Goal: Task Accomplishment & Management: Use online tool/utility

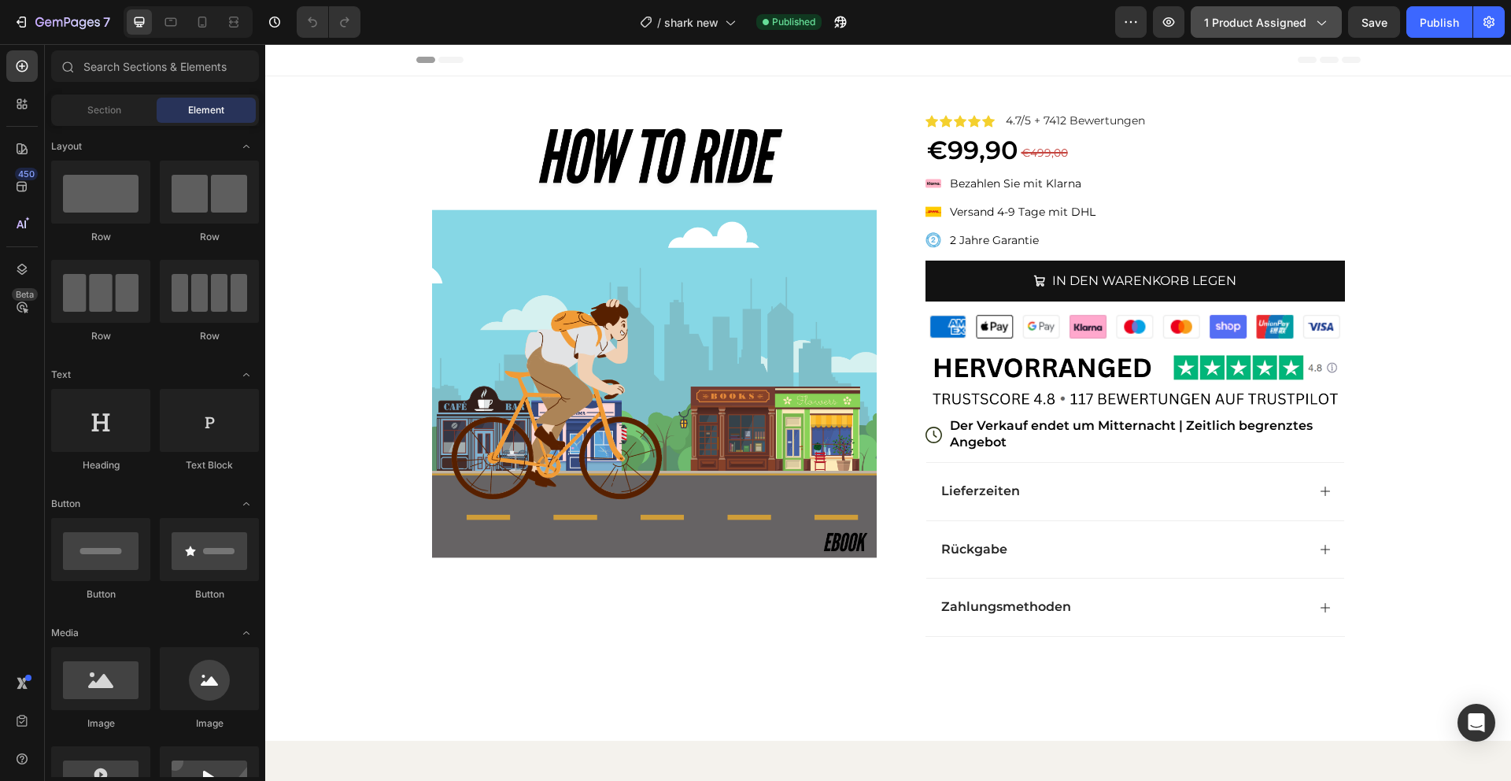
click at [1308, 14] on div "1 product assigned" at bounding box center [1266, 22] width 124 height 17
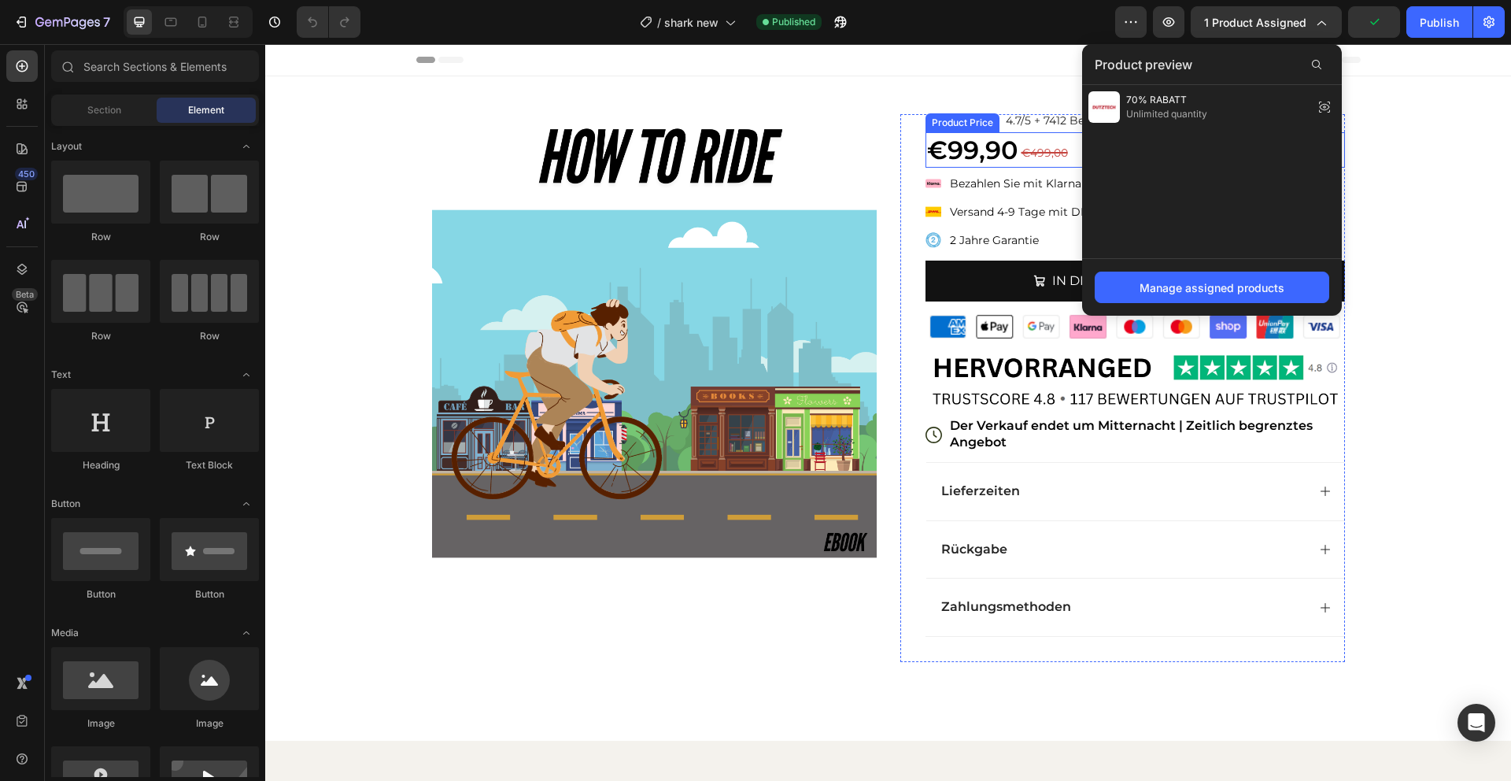
click at [965, 153] on div "€99,90" at bounding box center [1135, 150] width 419 height 36
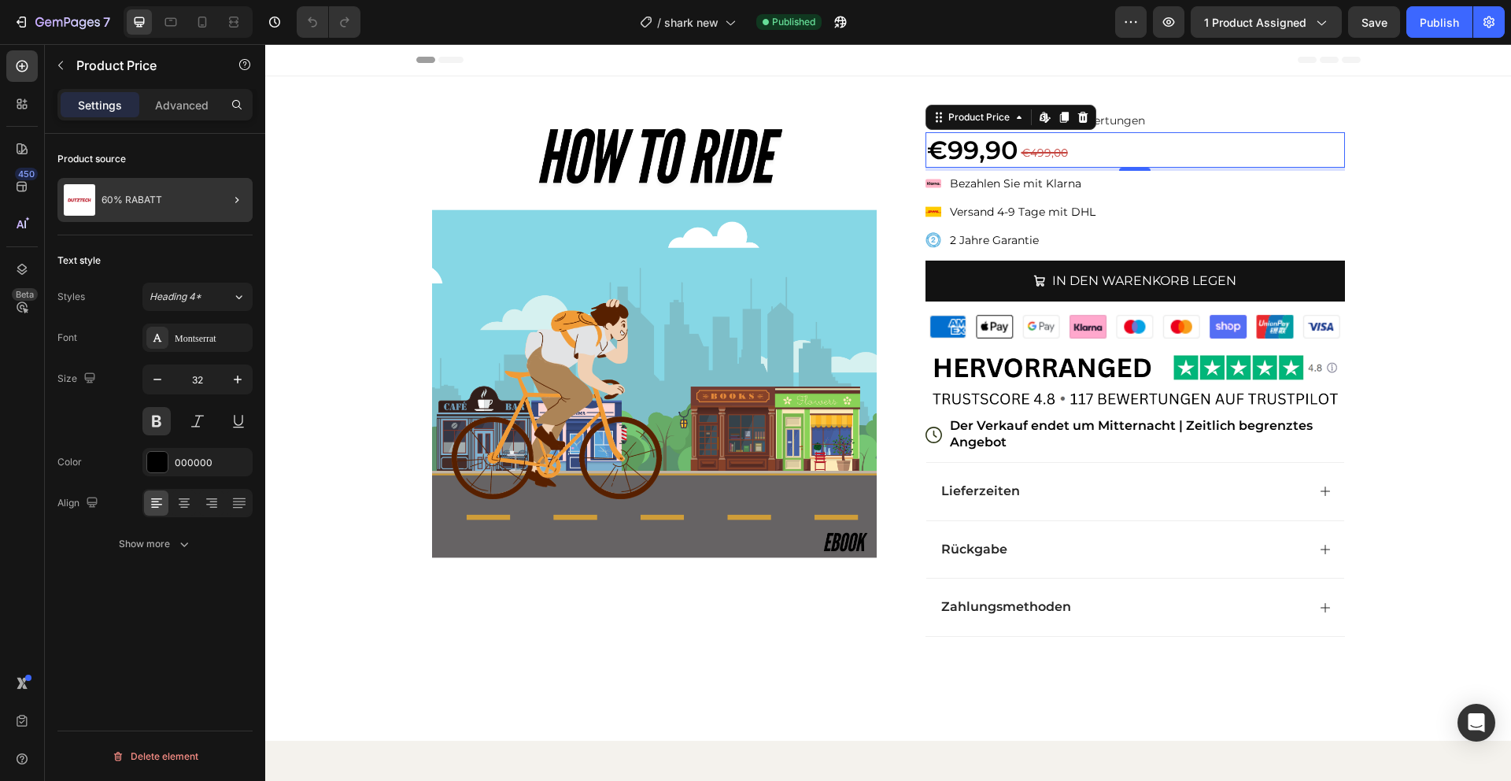
click at [211, 201] on div at bounding box center [231, 200] width 44 height 44
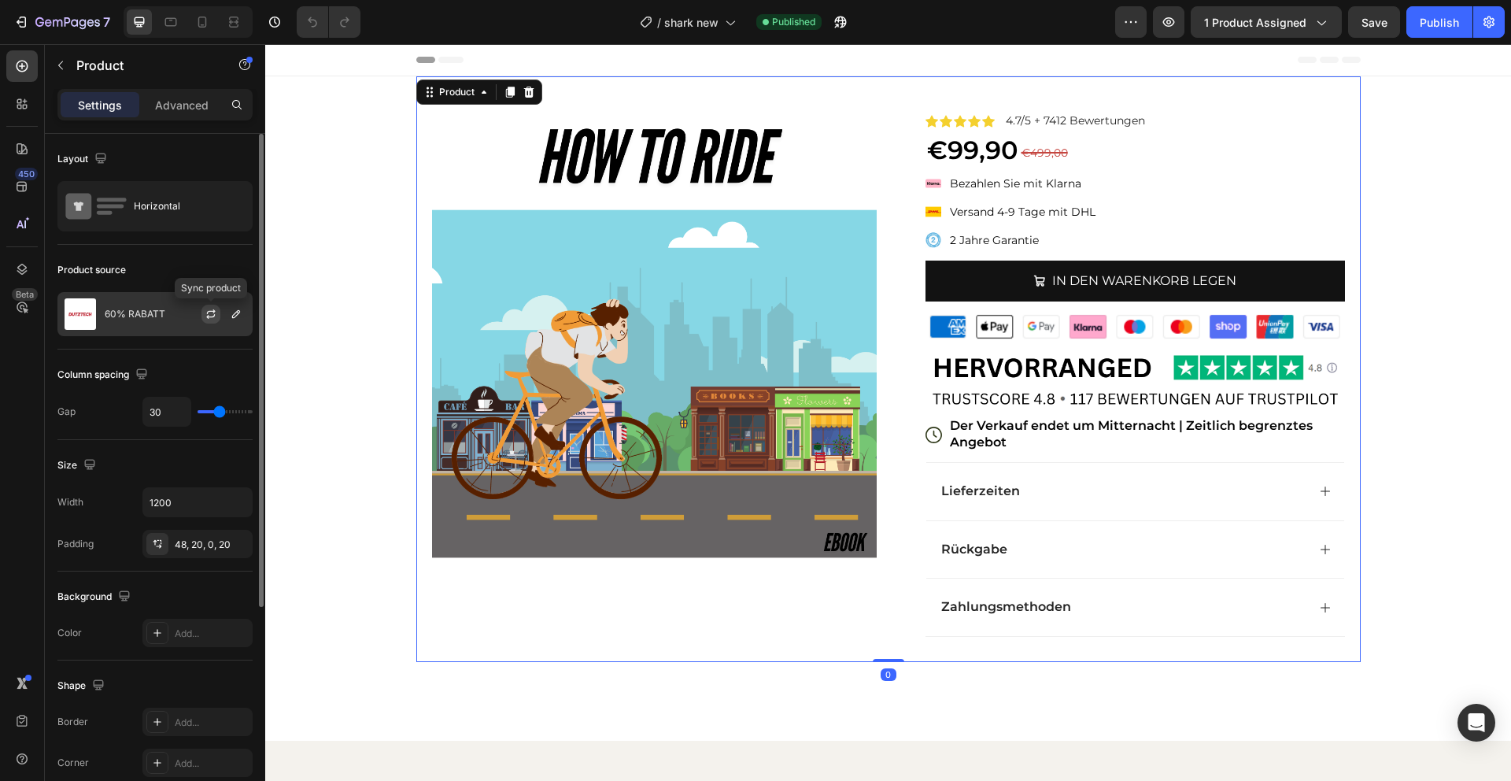
click at [213, 312] on icon "button" at bounding box center [211, 311] width 9 height 5
click at [204, 16] on icon at bounding box center [202, 22] width 16 height 16
type input "0"
type input "100%"
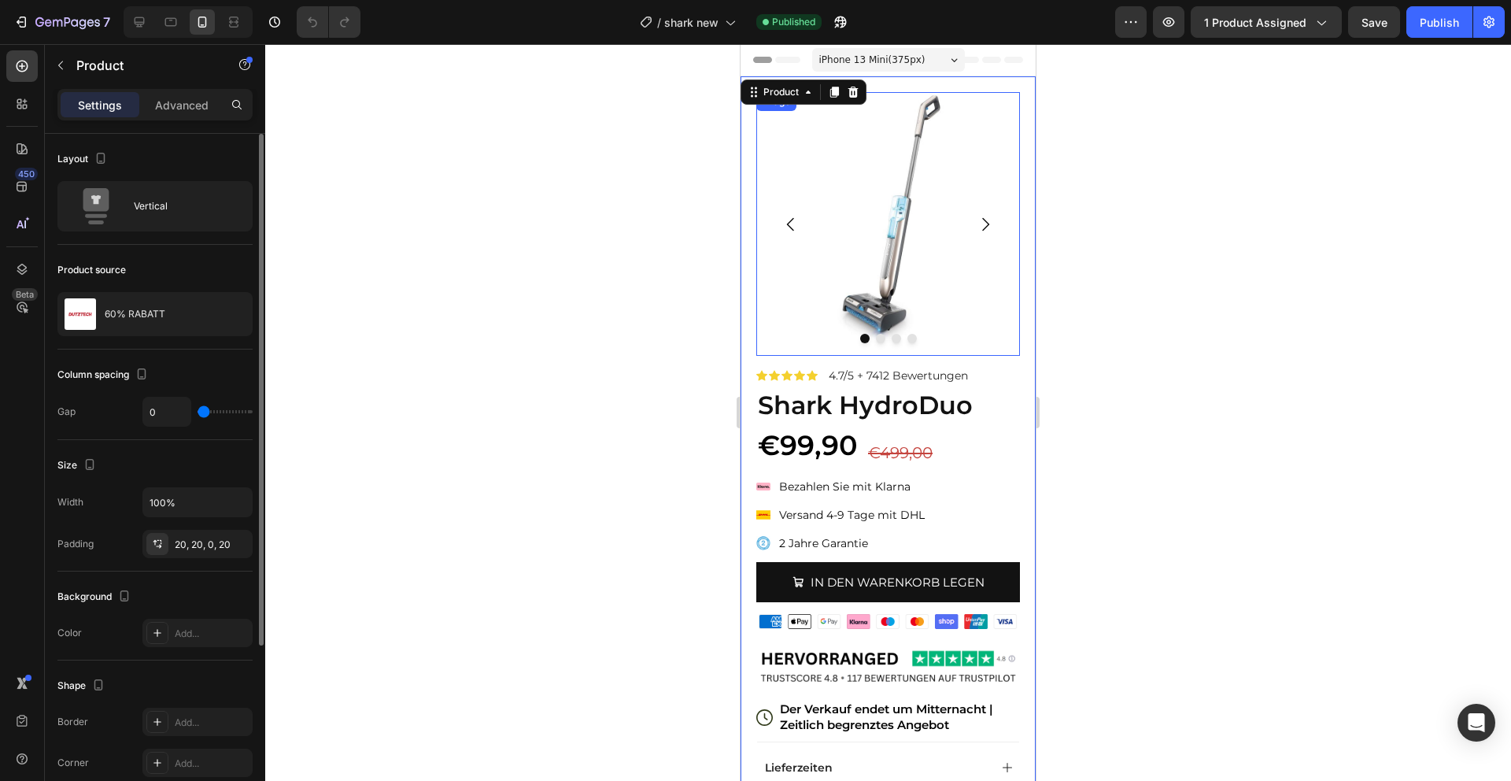
click at [923, 252] on img at bounding box center [888, 224] width 264 height 264
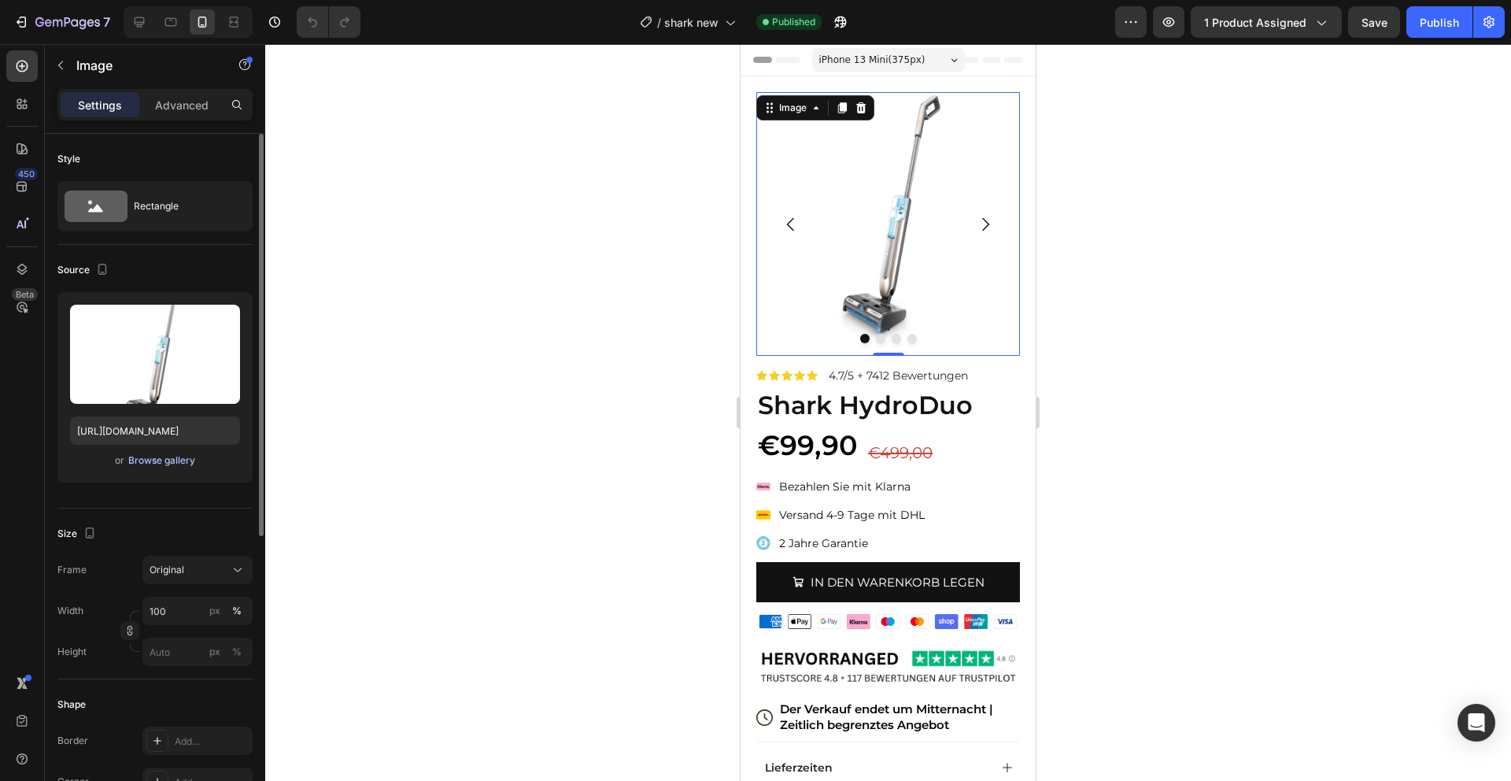
click at [183, 459] on div "Browse gallery" at bounding box center [161, 460] width 67 height 14
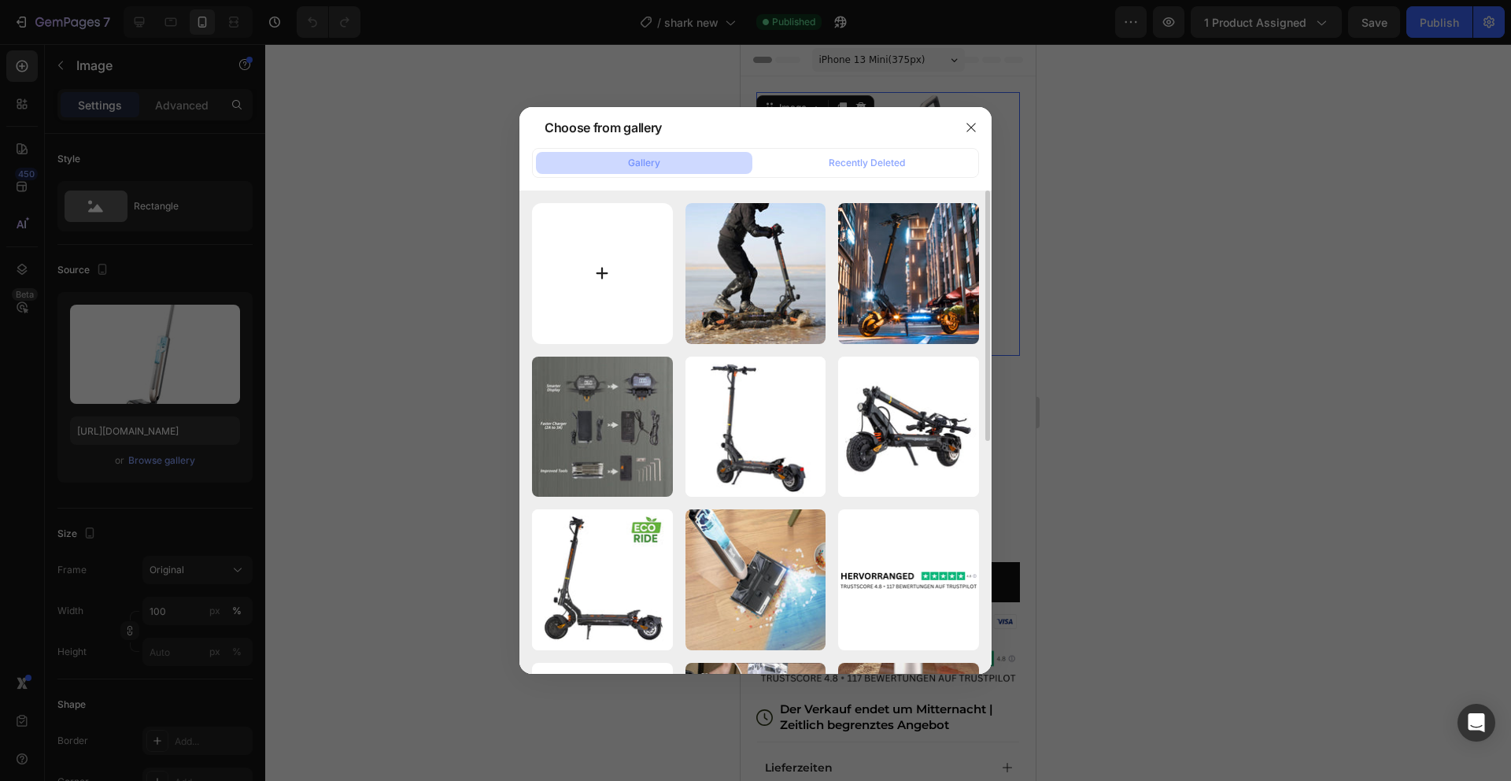
type input "C:\fakepath\1.png"
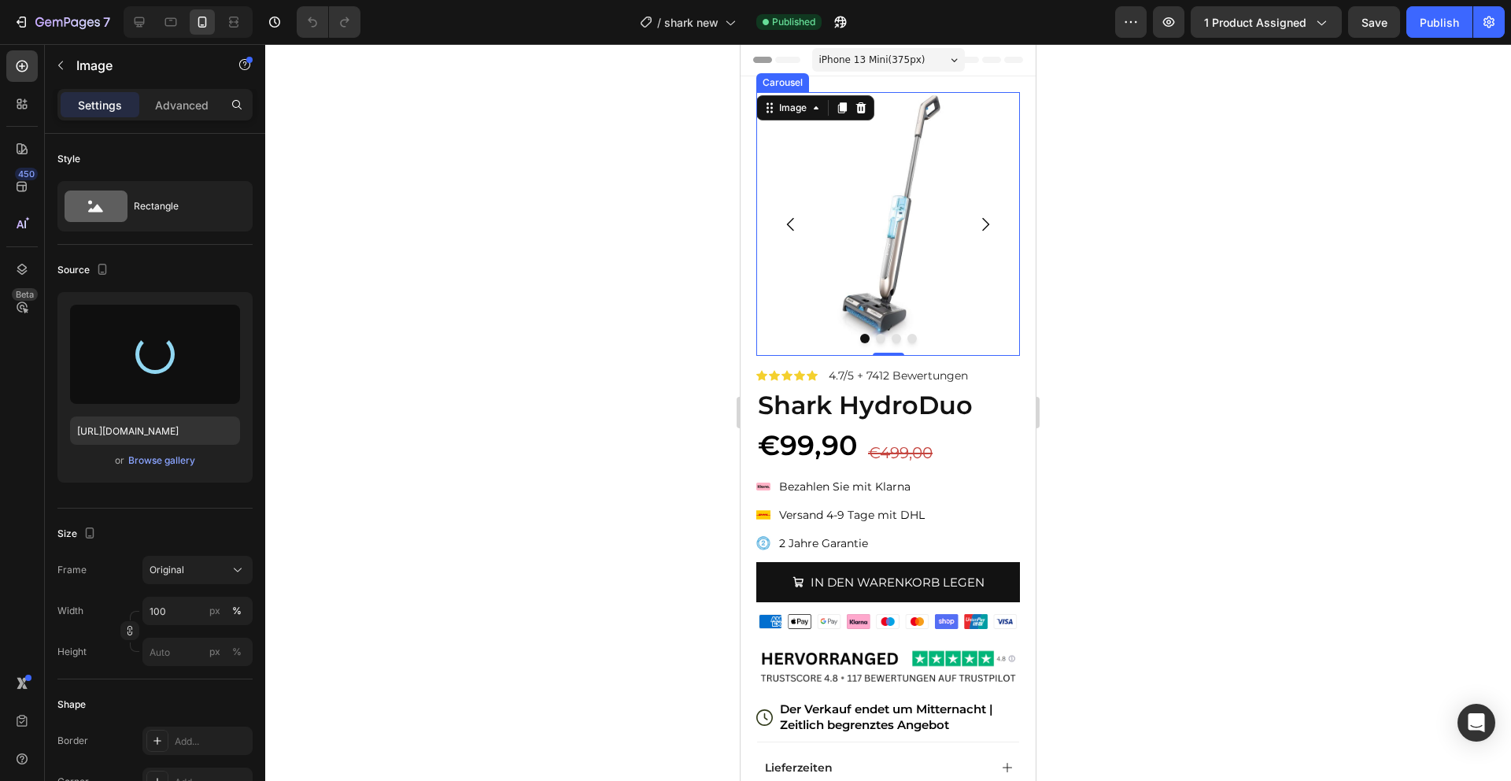
type input "[URL][DOMAIN_NAME]"
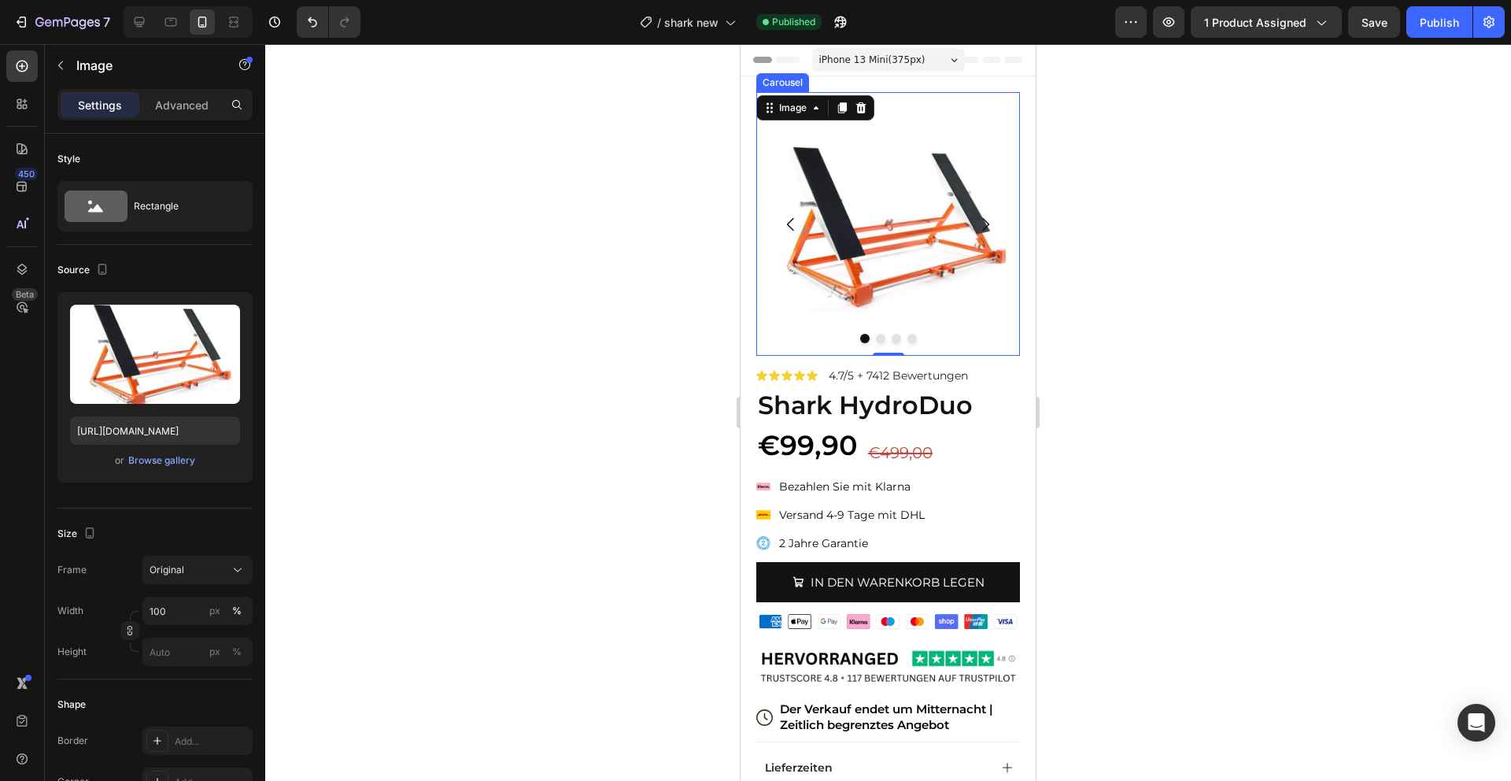
click at [981, 229] on icon "Carousel Next Arrow" at bounding box center [985, 224] width 19 height 19
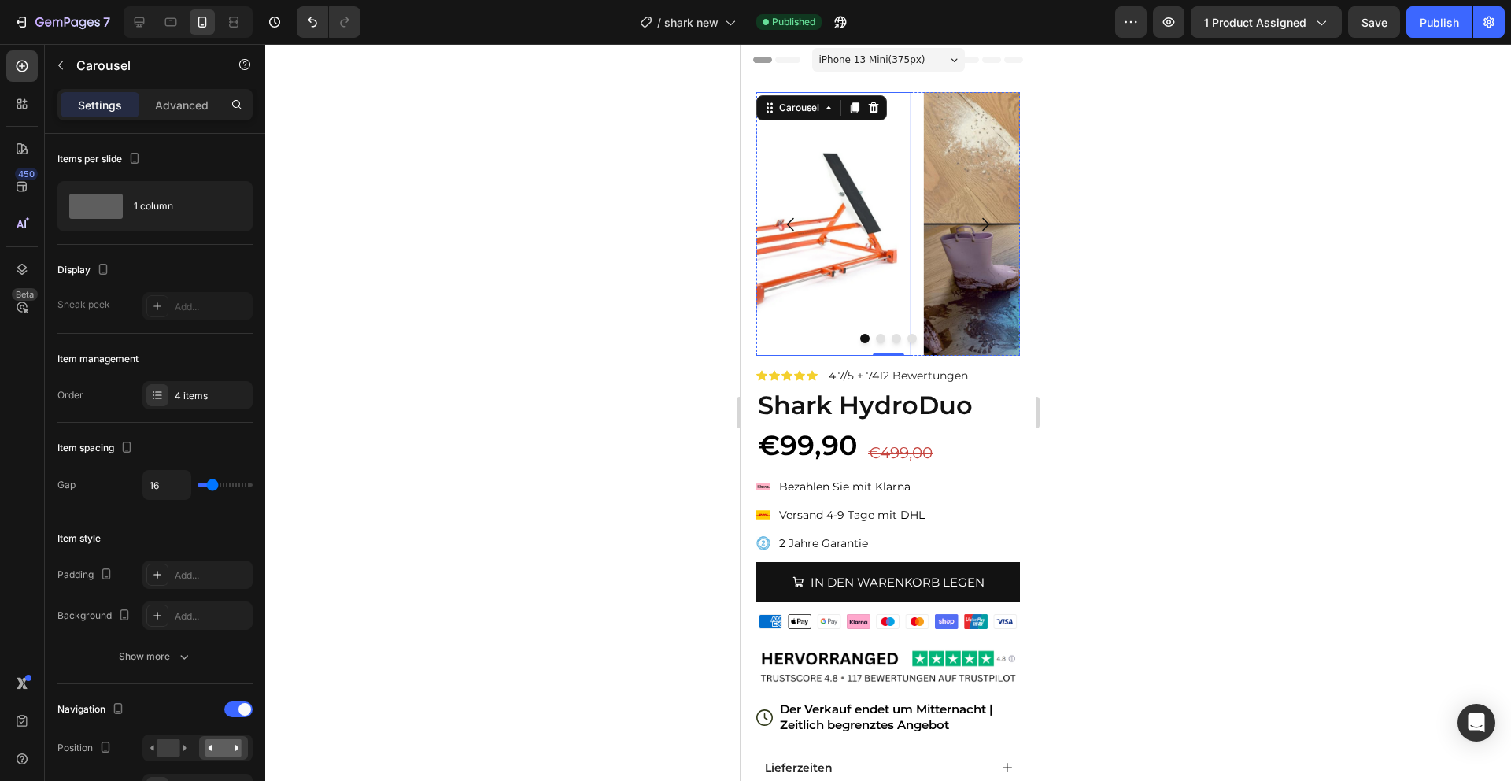
click at [924, 199] on img at bounding box center [1056, 224] width 264 height 264
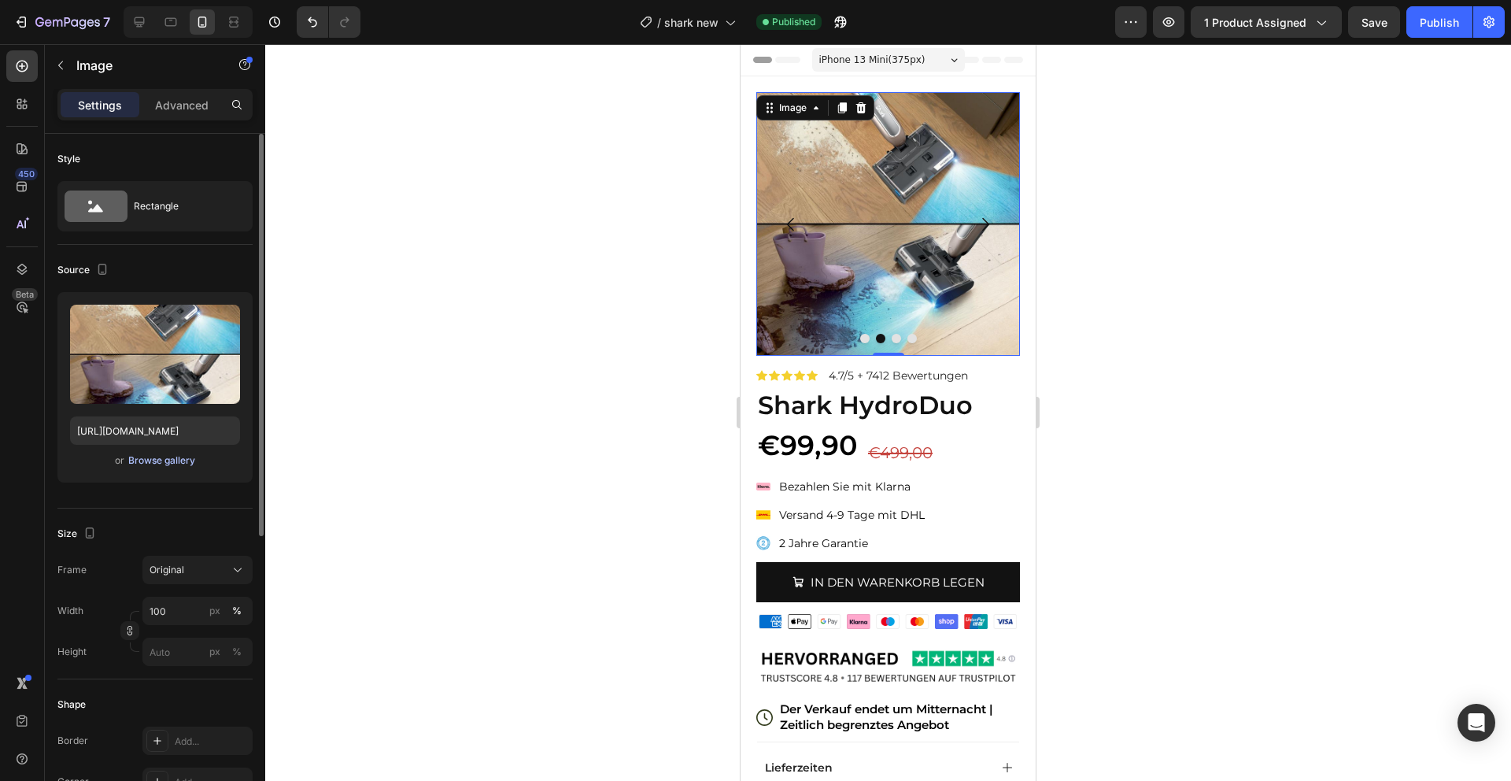
click at [156, 462] on div "Browse gallery" at bounding box center [161, 460] width 67 height 14
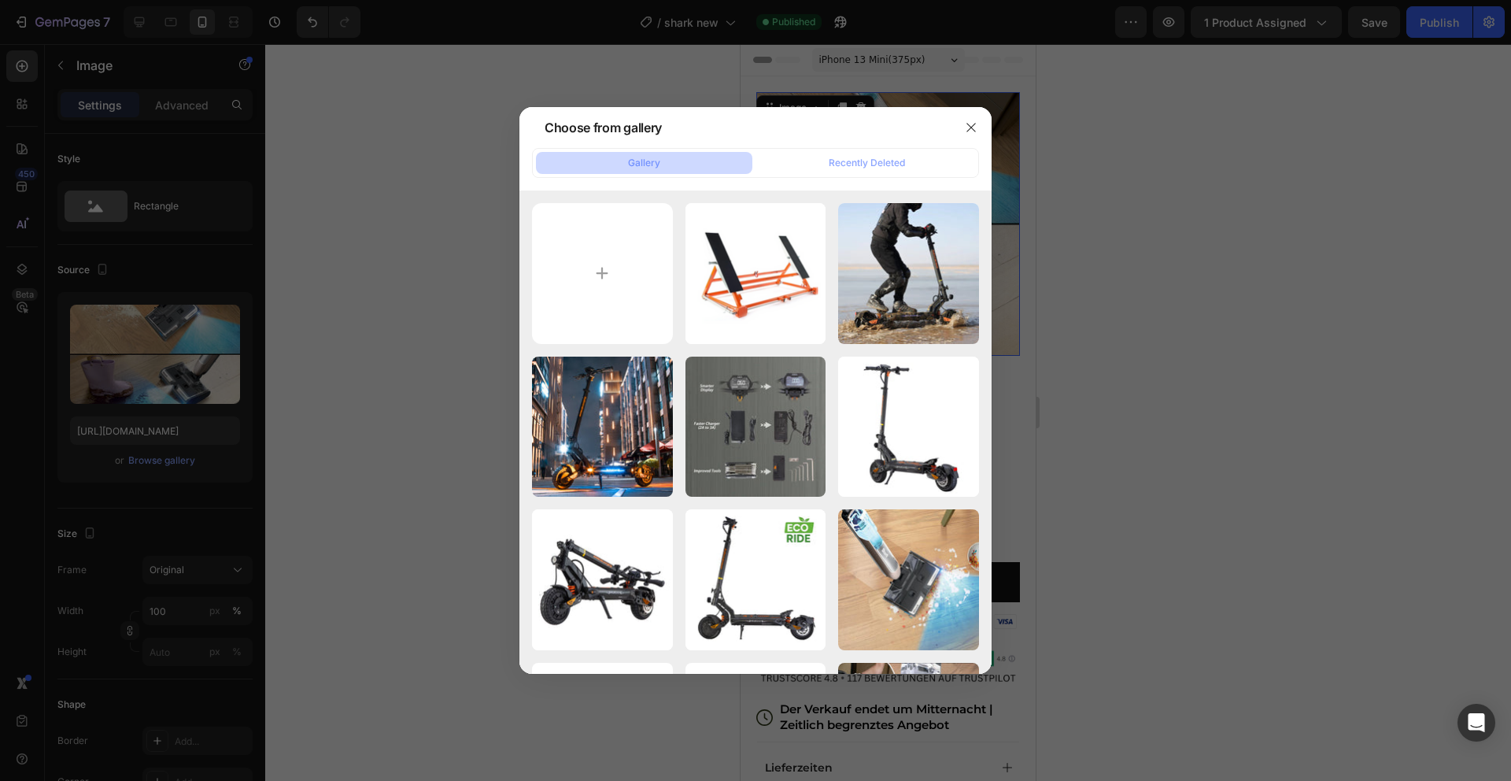
type input "C:\fakepath\2.png"
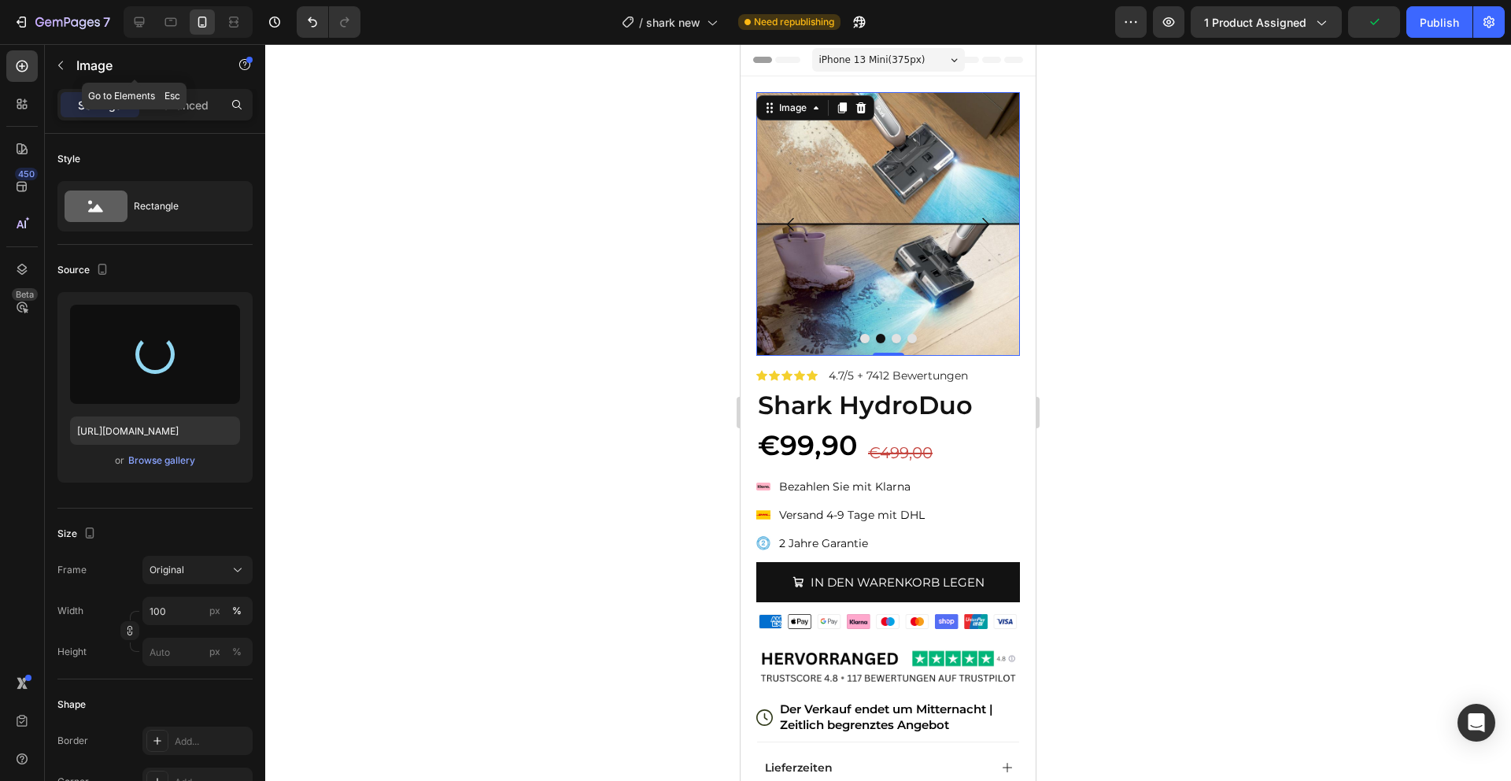
type input "[URL][DOMAIN_NAME]"
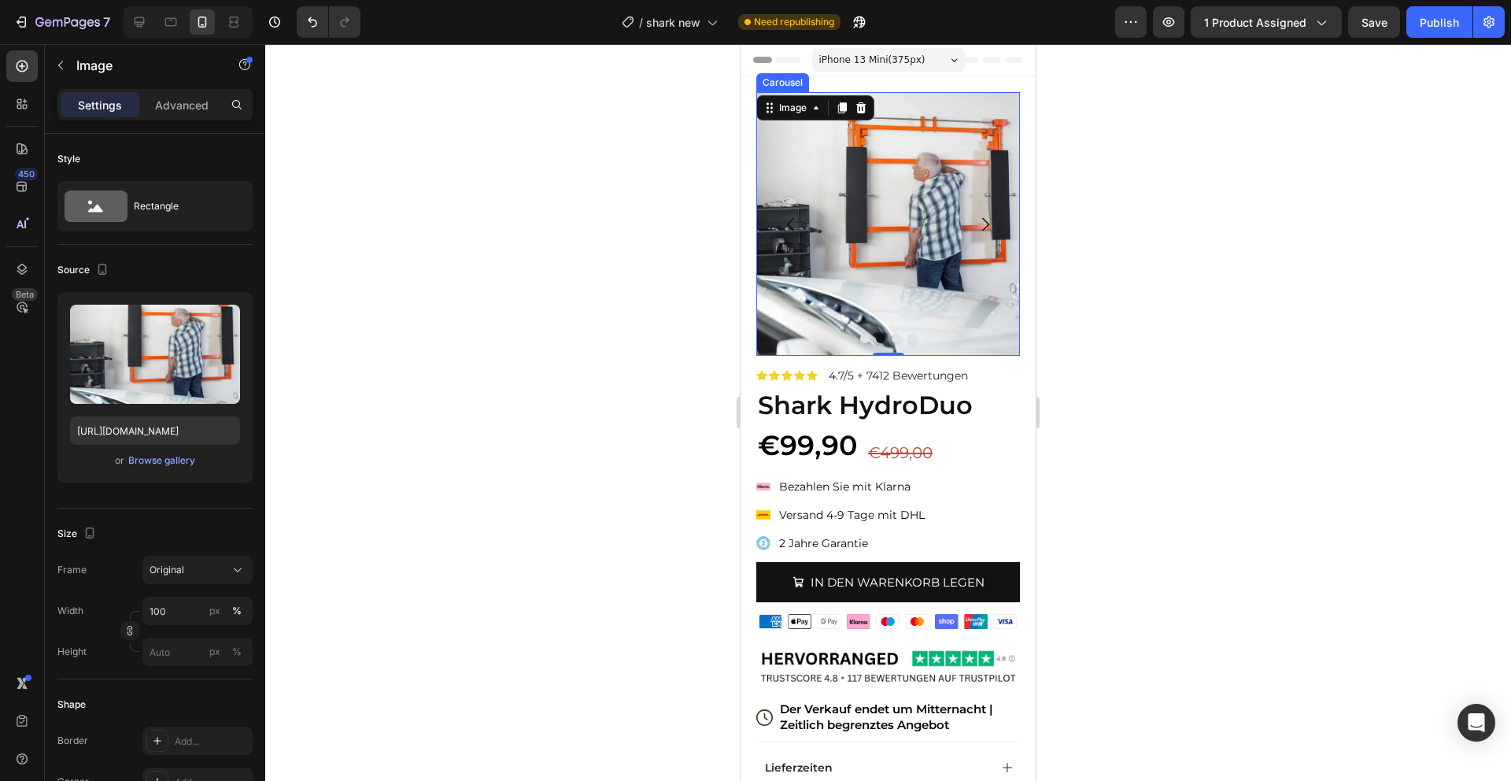
click at [983, 220] on icon "Carousel Next Arrow" at bounding box center [985, 224] width 19 height 19
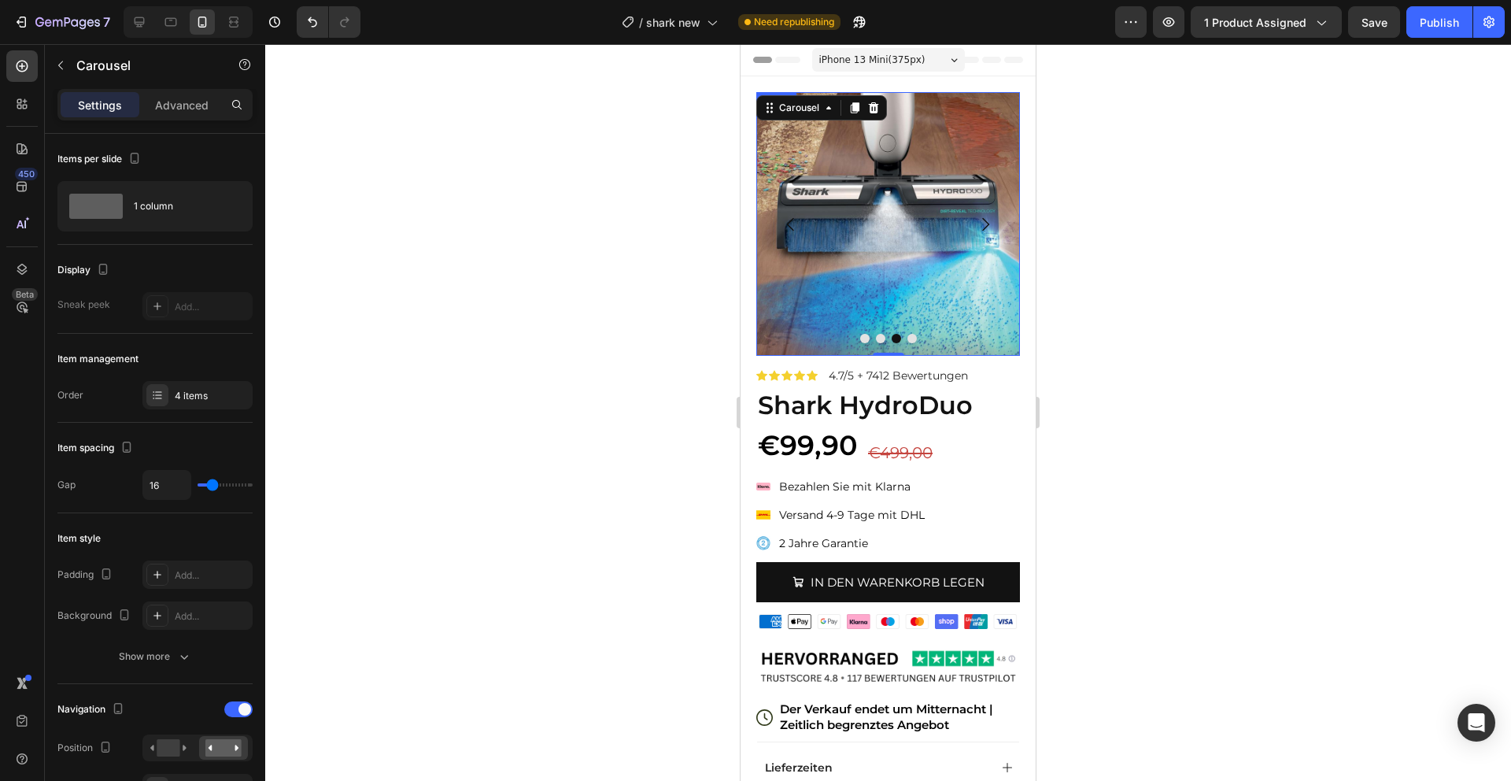
click at [843, 257] on img at bounding box center [888, 224] width 264 height 264
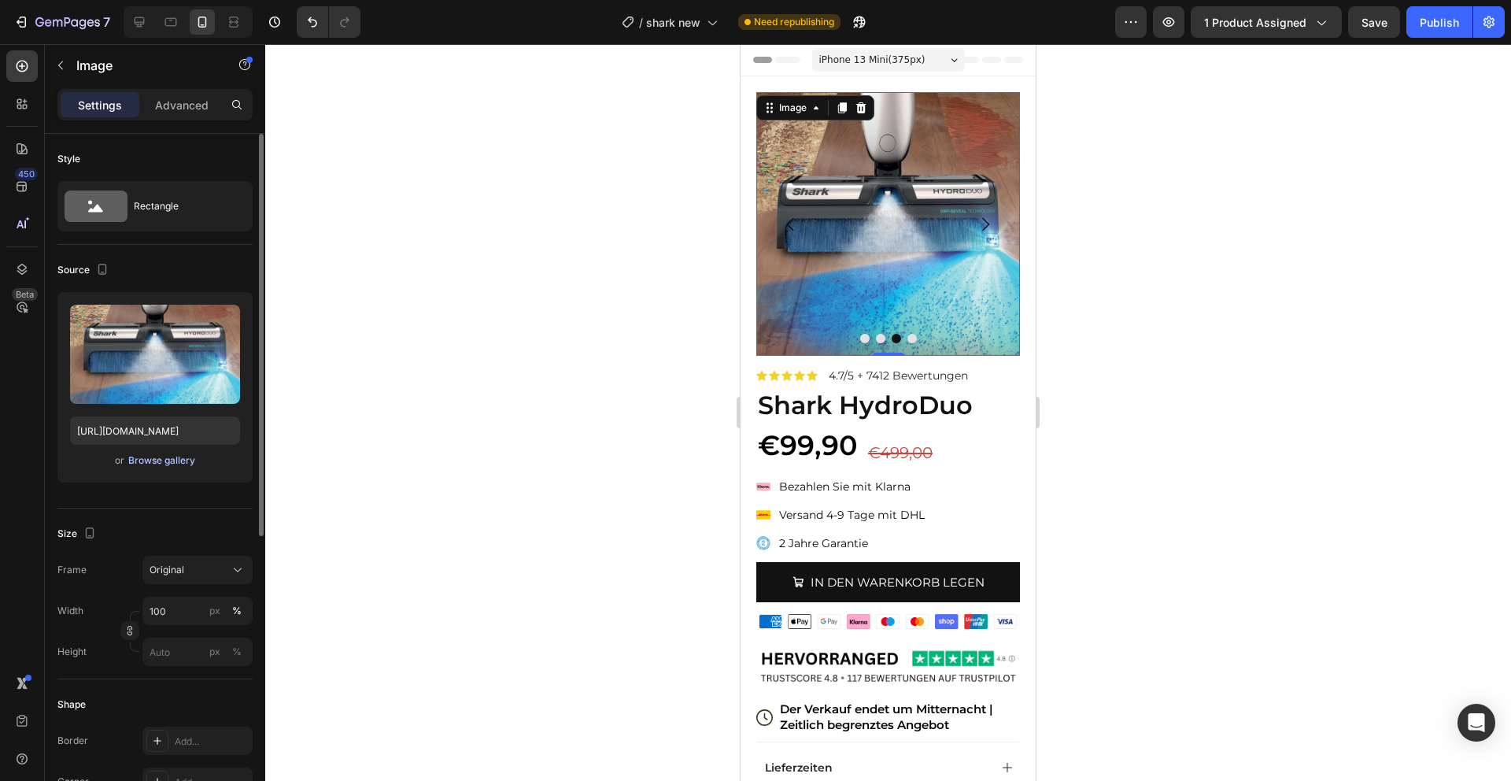
click at [180, 462] on div "Browse gallery" at bounding box center [161, 460] width 67 height 14
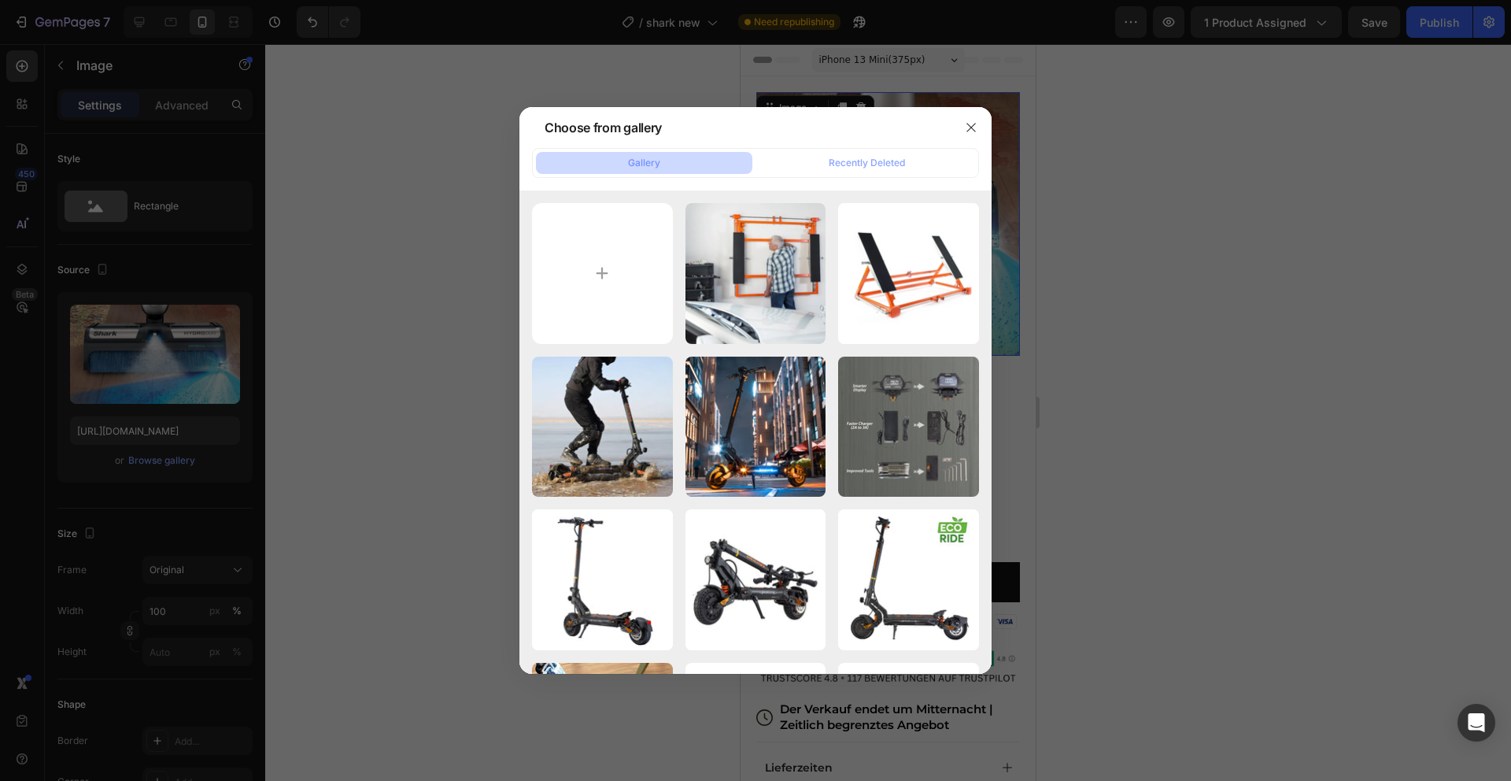
type input "C:\fakepath\3.png"
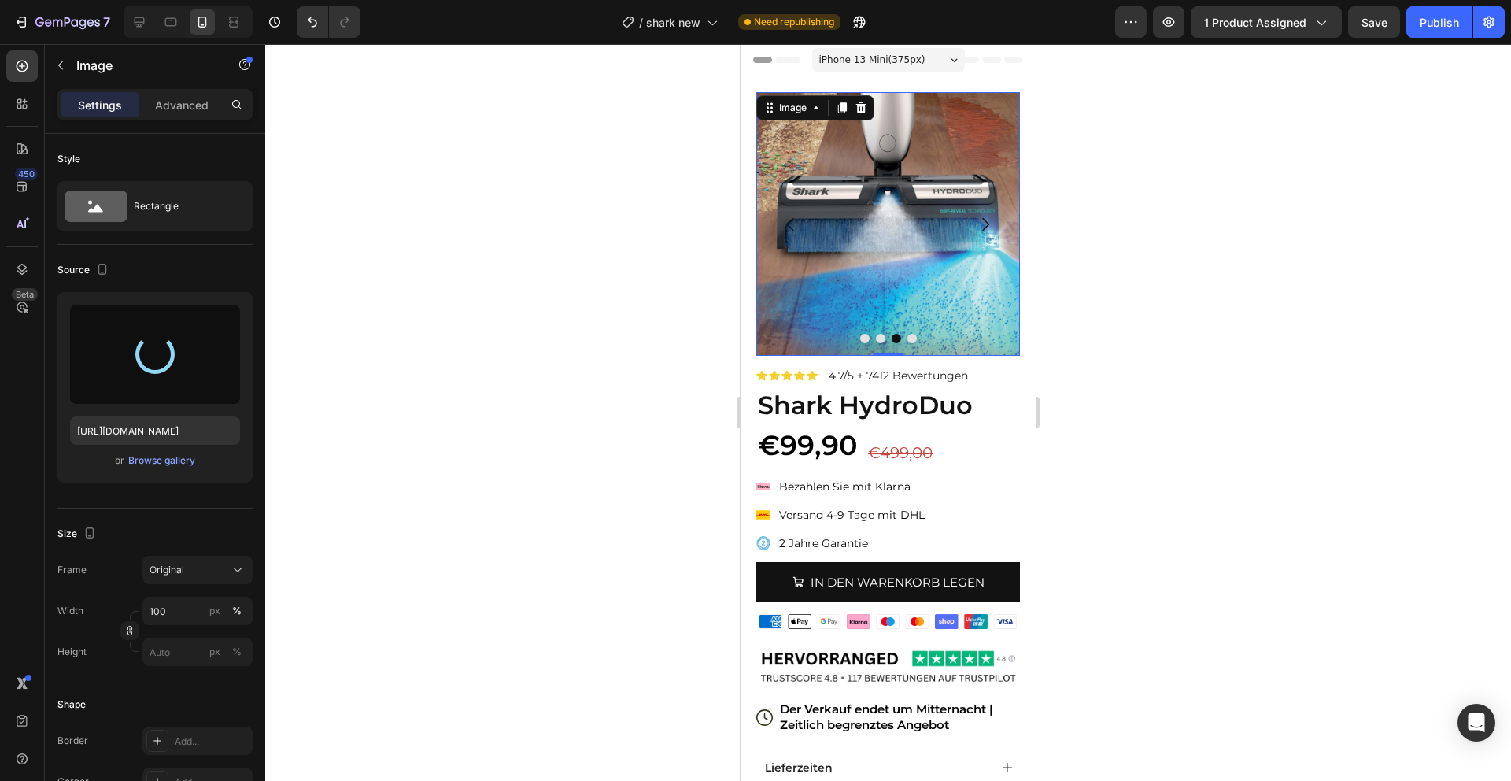
type input "[URL][DOMAIN_NAME]"
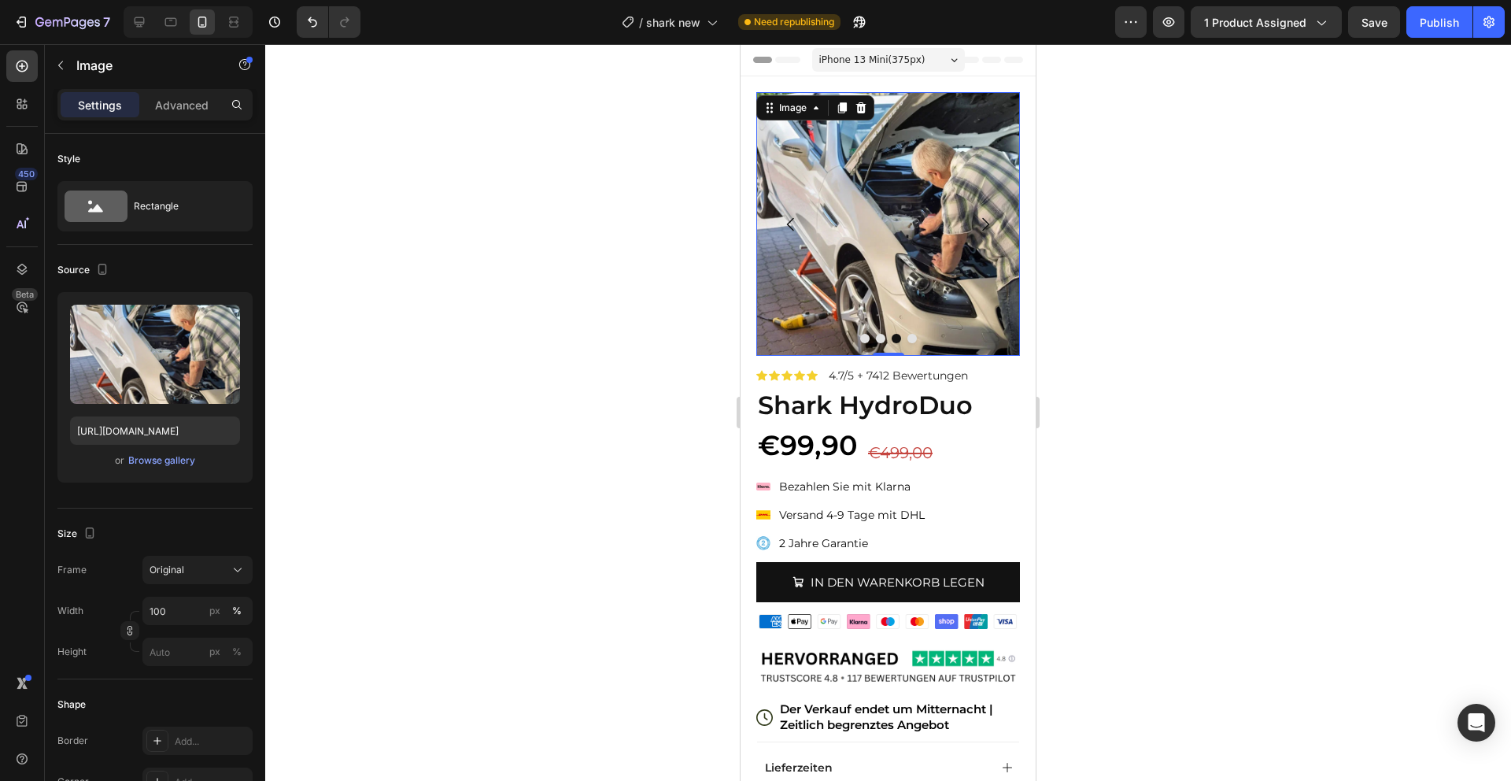
click at [911, 341] on button "Dot" at bounding box center [911, 338] width 9 height 9
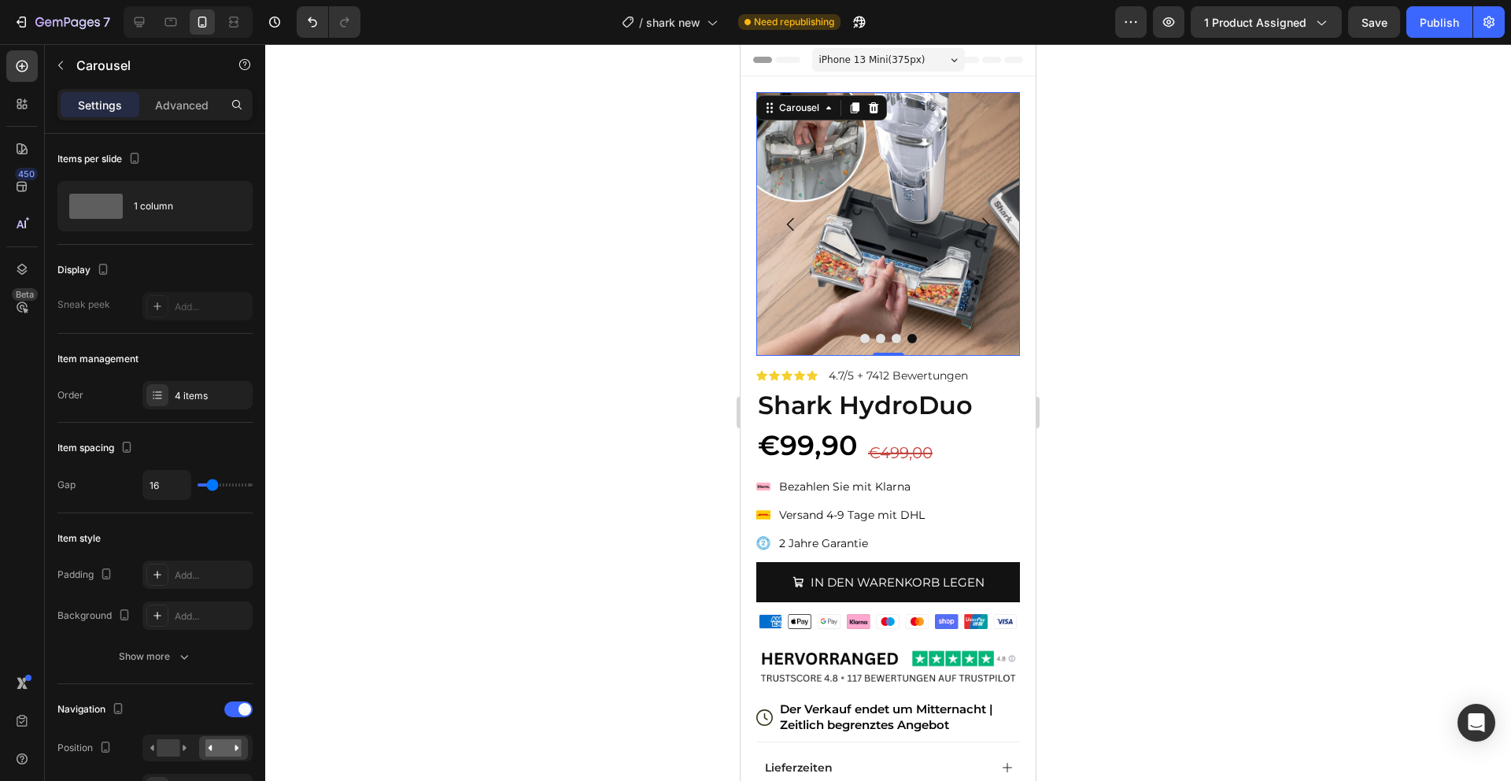
click at [928, 240] on img at bounding box center [888, 224] width 264 height 264
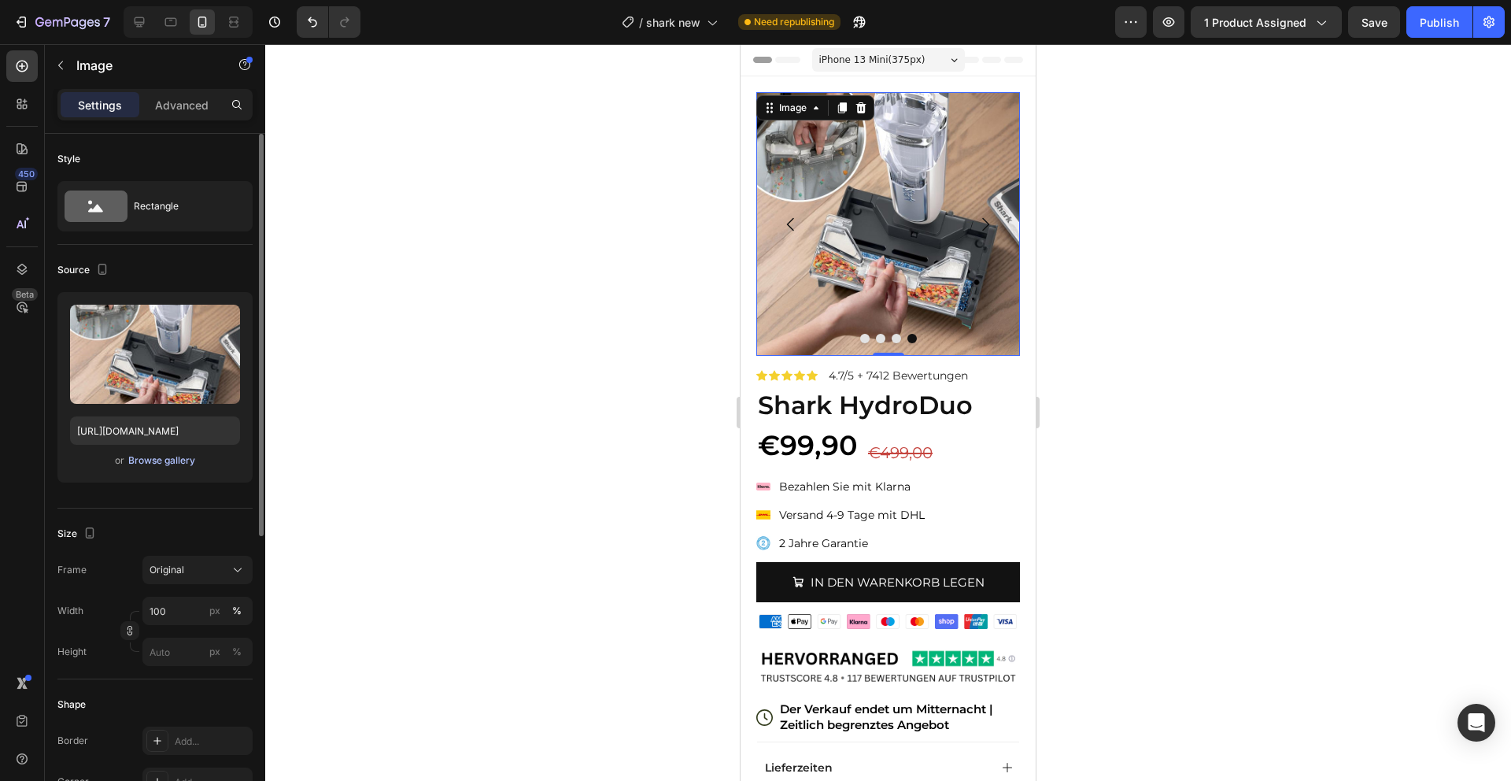
click at [157, 453] on div "Browse gallery" at bounding box center [161, 460] width 67 height 14
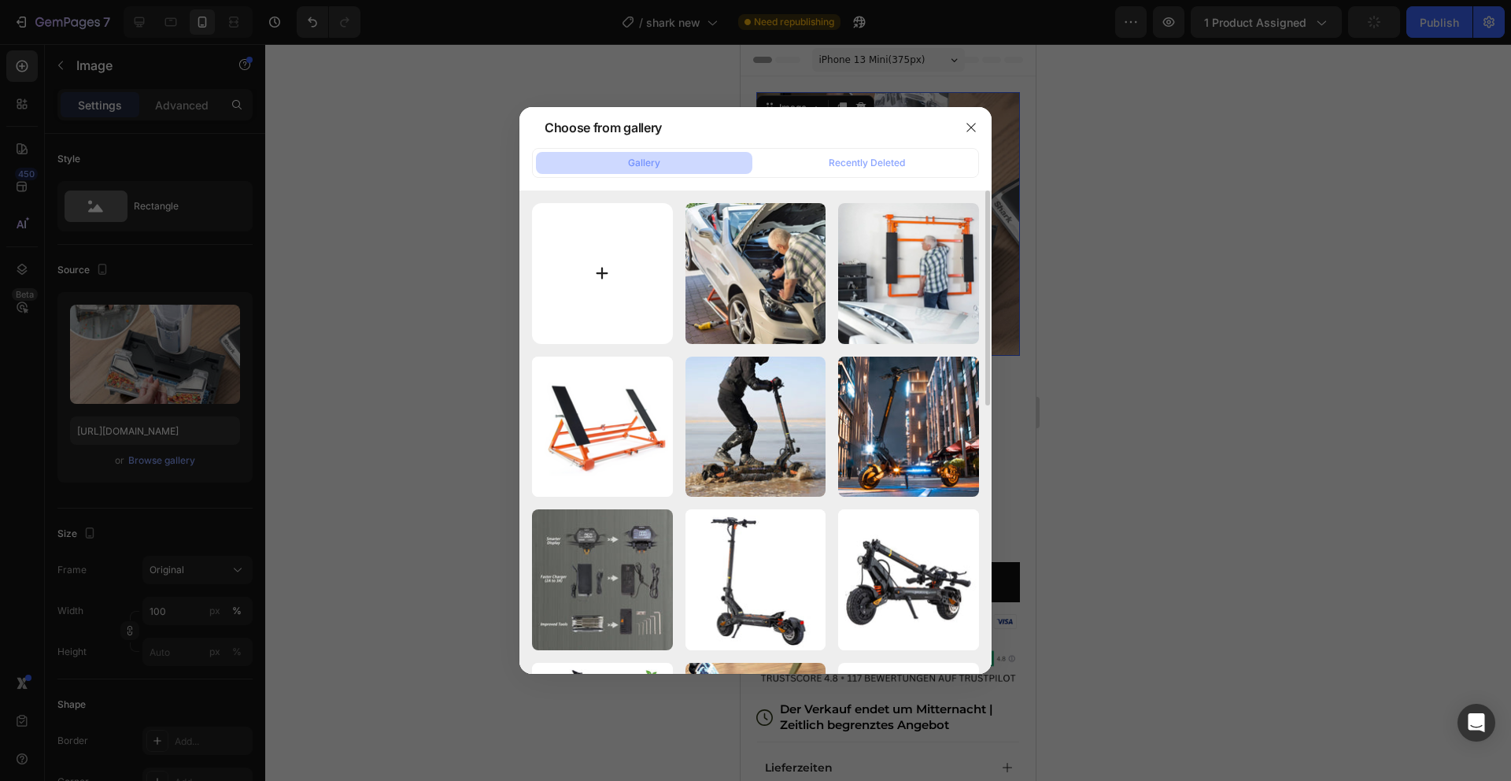
type input "C:\fakepath\2.png"
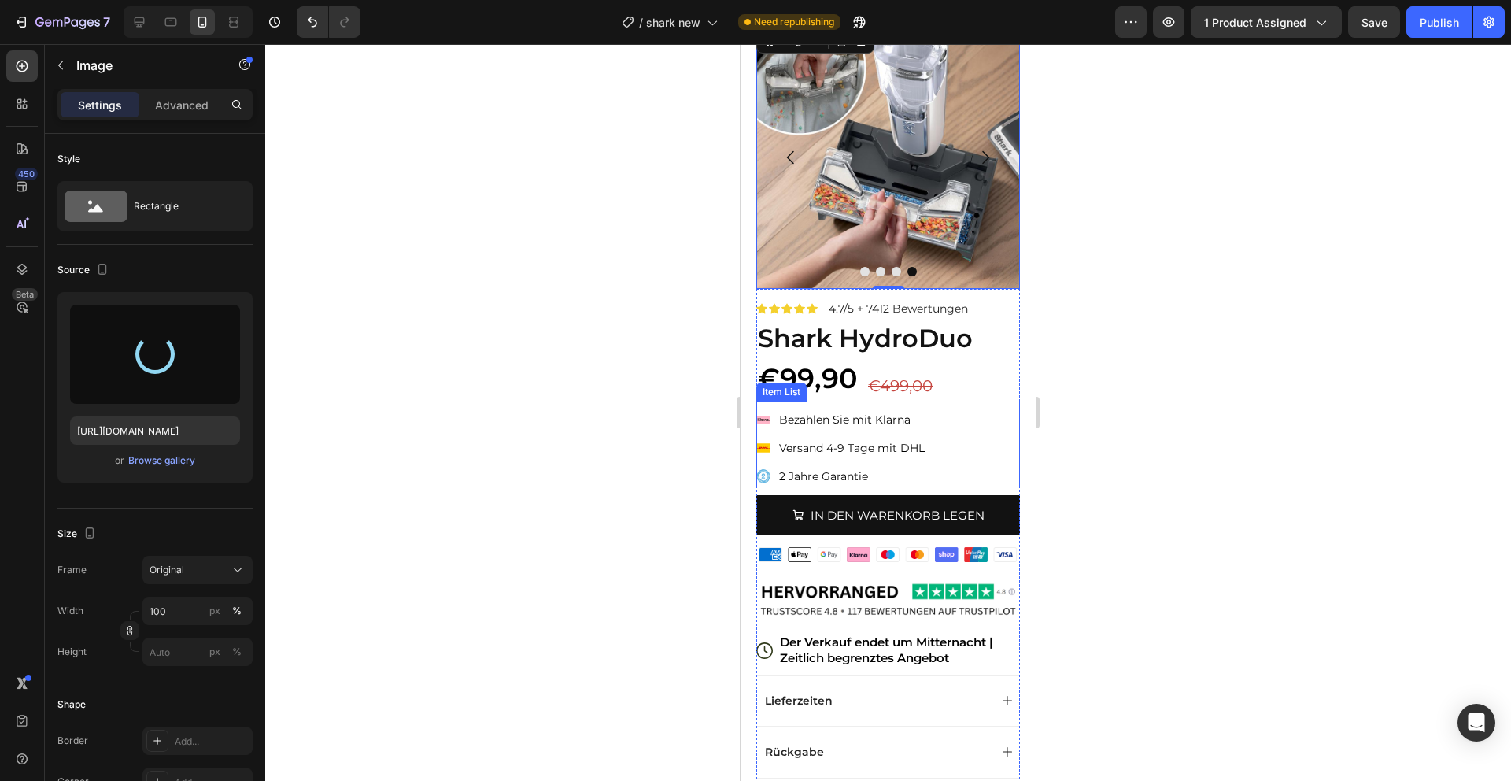
scroll to position [71, 0]
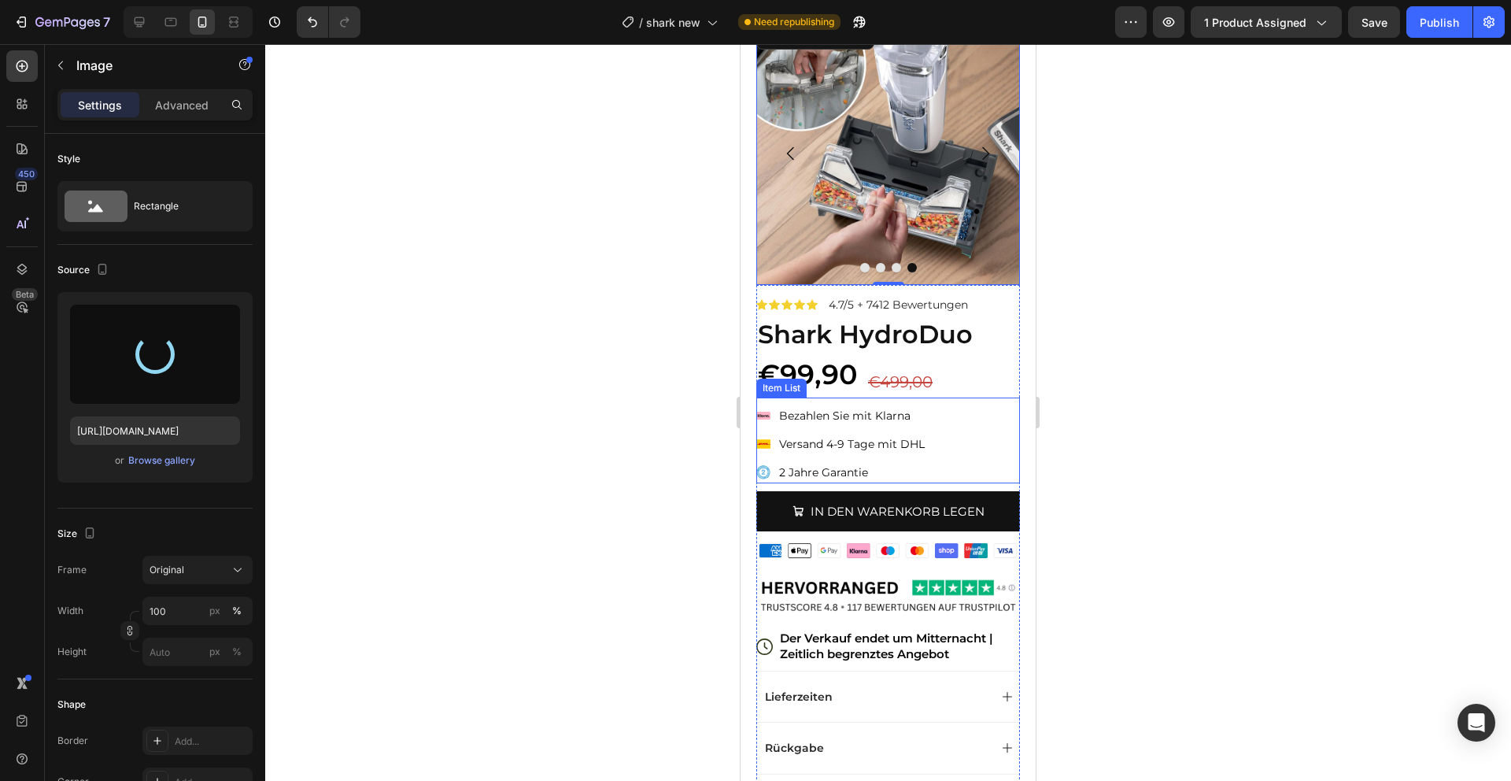
type input "[URL][DOMAIN_NAME]"
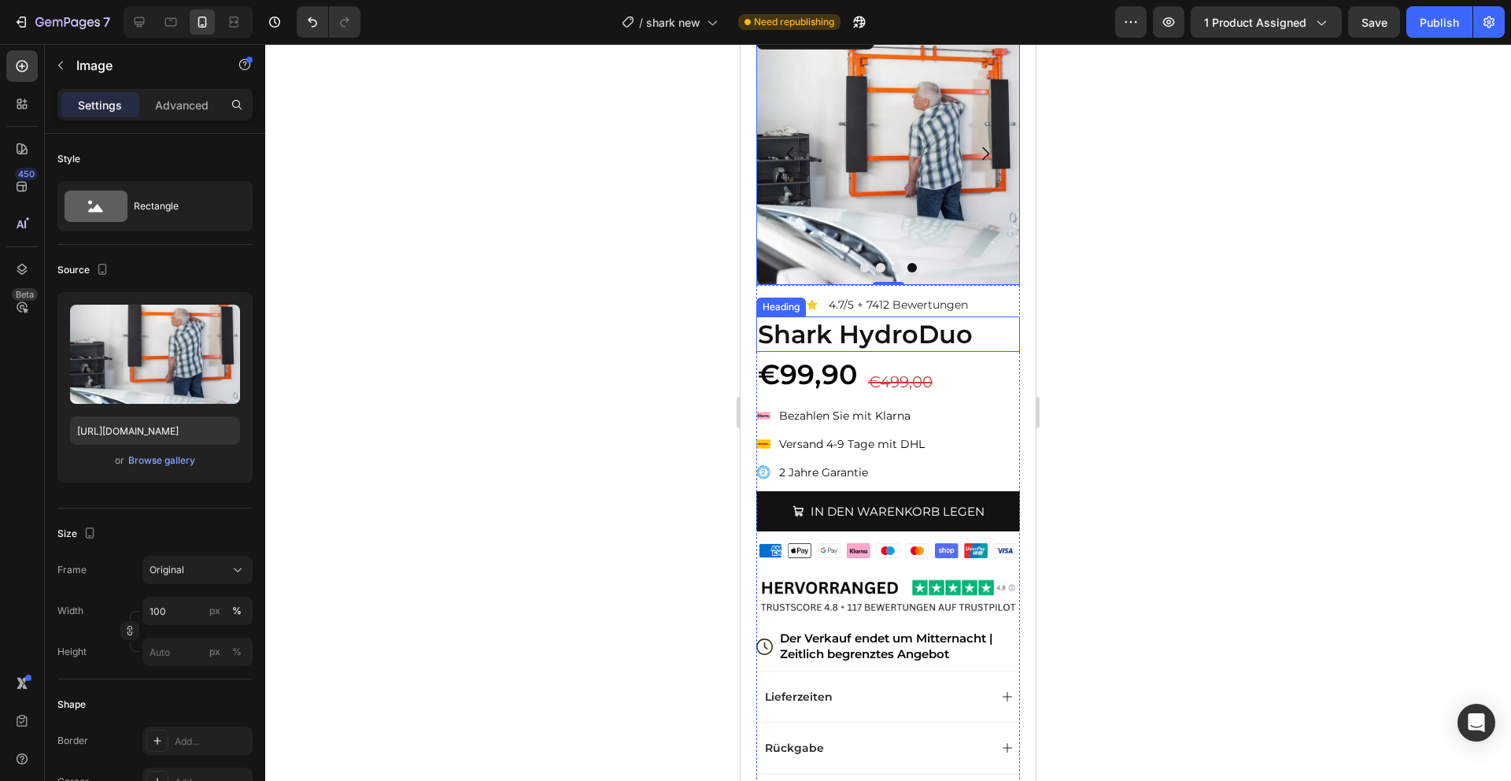
click at [858, 331] on strong "Shark HydroDuo" at bounding box center [865, 334] width 215 height 31
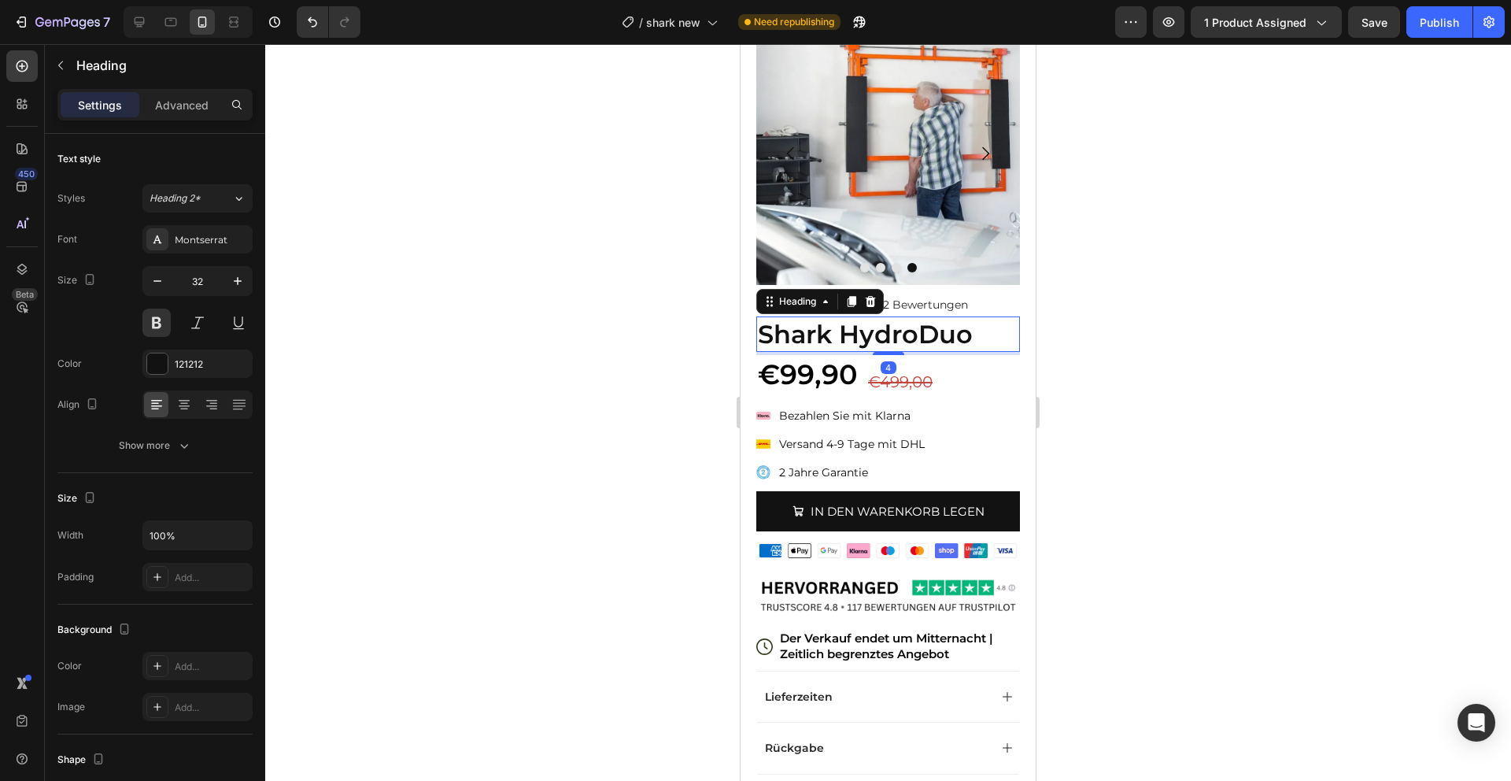
click at [858, 331] on strong "Shark HydroDuo" at bounding box center [865, 334] width 215 height 31
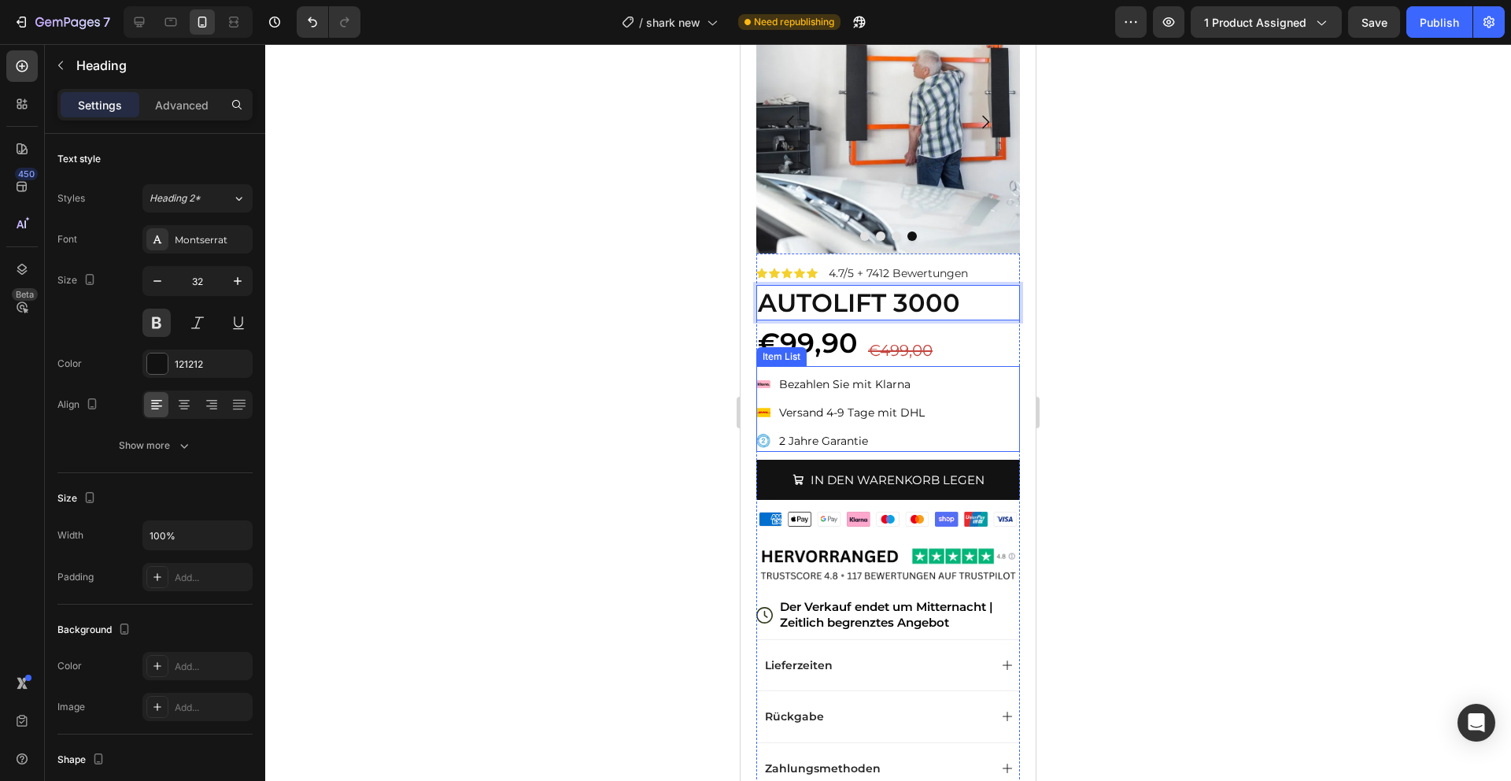
scroll to position [171, 0]
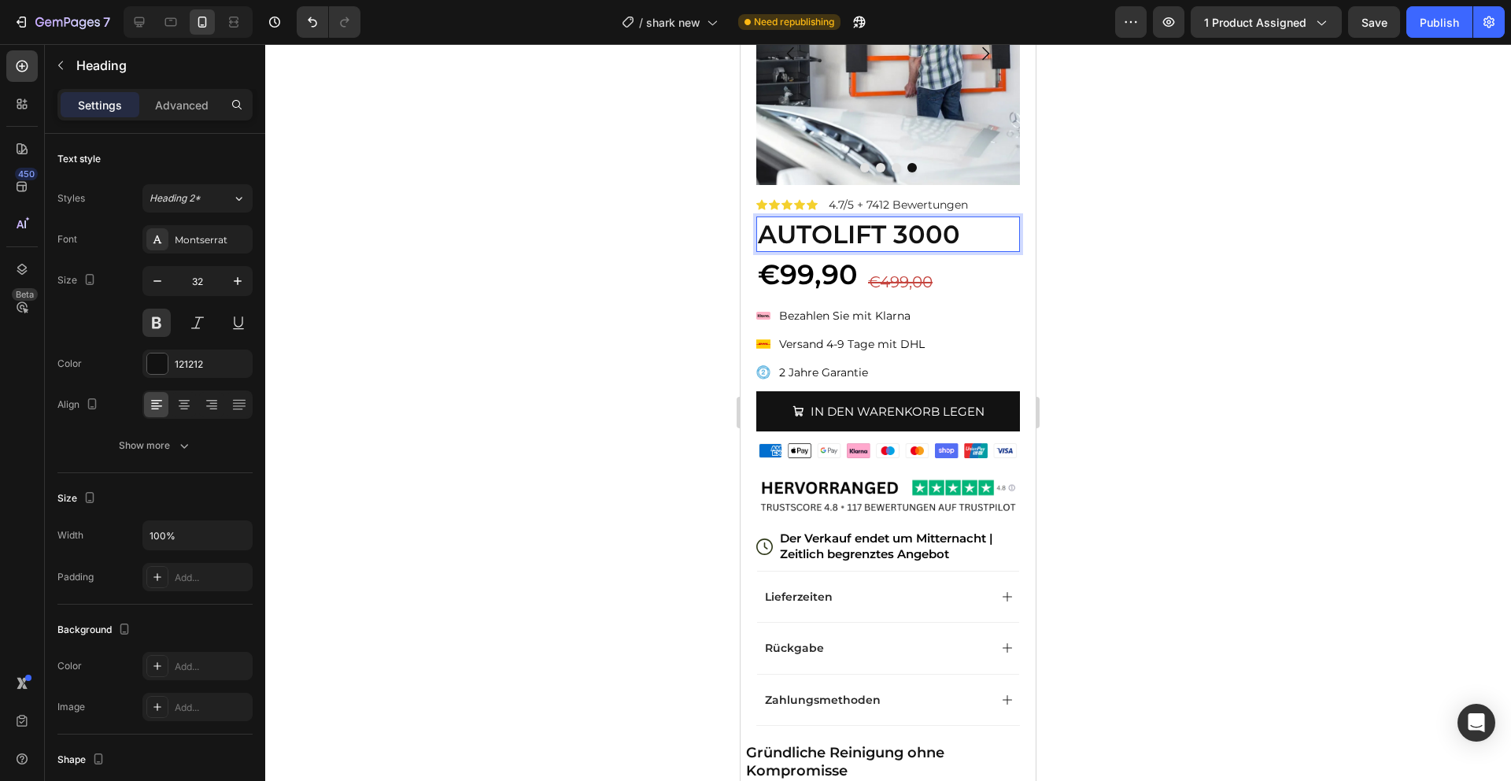
click at [1078, 412] on div at bounding box center [888, 412] width 1246 height 737
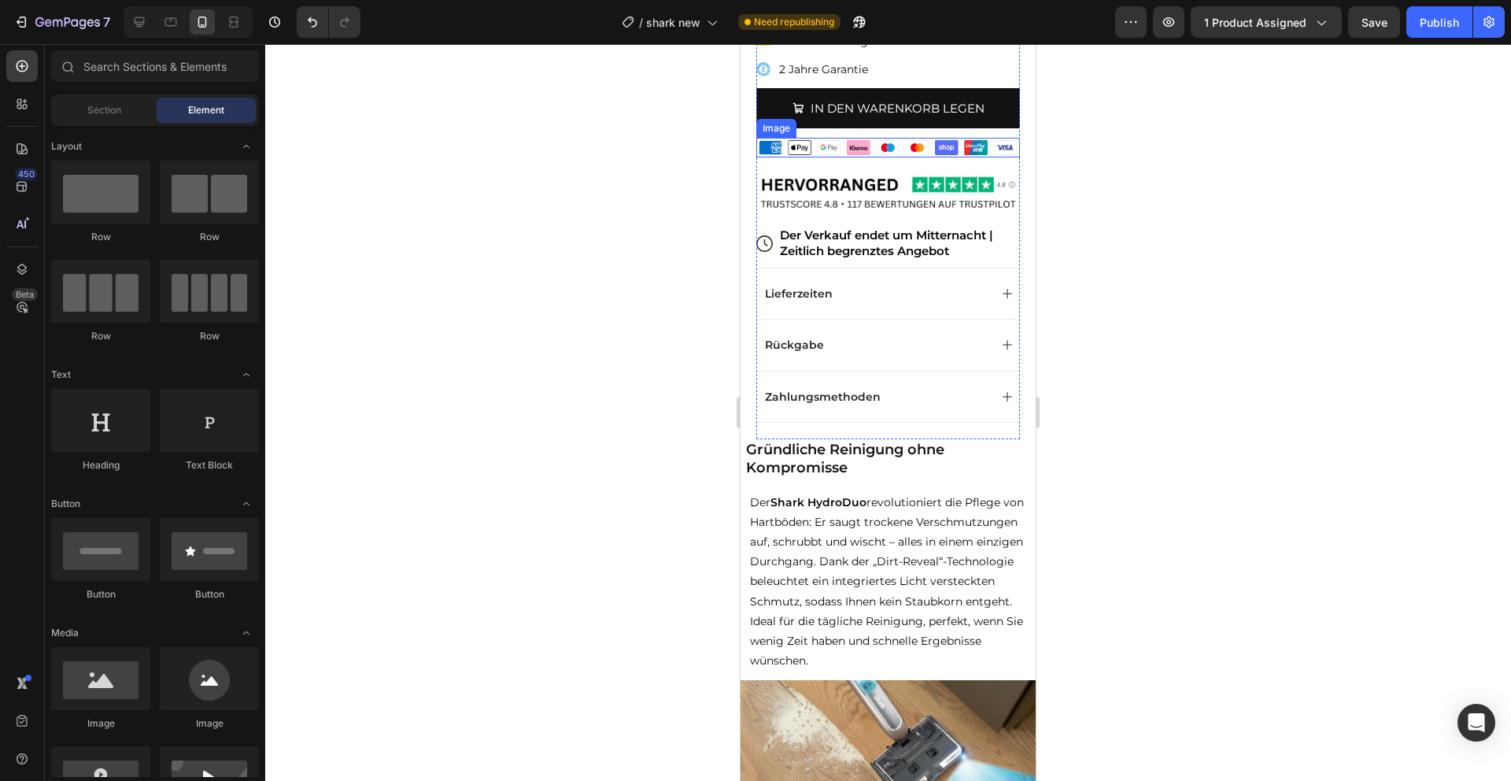
scroll to position [501, 0]
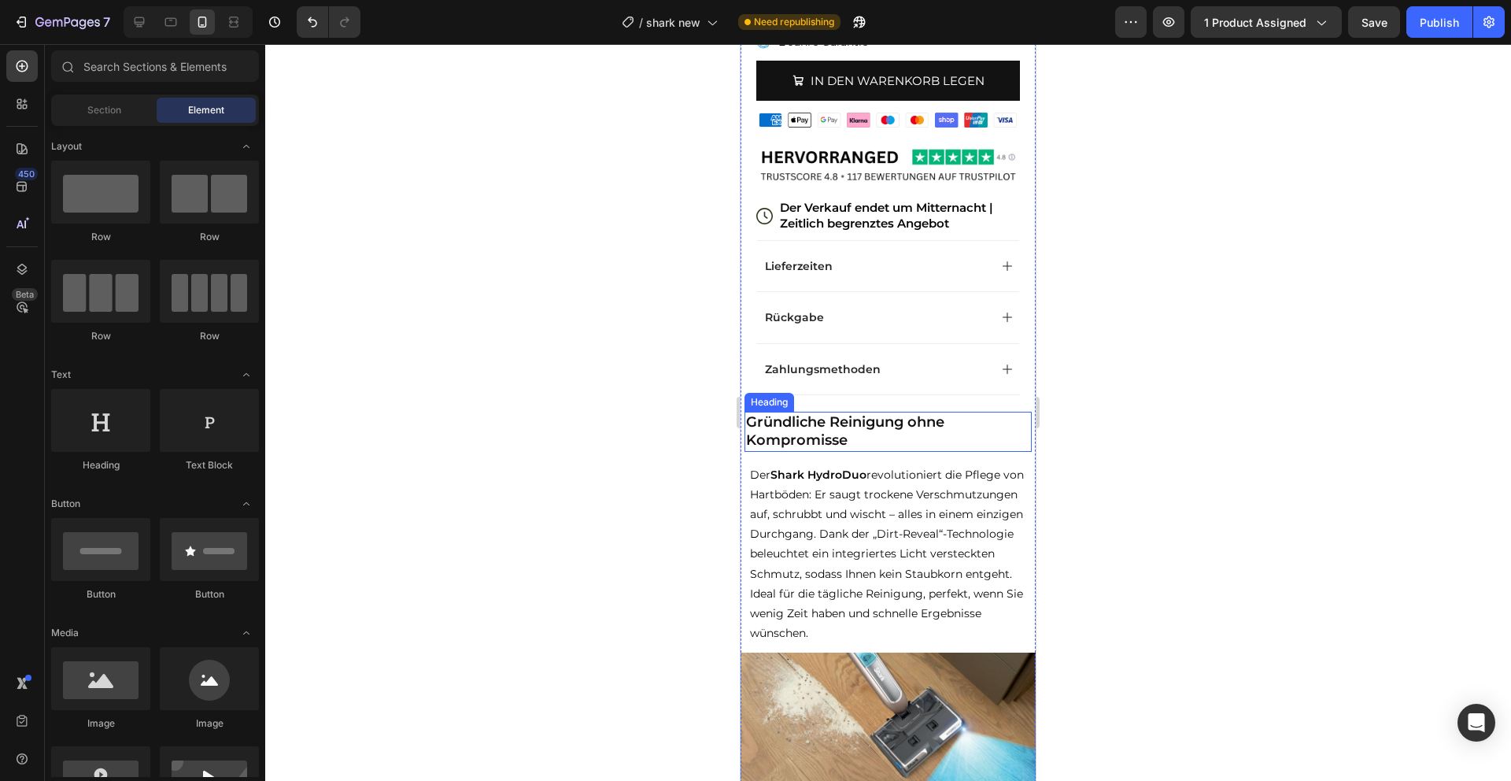
click at [848, 420] on h2 "Gründliche Reinigung ohne Kompromisse" at bounding box center [888, 432] width 287 height 40
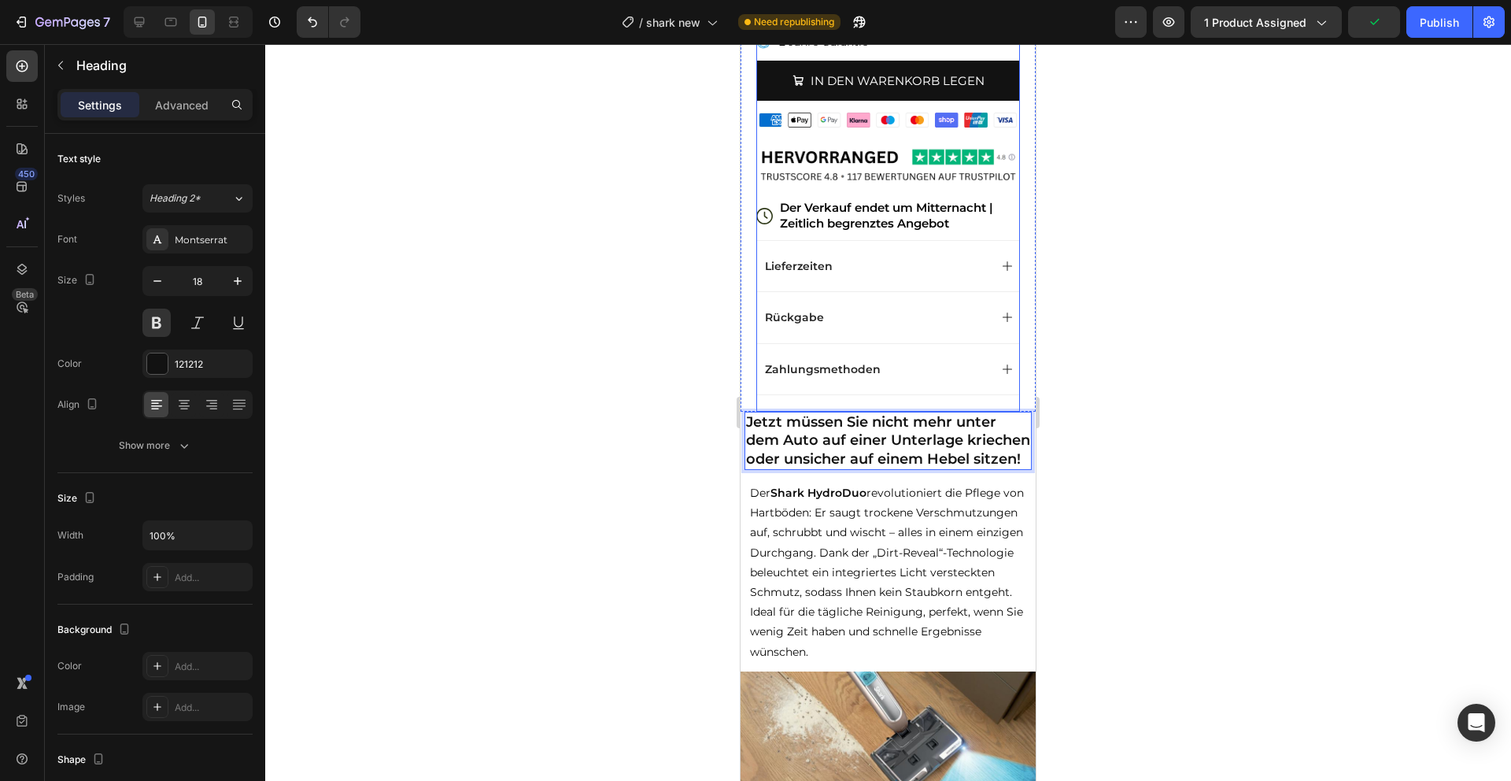
scroll to position [619, 0]
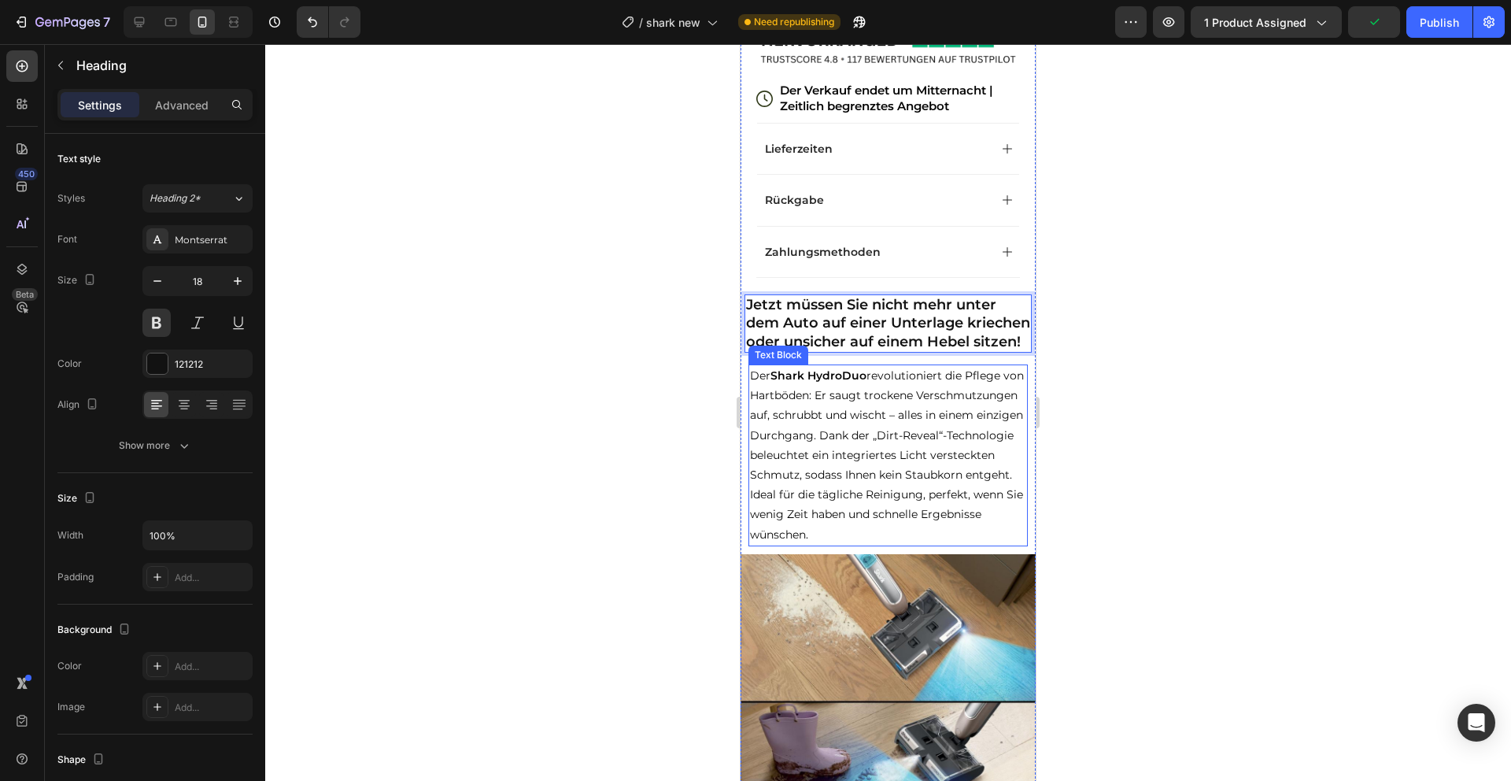
click at [863, 434] on p "Der Shark HydroDuo revolutioniert die Pflege von Hartböden: Er saugt trockene V…" at bounding box center [888, 455] width 276 height 179
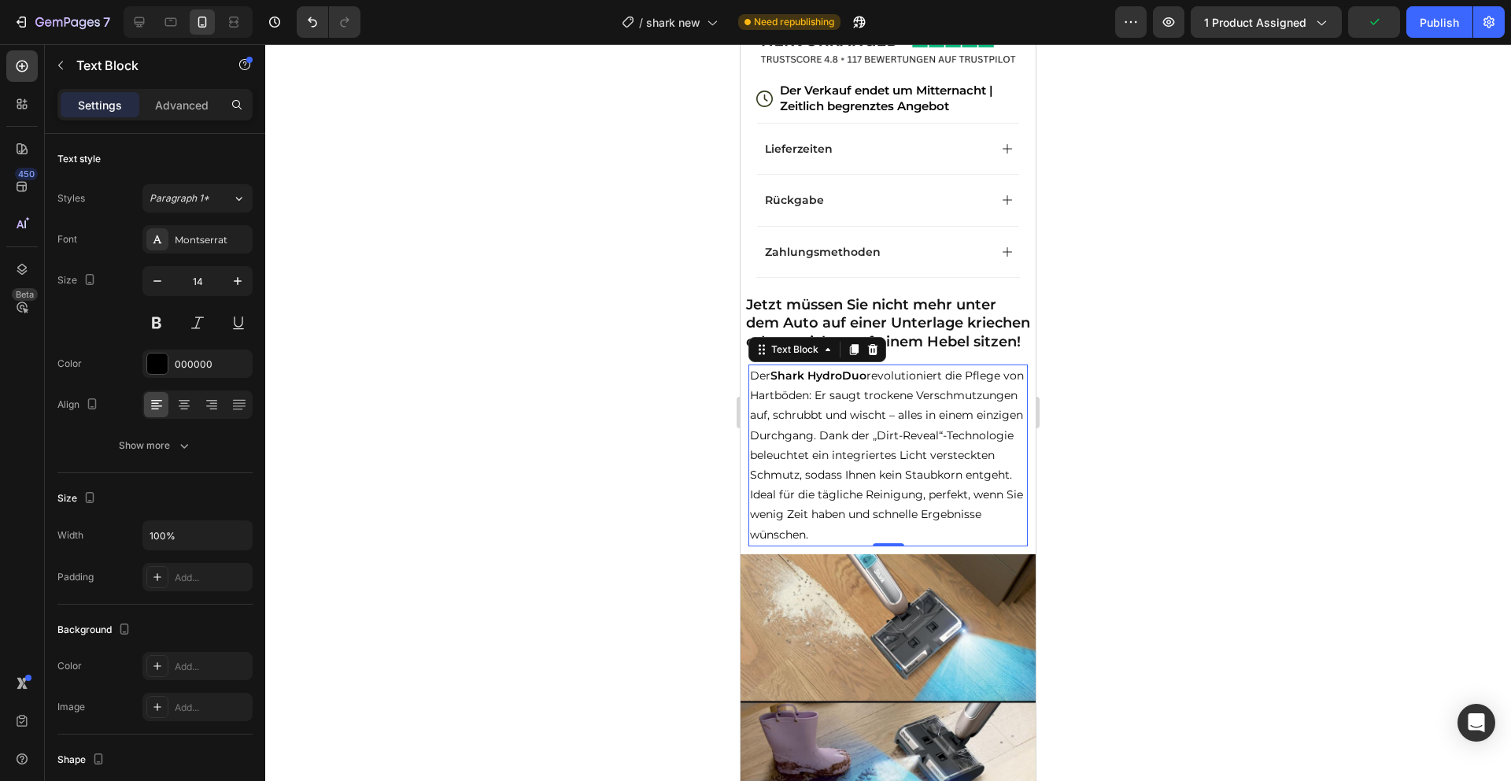
click at [863, 434] on p "Der Shark HydroDuo revolutioniert die Pflege von Hartböden: Er saugt trockene V…" at bounding box center [888, 455] width 276 height 179
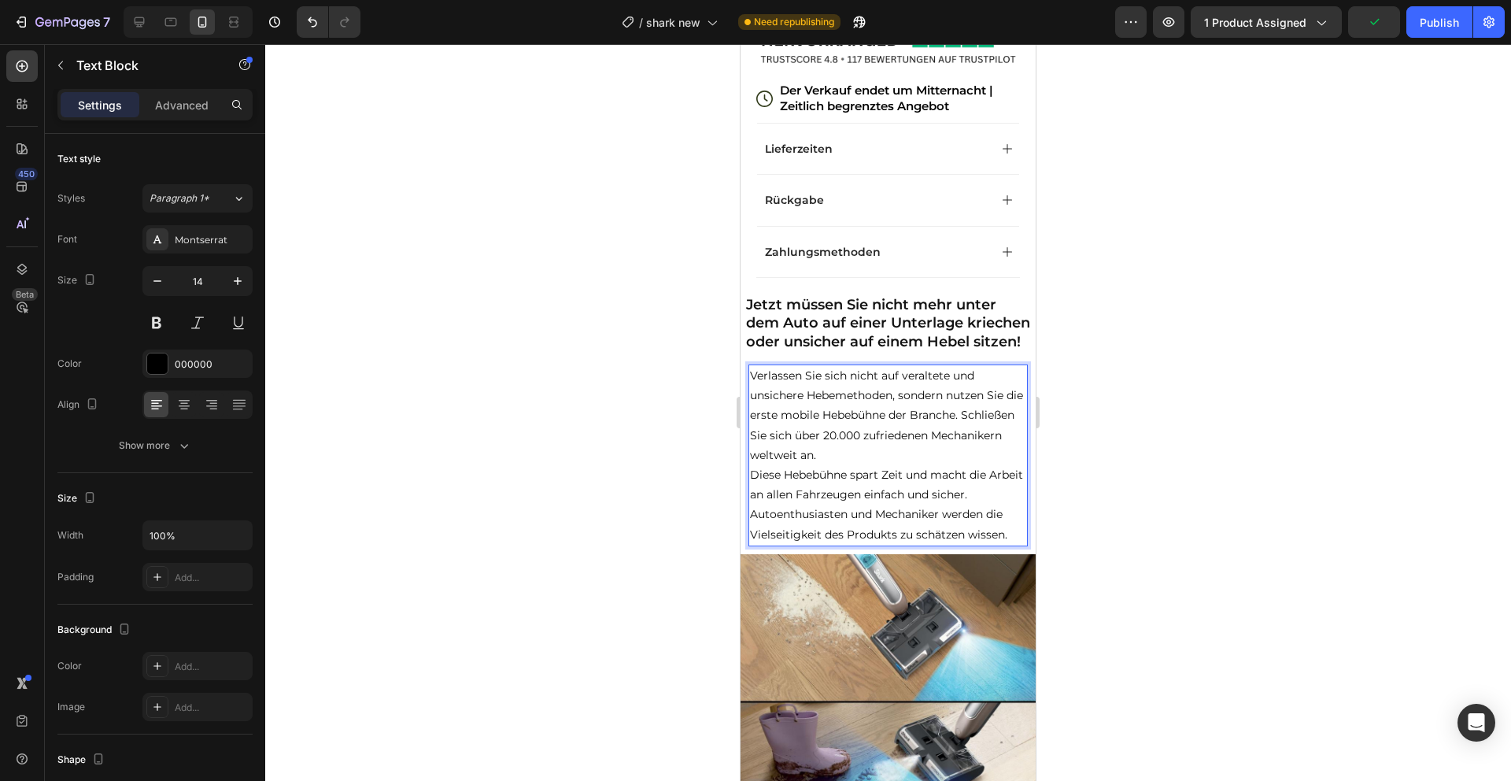
click at [894, 465] on p "Verlassen Sie sich nicht auf veraltete und unsichere Hebemethoden, sondern nutz…" at bounding box center [888, 415] width 276 height 99
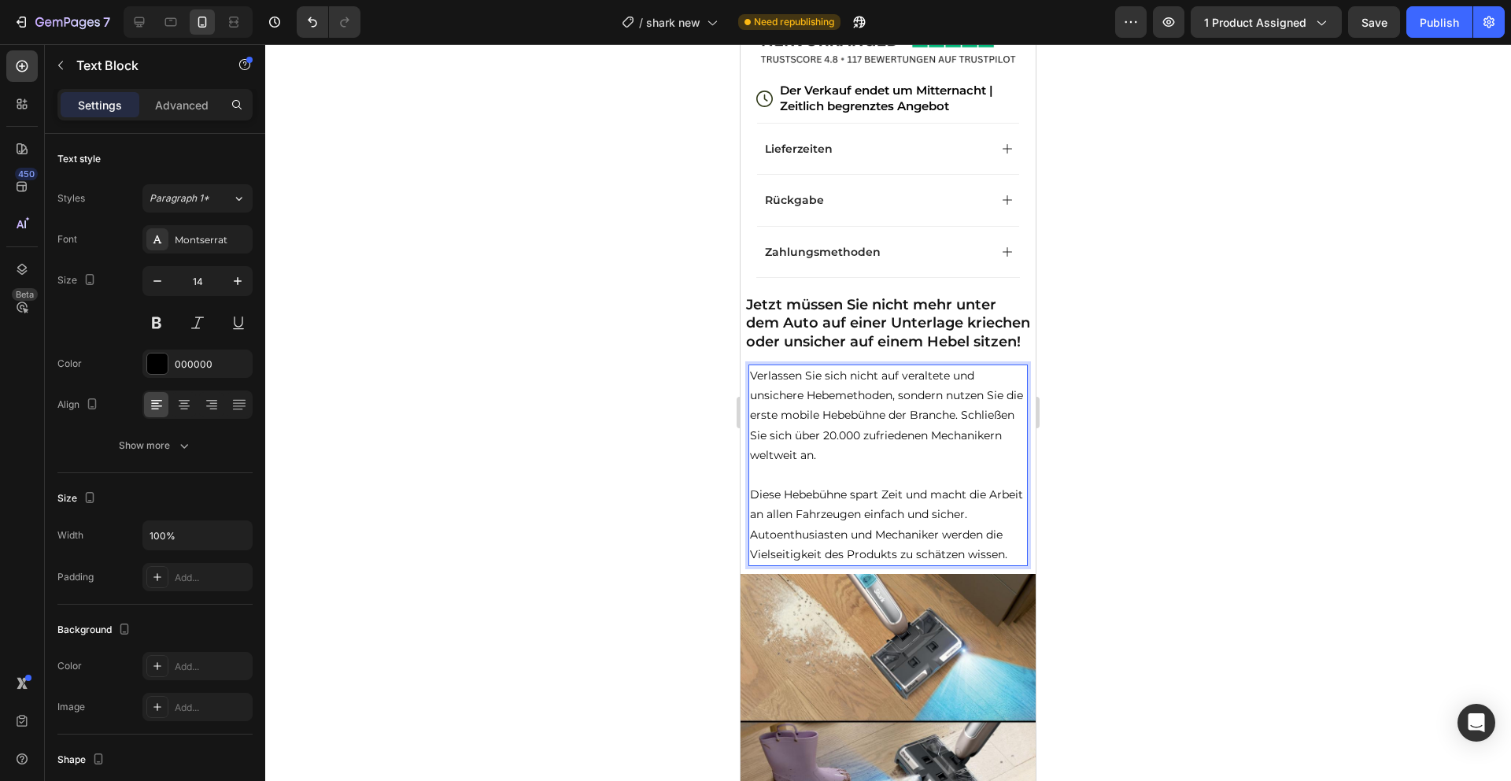
scroll to position [911, 0]
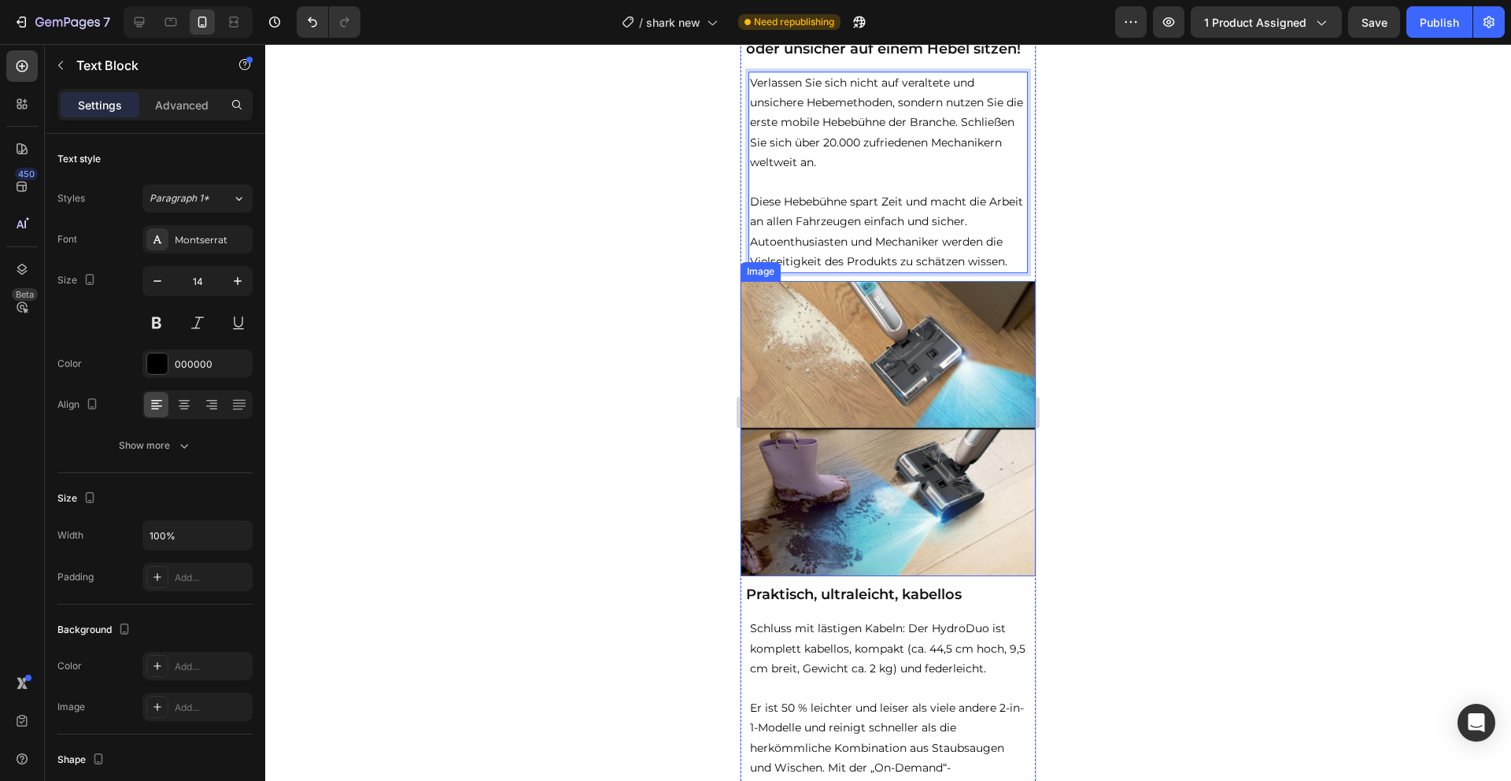
click at [904, 470] on img at bounding box center [888, 428] width 295 height 295
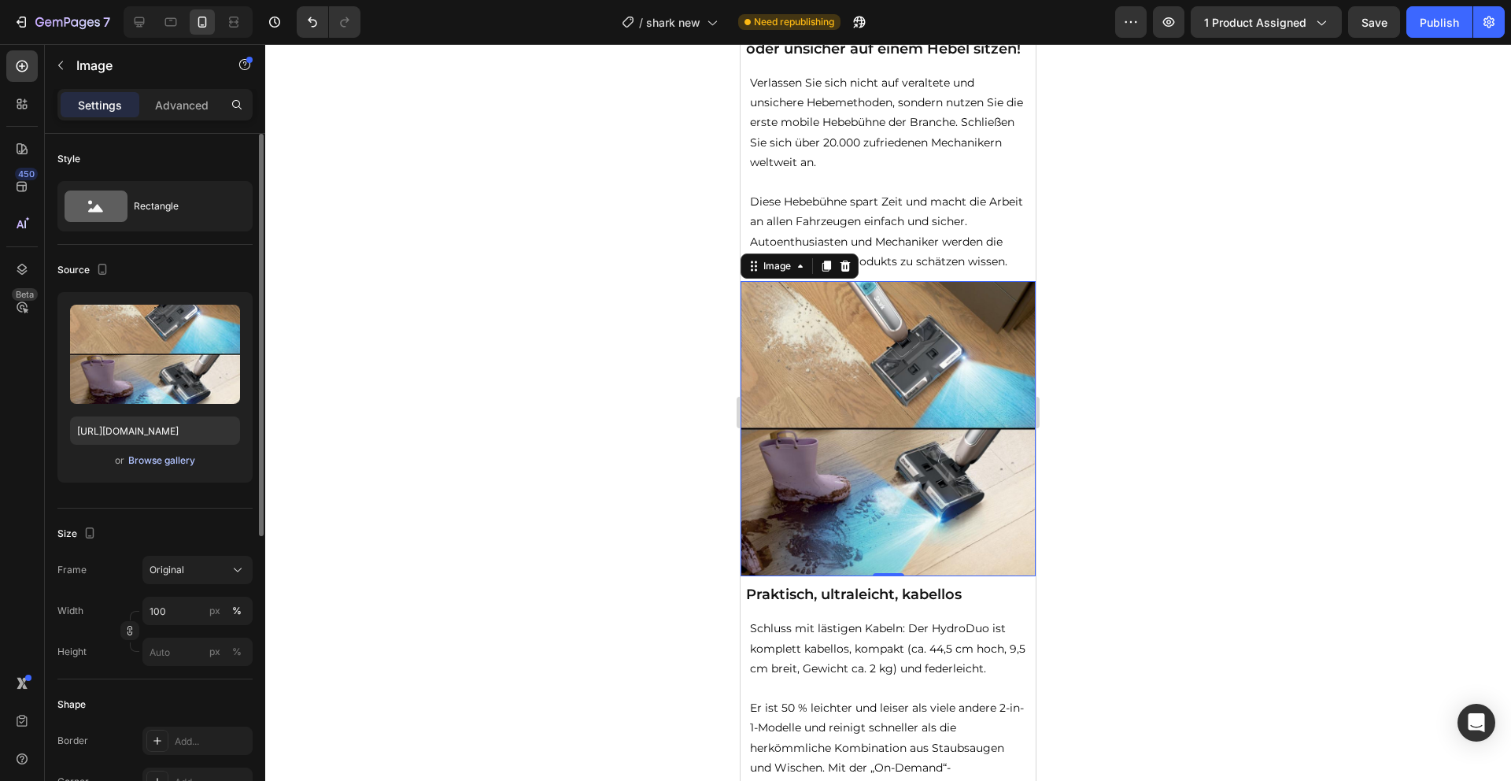
click at [172, 464] on div "Browse gallery" at bounding box center [161, 460] width 67 height 14
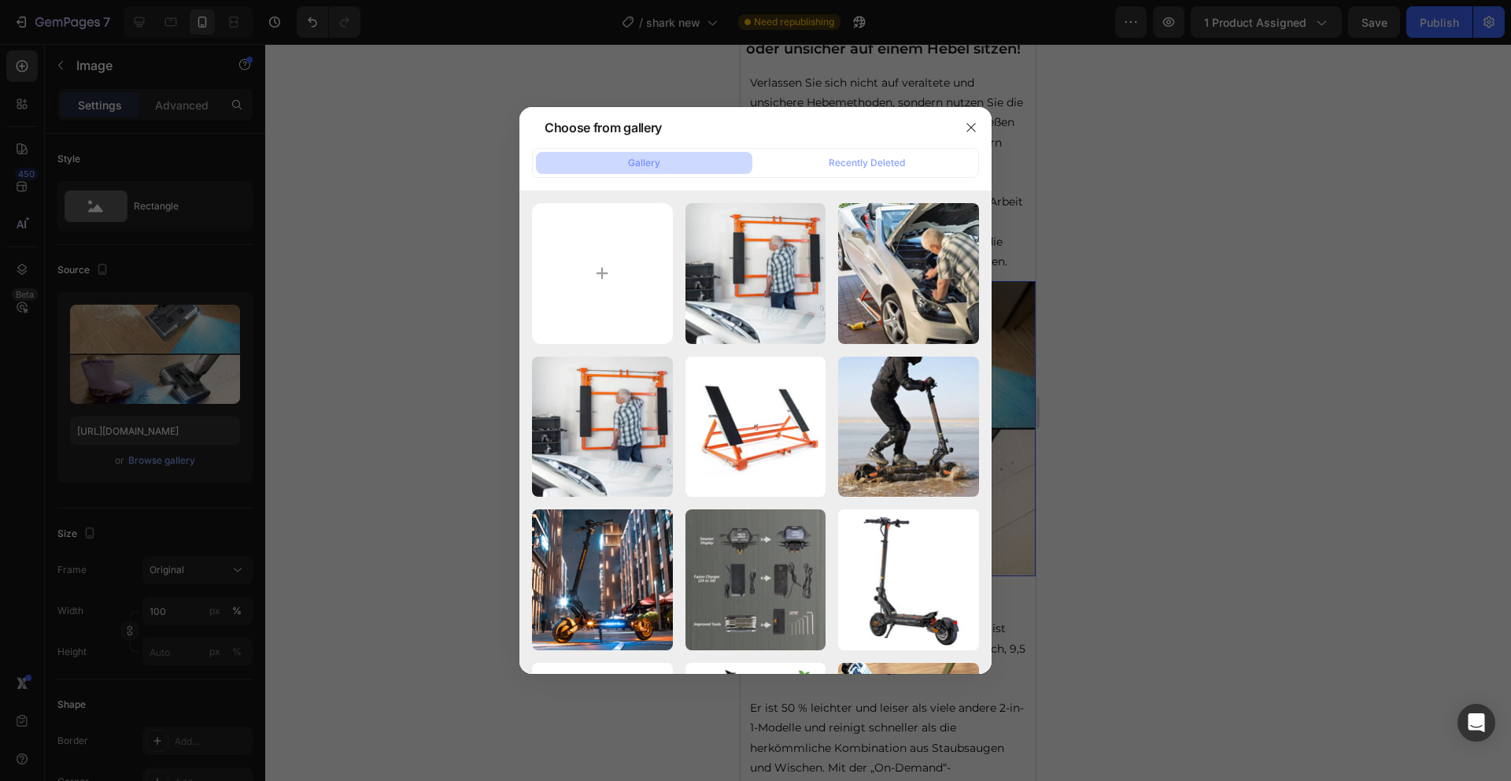
type input "C:\fakepath\4.png"
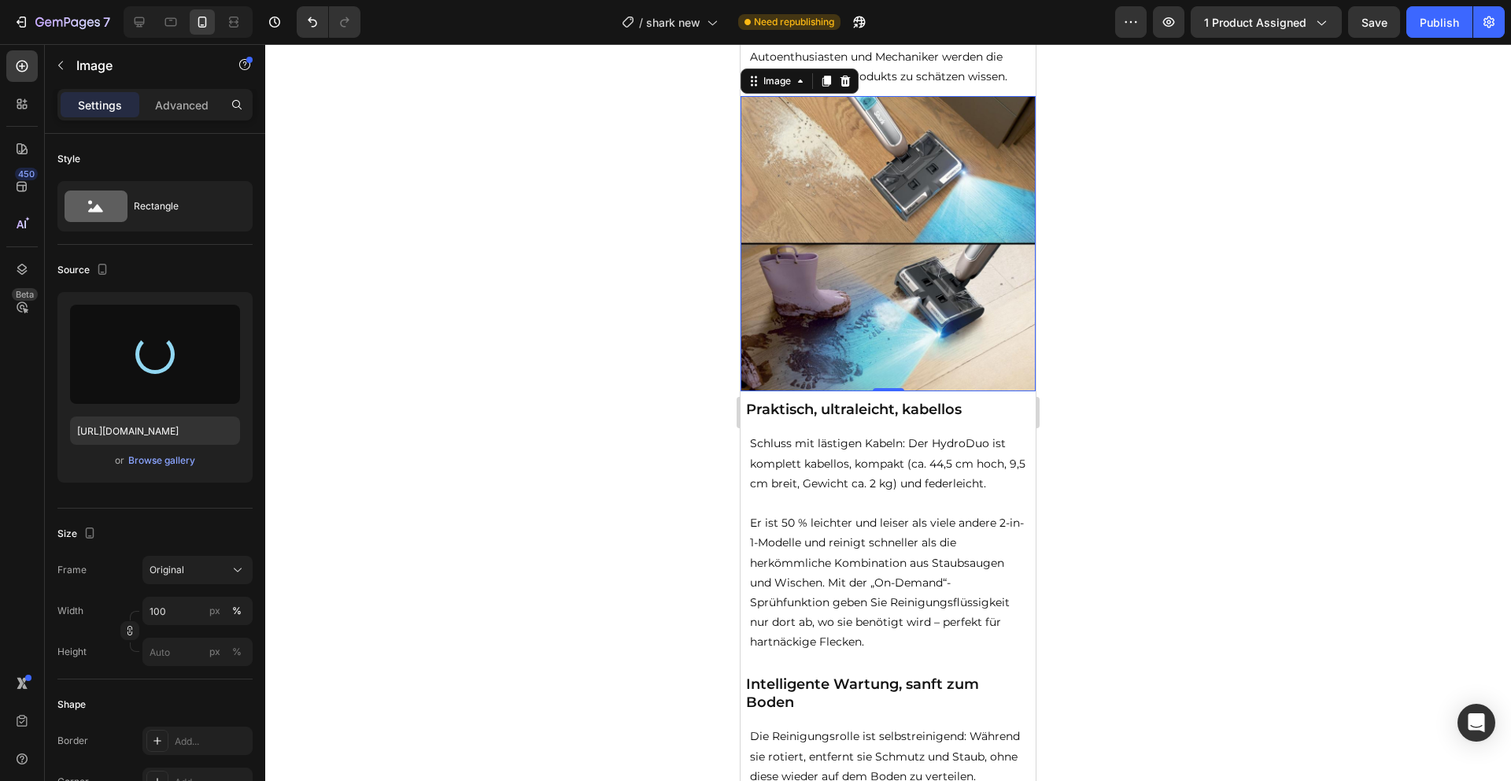
scroll to position [1107, 0]
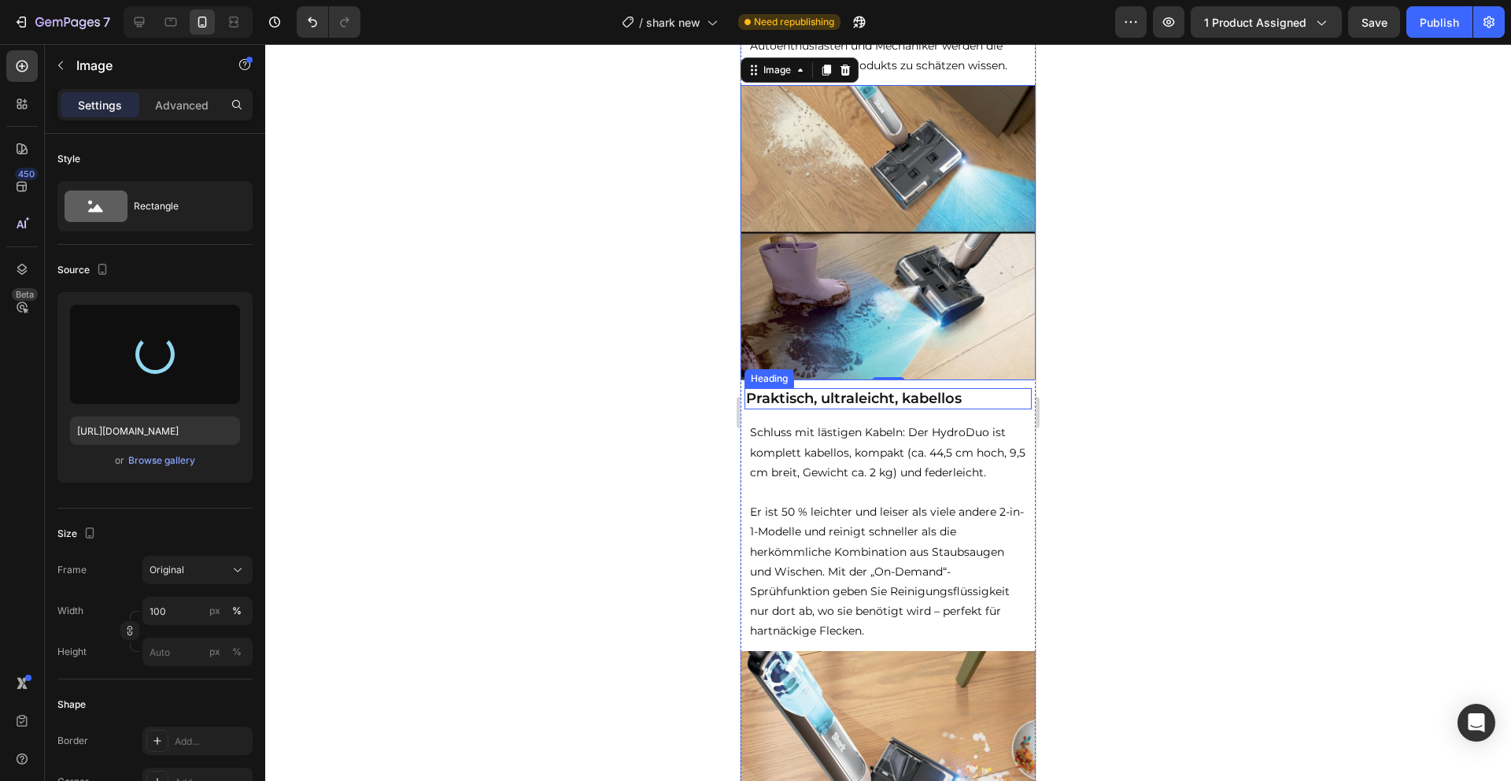
type input "[URL][DOMAIN_NAME]"
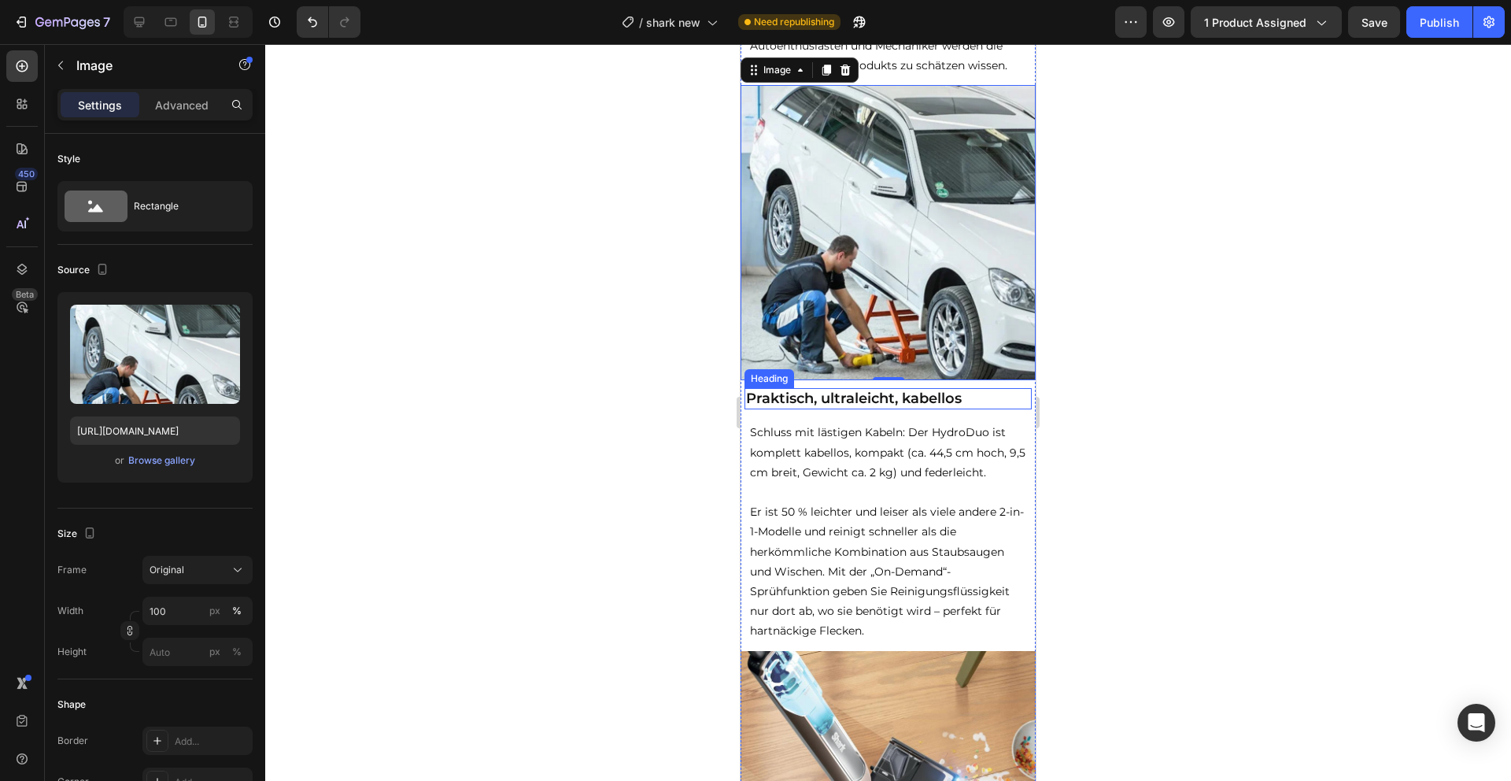
click at [905, 409] on h2 "Praktisch, ultraleicht, kabellos" at bounding box center [888, 398] width 287 height 21
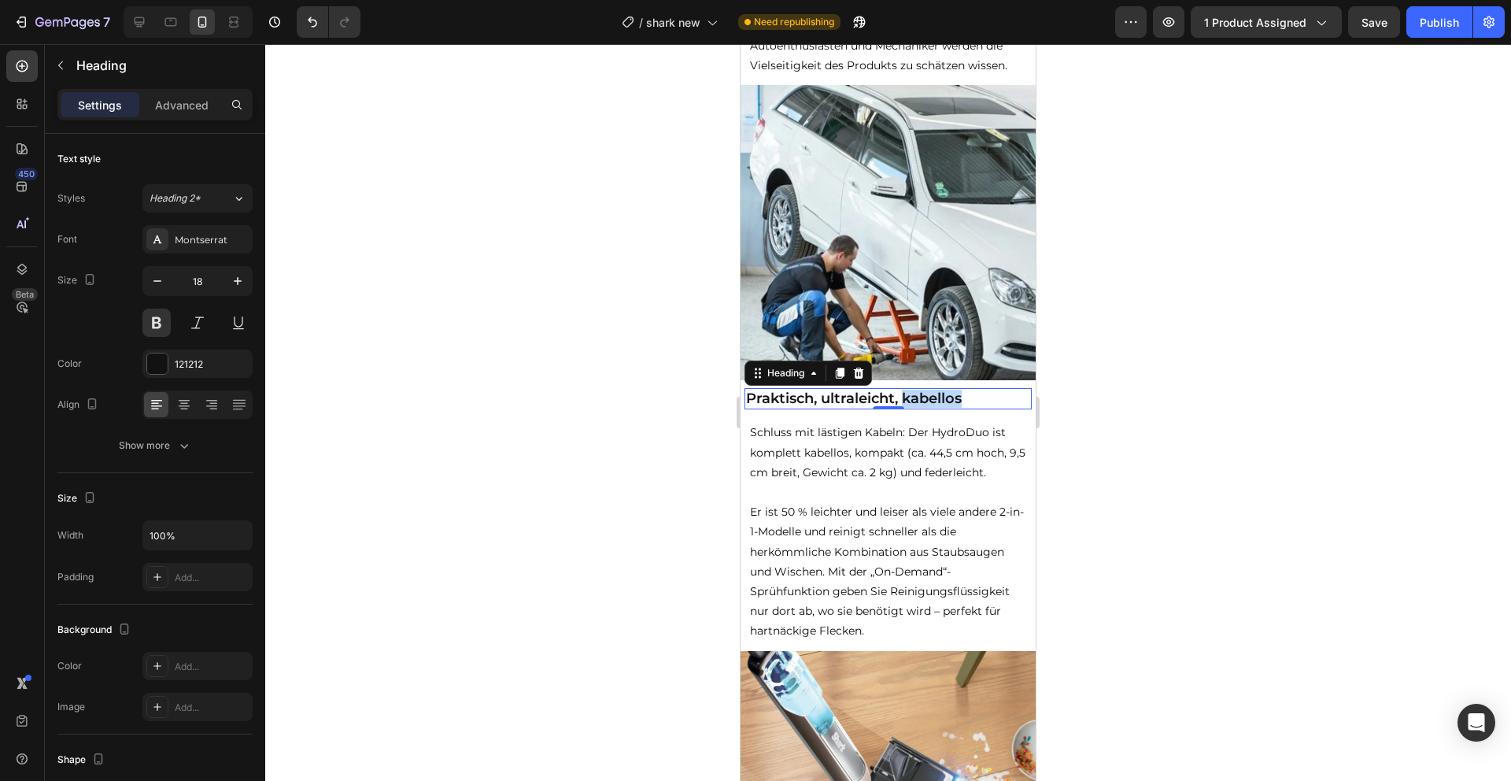
click at [905, 409] on h2 "Praktisch, ultraleicht, kabellos" at bounding box center [888, 398] width 287 height 21
click at [905, 408] on p "Praktisch, ultraleicht, kabellos" at bounding box center [888, 399] width 284 height 18
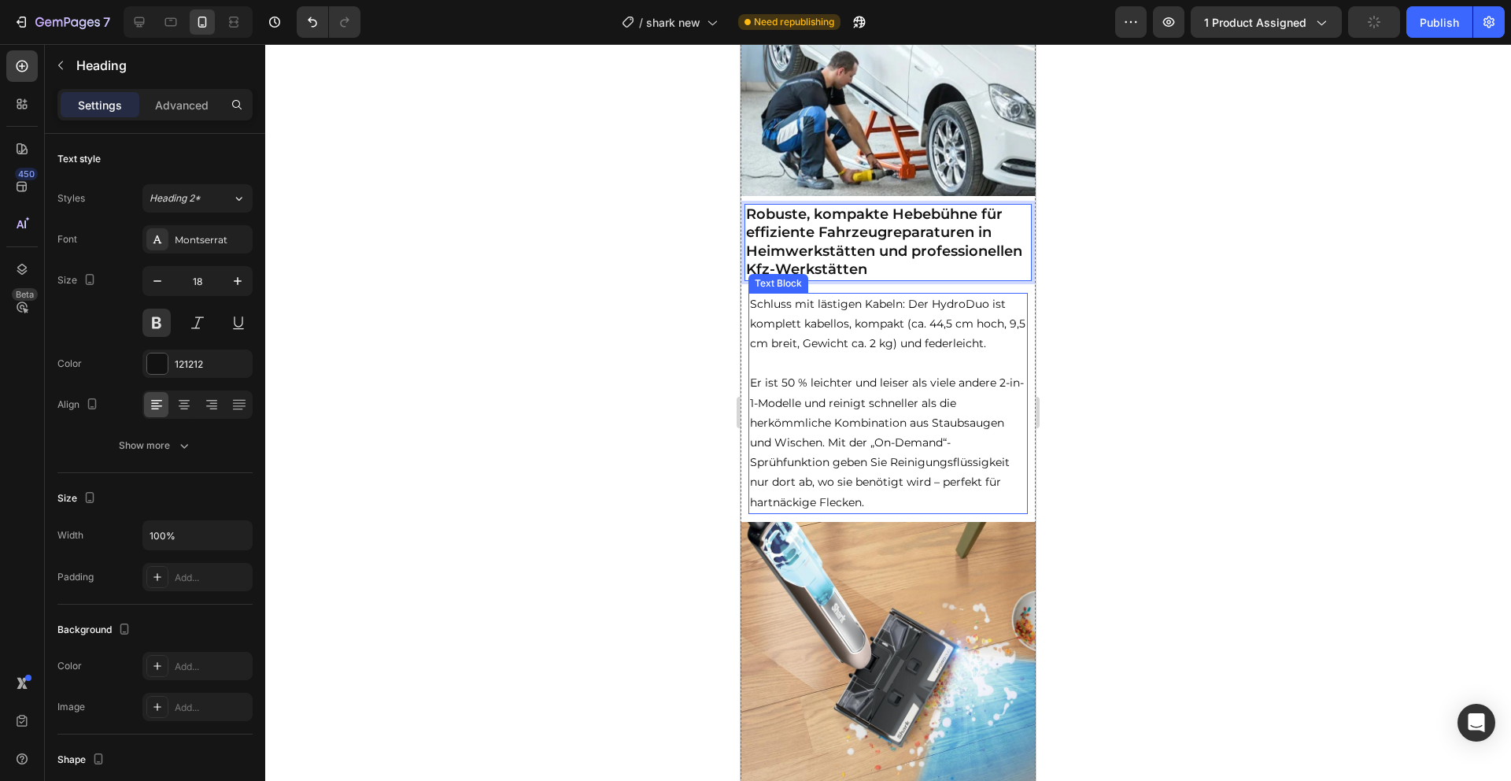
scroll to position [1342, 0]
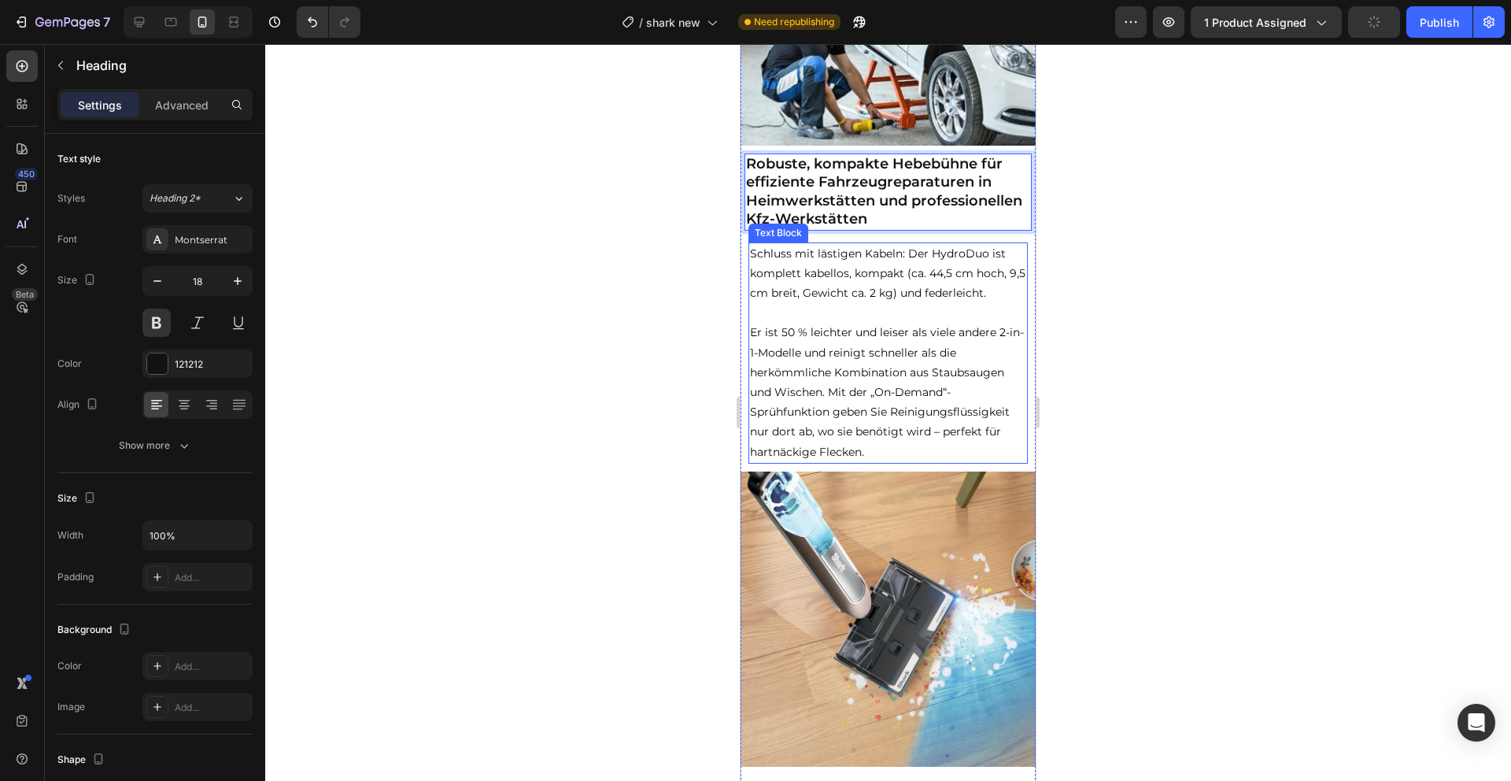
click at [859, 456] on p "Er ist 50 % leichter und leiser als viele andere 2-in-1-Modelle und reinigt sch…" at bounding box center [888, 392] width 276 height 139
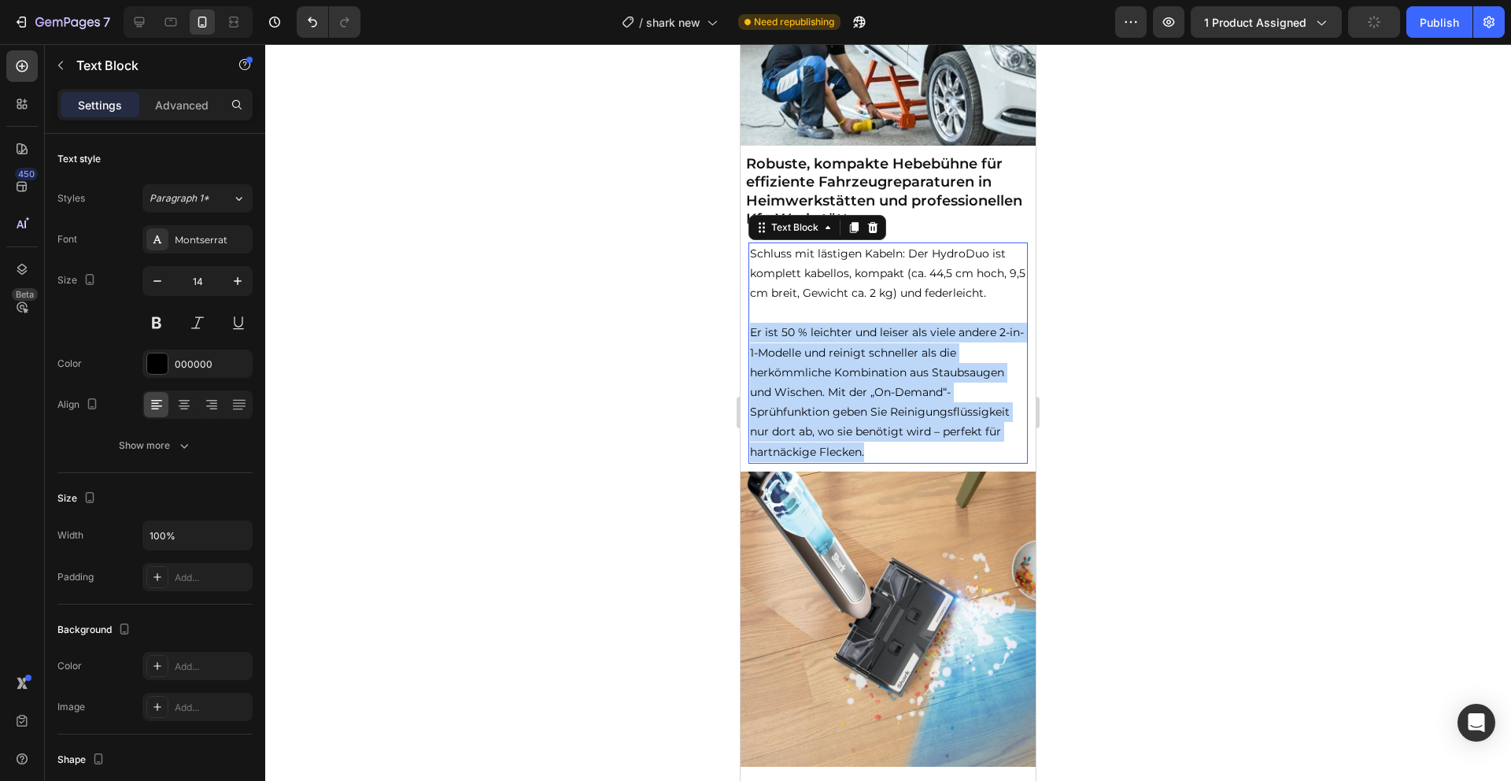
click at [859, 456] on p "Er ist 50 % leichter und leiser als viele andere 2-in-1-Modelle und reinigt sch…" at bounding box center [888, 392] width 276 height 139
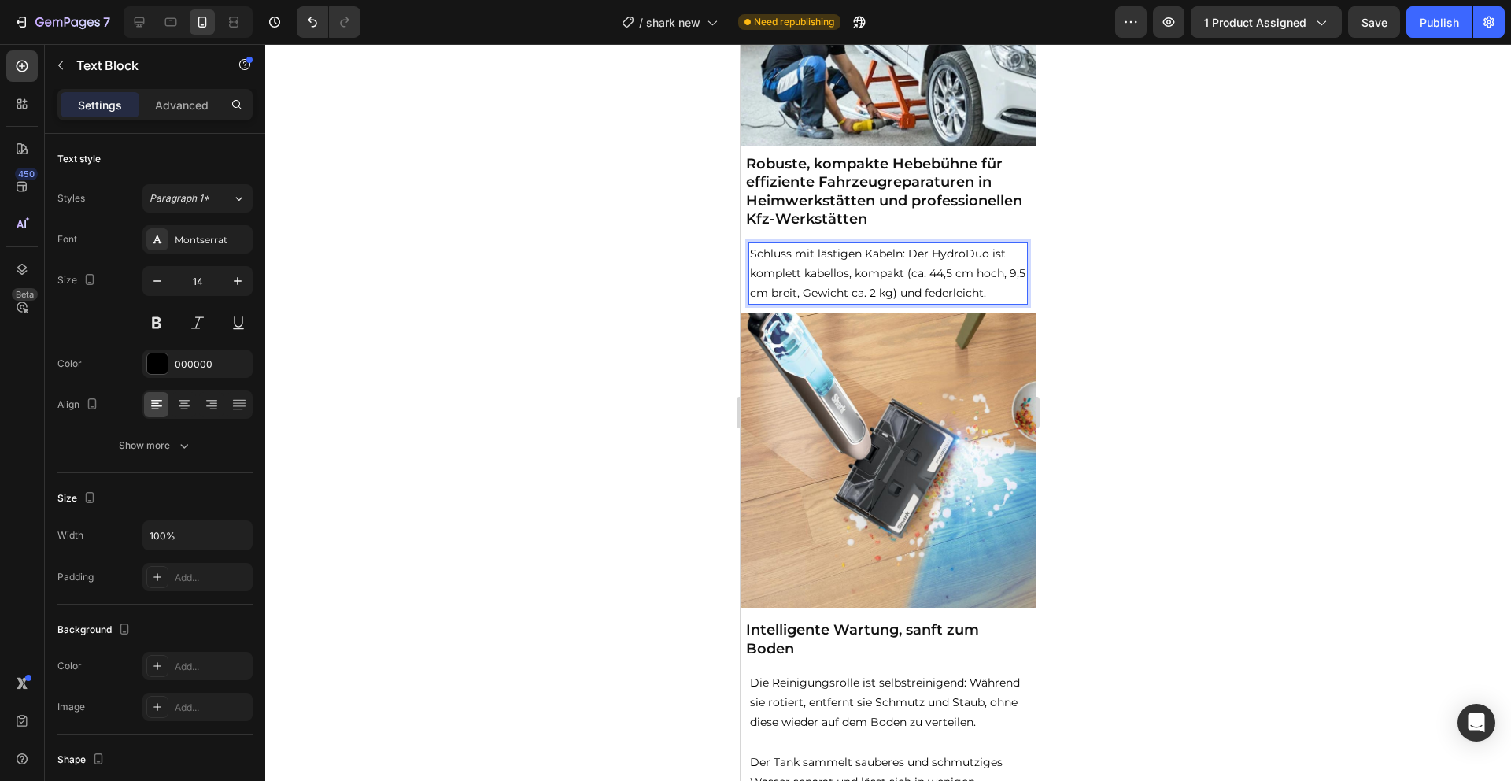
click at [792, 300] on p "Schluss mit lästigen Kabeln: Der HydroDuo ist komplett kabellos, kompakt (ca. 4…" at bounding box center [888, 274] width 276 height 60
click at [793, 300] on p "Schluss mit lästigen Kabeln: Der HydroDuo ist komplett kabellos, kompakt (ca. 4…" at bounding box center [888, 274] width 276 height 60
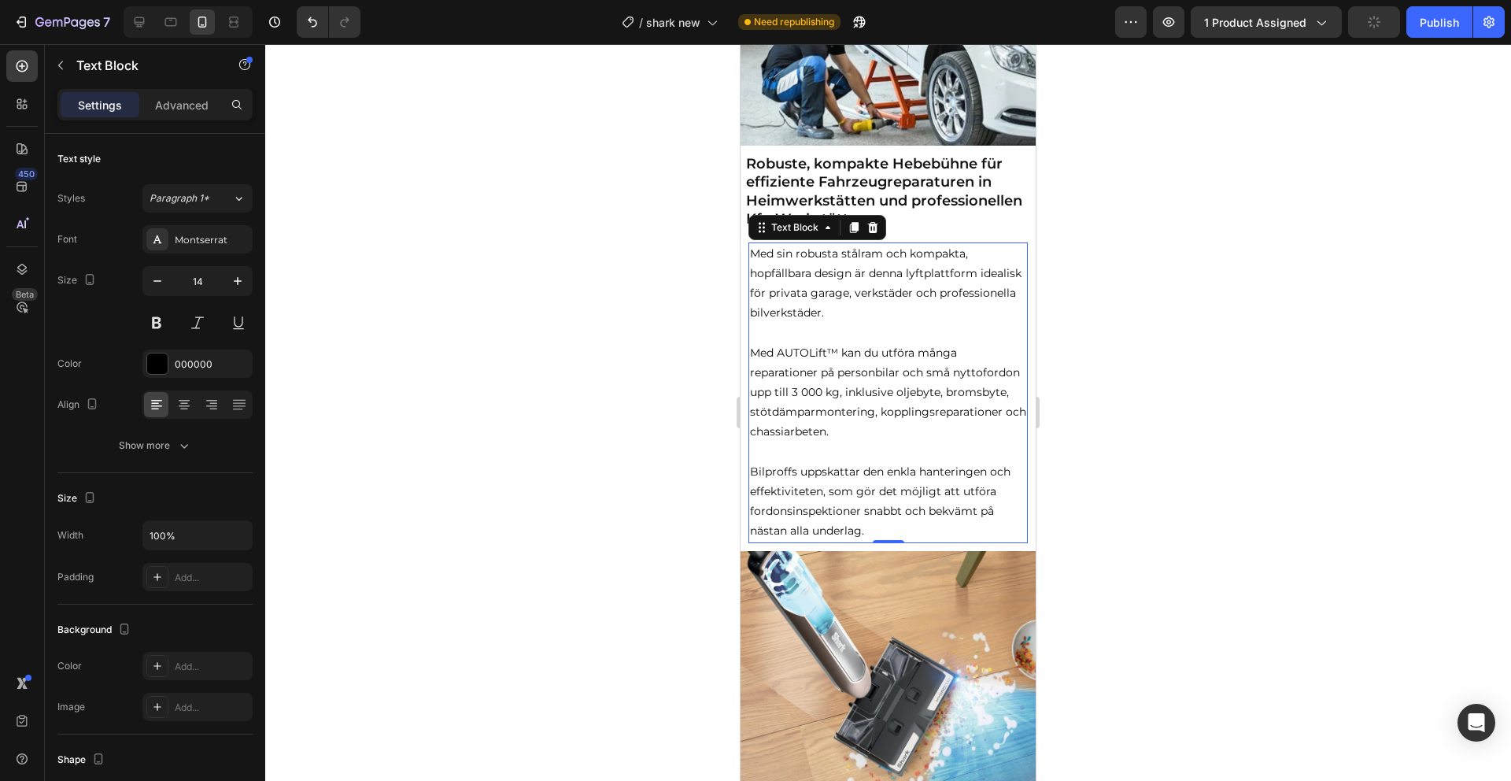
click at [919, 504] on p "Bilproffs uppskattar den enkla hanteringen och effektiviteten, som gör det möjl…" at bounding box center [888, 501] width 276 height 79
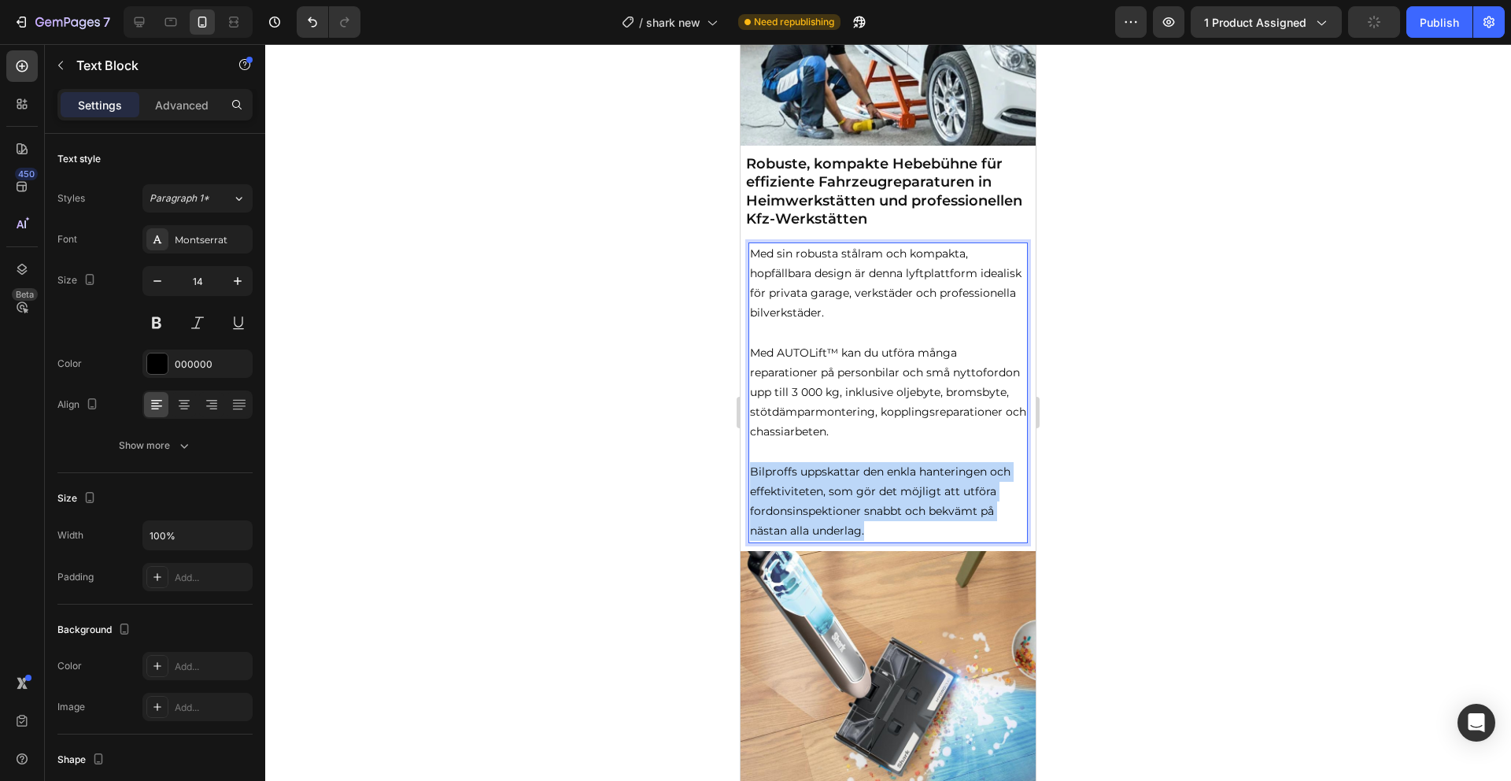
click at [919, 504] on p "Bilproffs uppskattar den enkla hanteringen och effektiviteten, som gör det möjl…" at bounding box center [888, 501] width 276 height 79
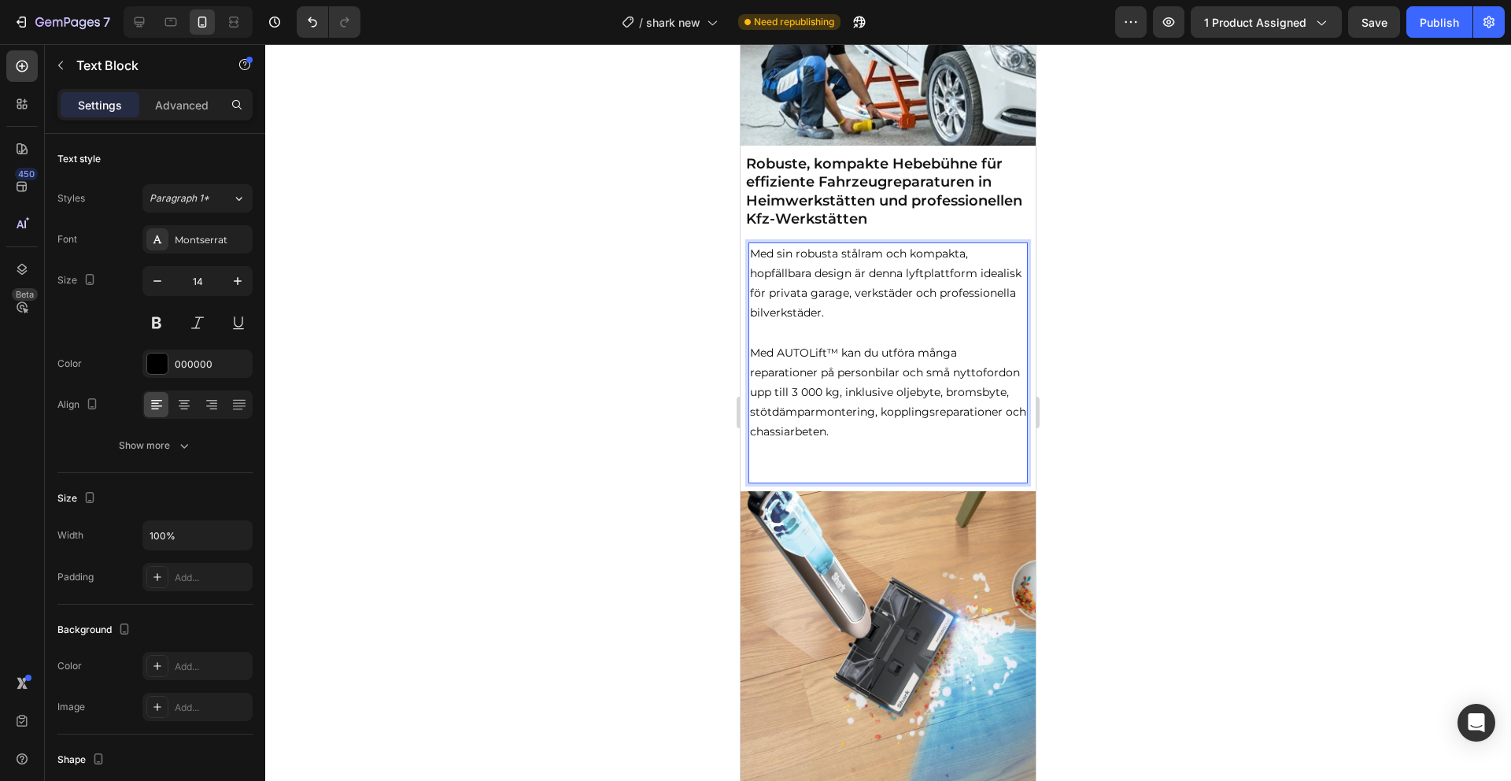
click at [929, 382] on p "Med AUTOLift™ kan du utföra många reparationer på personbilar och små nyttoford…" at bounding box center [888, 392] width 276 height 99
click at [928, 382] on p "Med AUTOLift™ kan du utföra många reparationer på personbilar och små nyttoford…" at bounding box center [888, 392] width 276 height 99
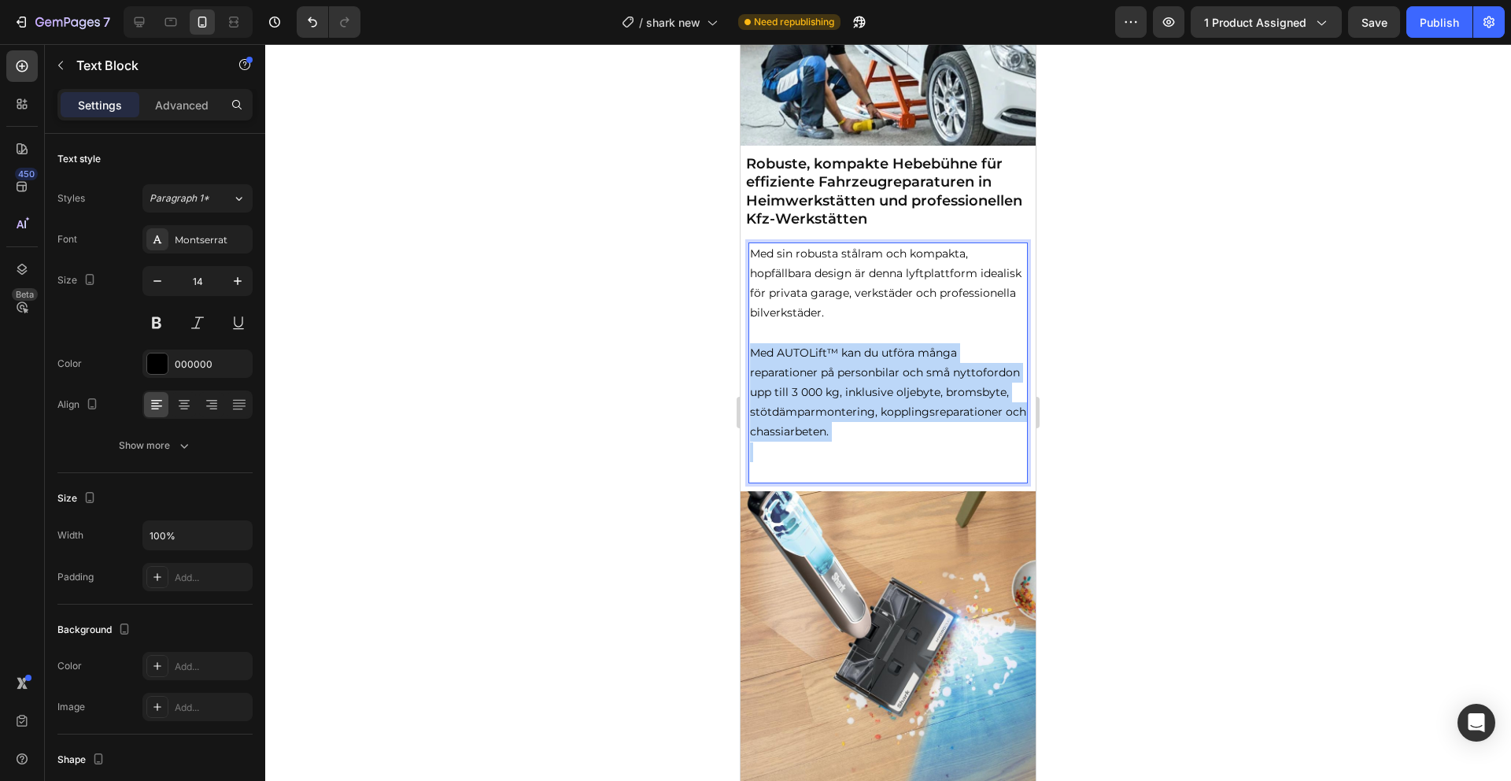
click at [928, 382] on p "Med AUTOLift™ kan du utföra många reparationer på personbilar och små nyttoford…" at bounding box center [888, 392] width 276 height 99
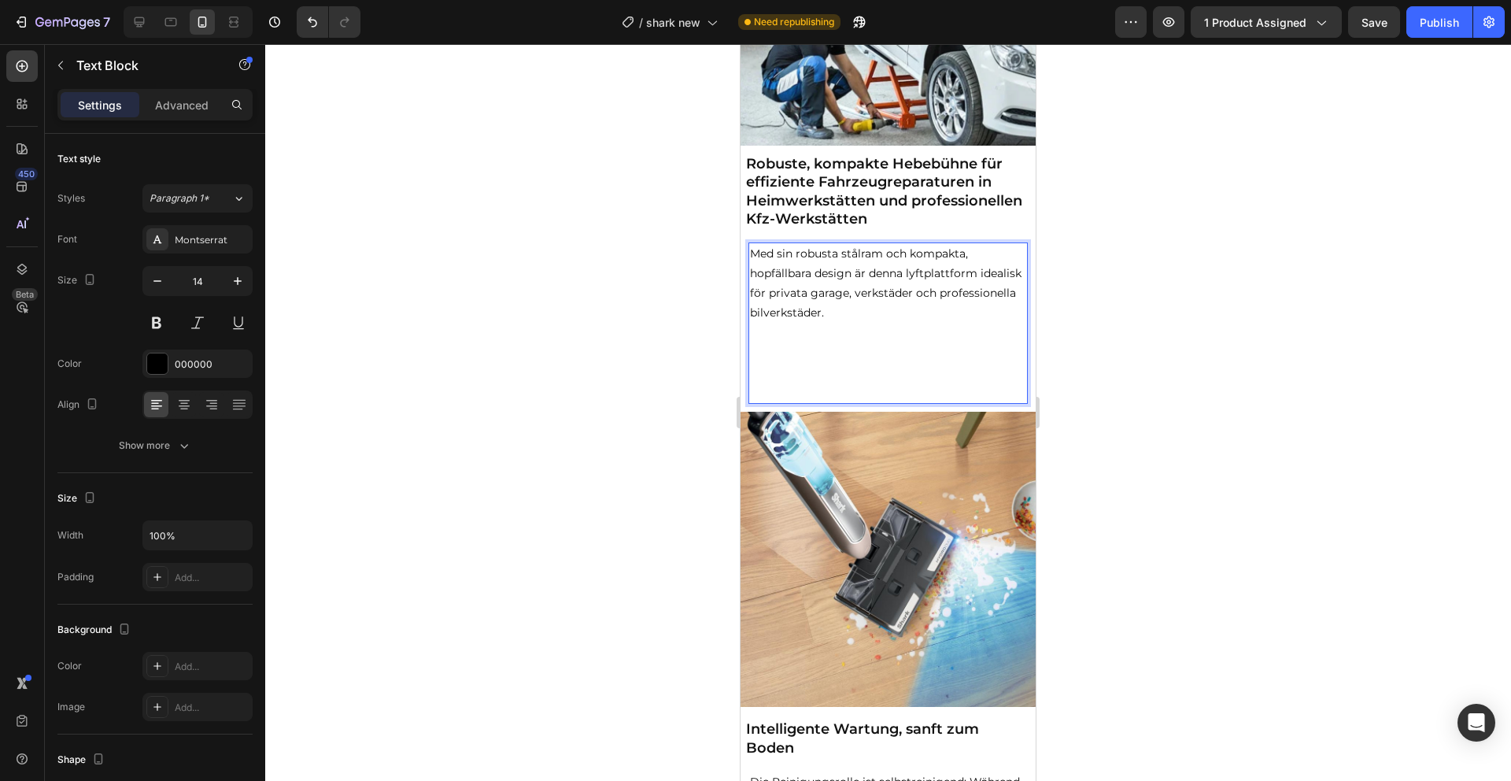
click at [885, 279] on p "Med sin robusta stålram och kompakta, hopfällbara design är denna lyftplattform…" at bounding box center [888, 283] width 276 height 79
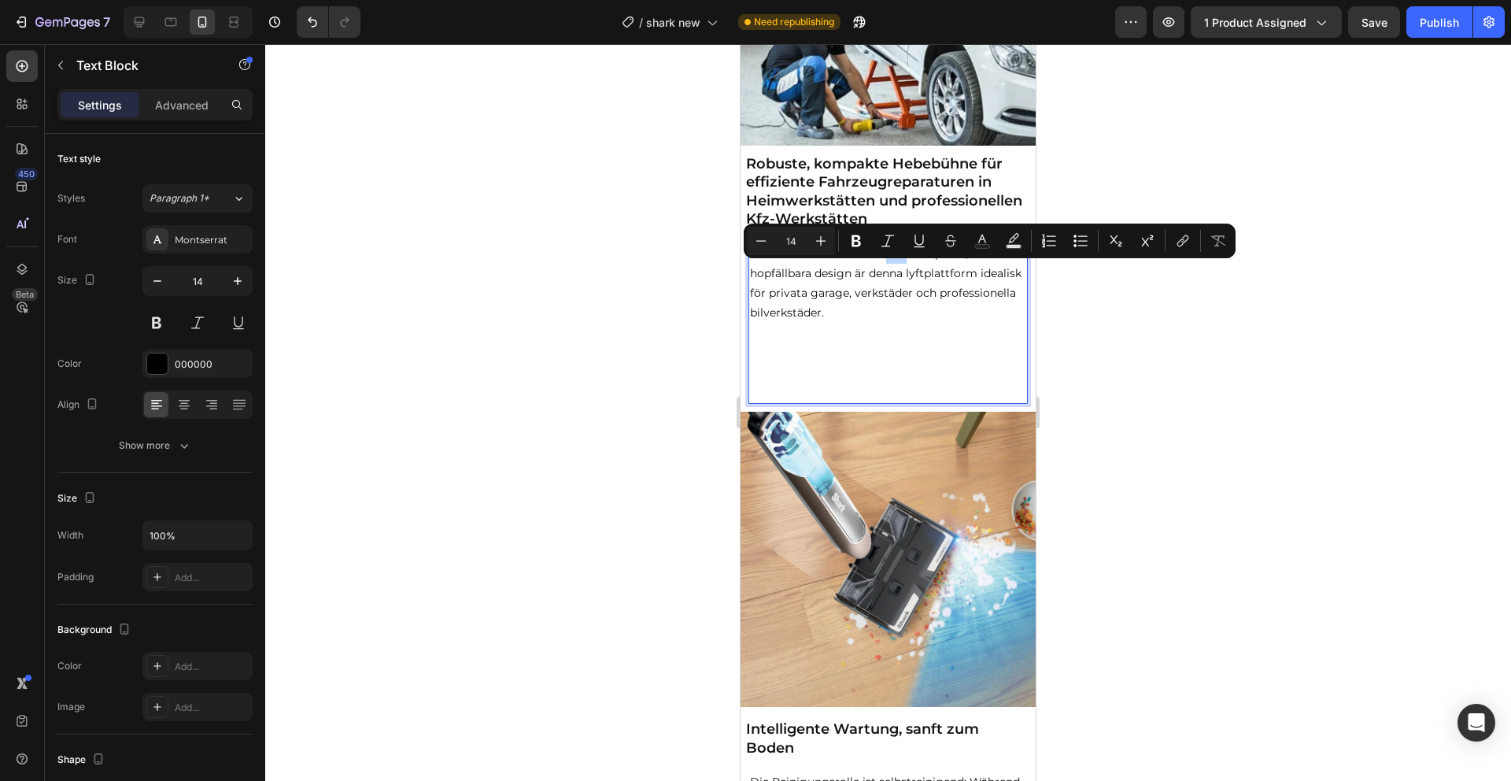
click at [885, 279] on p "Med sin robusta stålram och kompakta, hopfällbara design är denna lyftplattform…" at bounding box center [888, 283] width 276 height 79
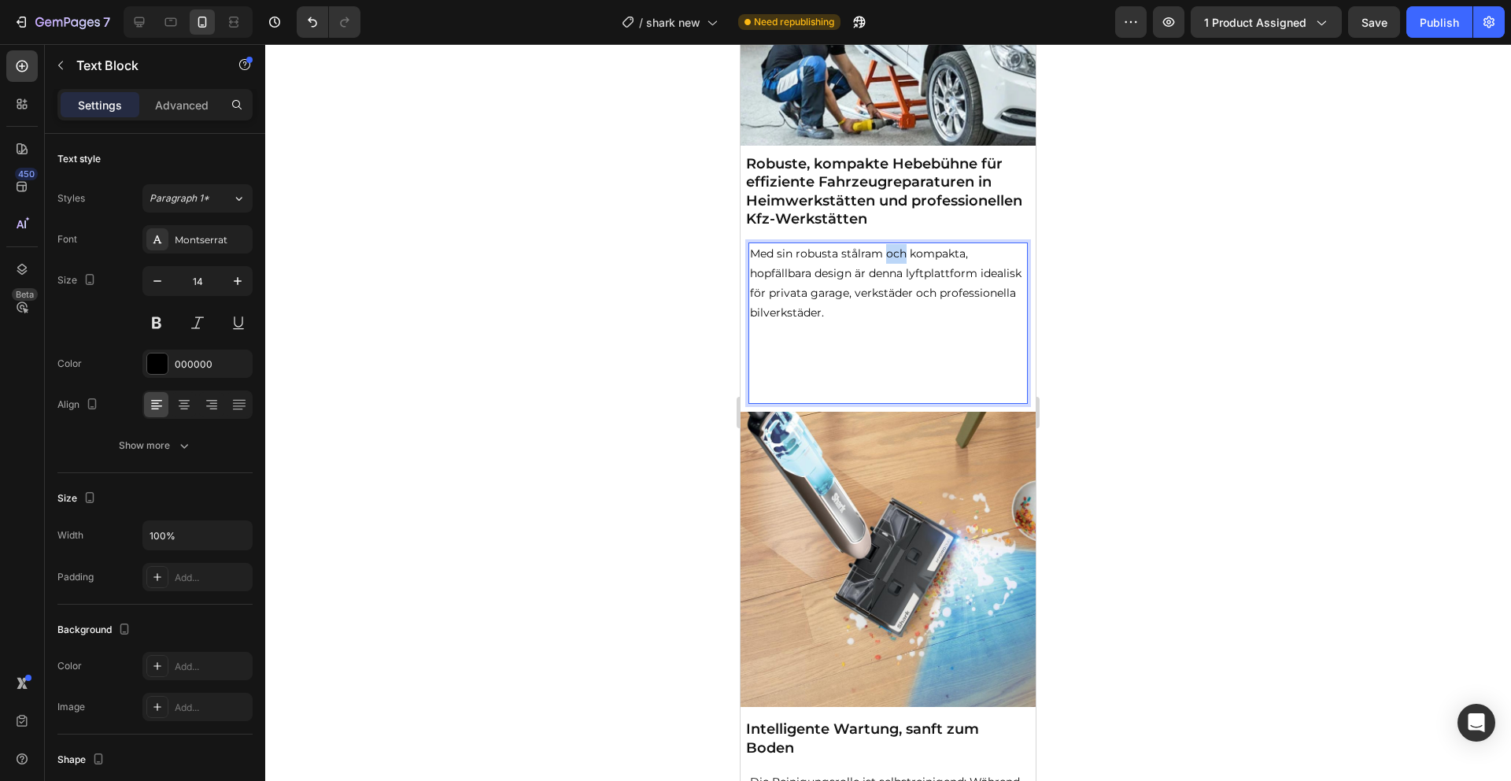
click at [885, 279] on p "Med sin robusta stålram och kompakta, hopfällbara design är denna lyftplattform…" at bounding box center [888, 283] width 276 height 79
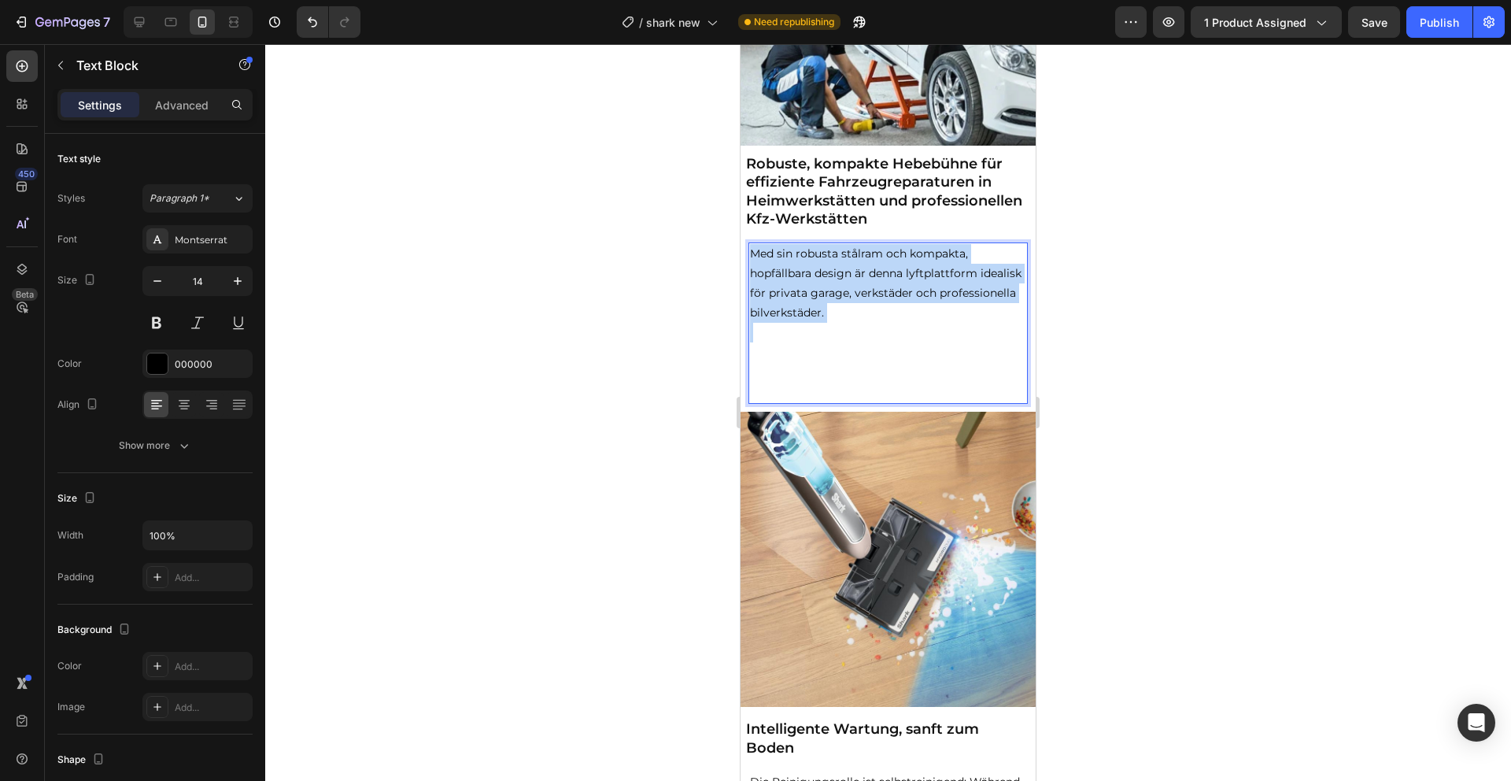
click at [885, 279] on p "Med sin robusta stålram och kompakta, hopfällbara design är denna lyftplattform…" at bounding box center [888, 283] width 276 height 79
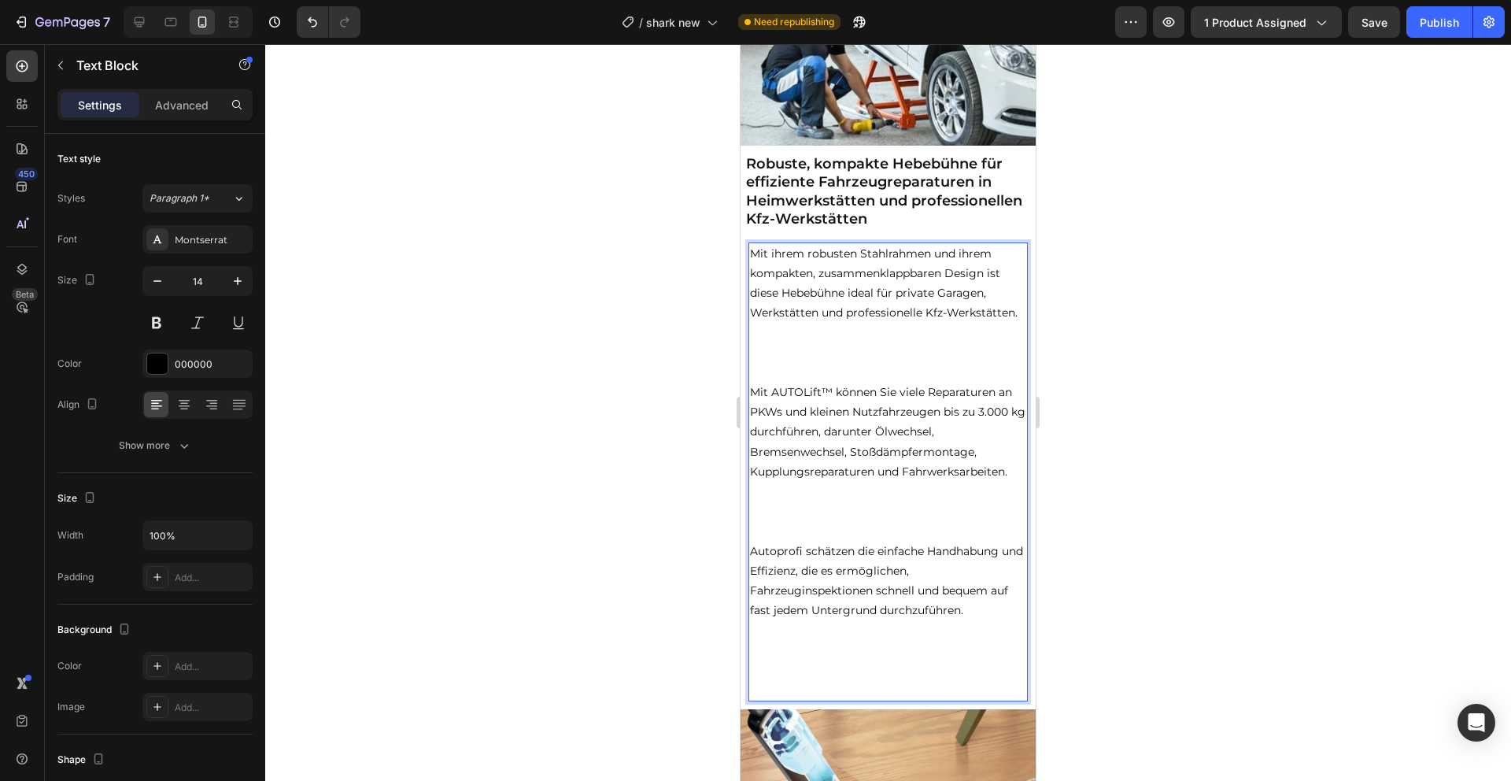
click at [880, 382] on p "Rich Text Editor. Editing area: main" at bounding box center [888, 373] width 276 height 20
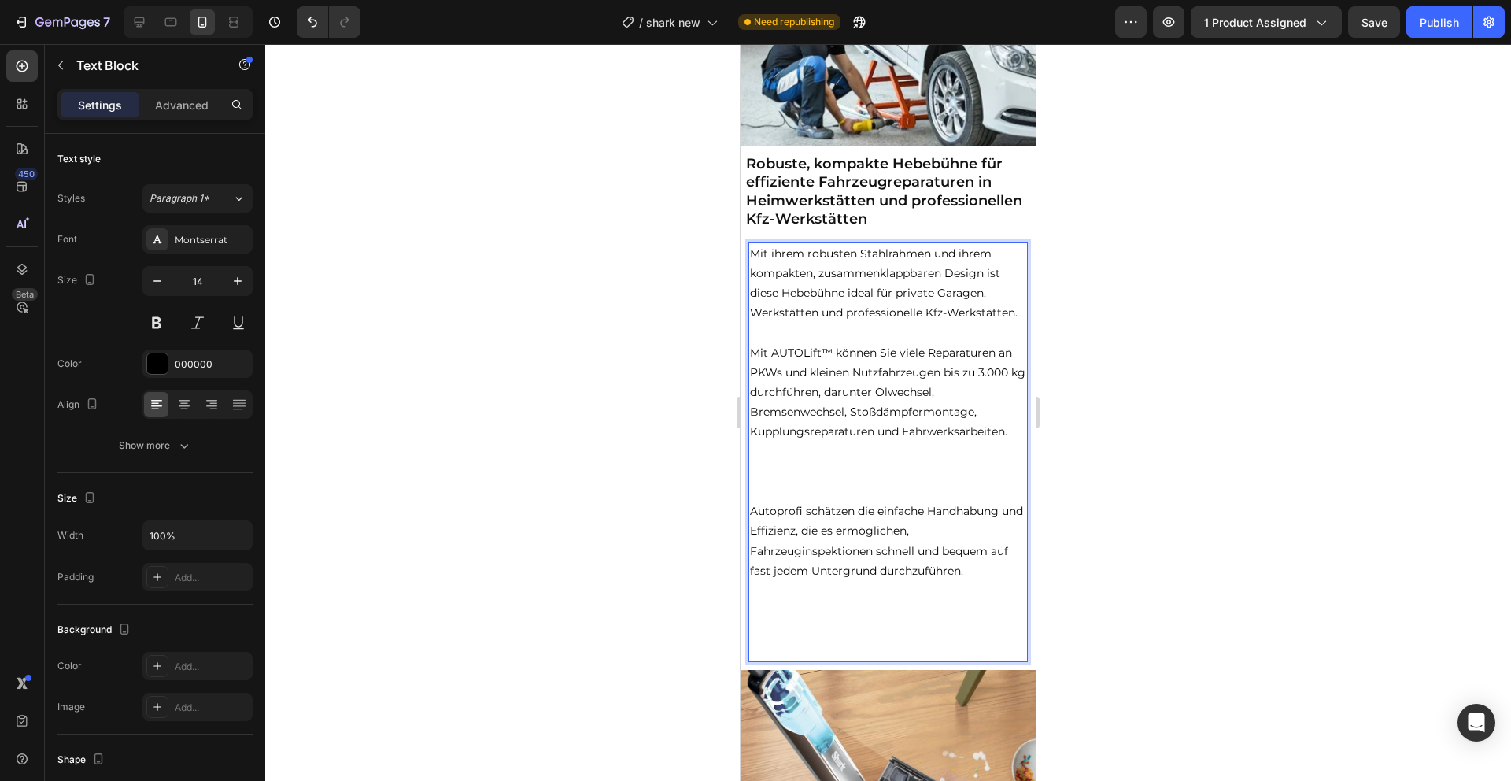
click at [826, 501] on p "Rich Text Editor. Editing area: main" at bounding box center [888, 492] width 276 height 20
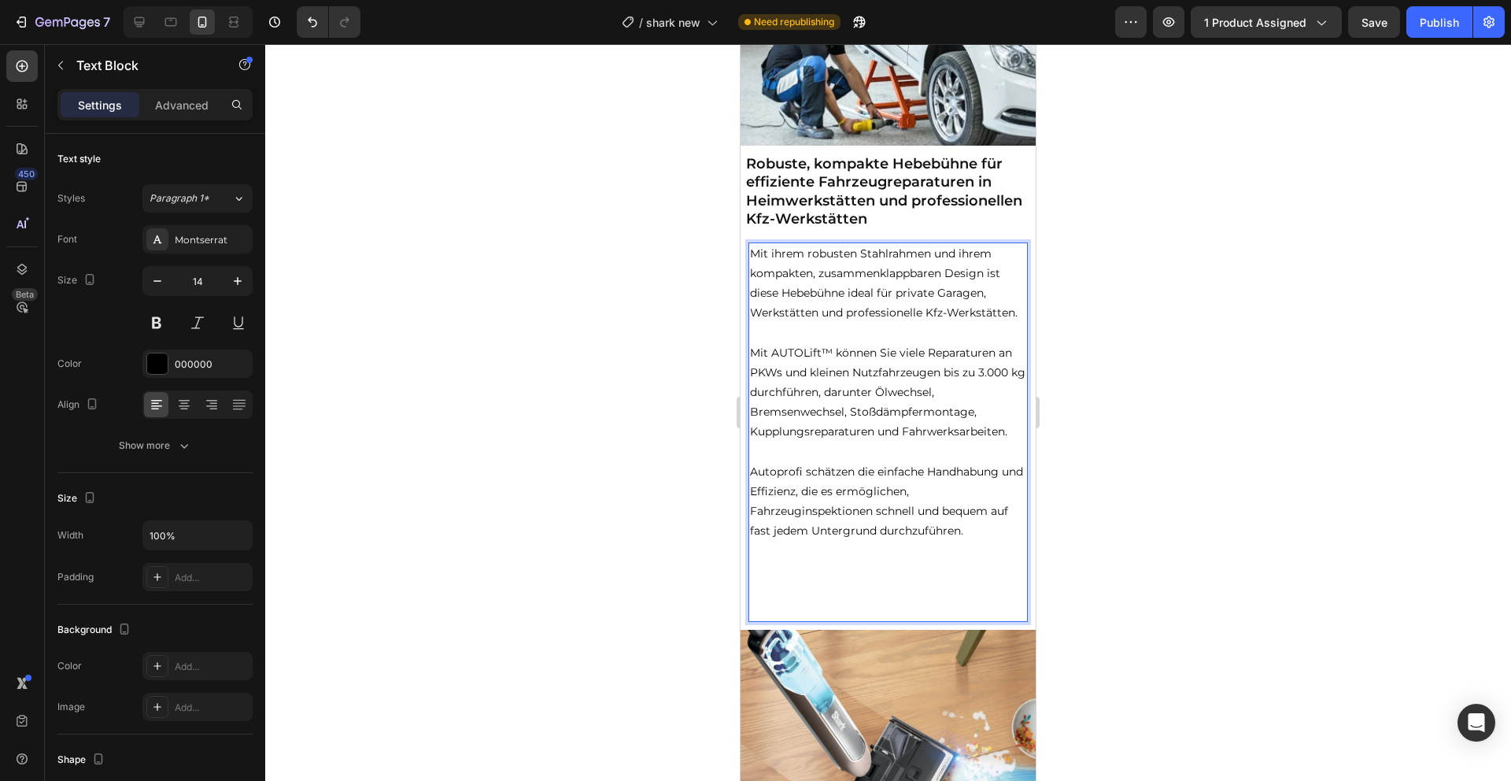
click at [804, 620] on p "Rich Text Editor. Editing area: main" at bounding box center [888, 610] width 276 height 20
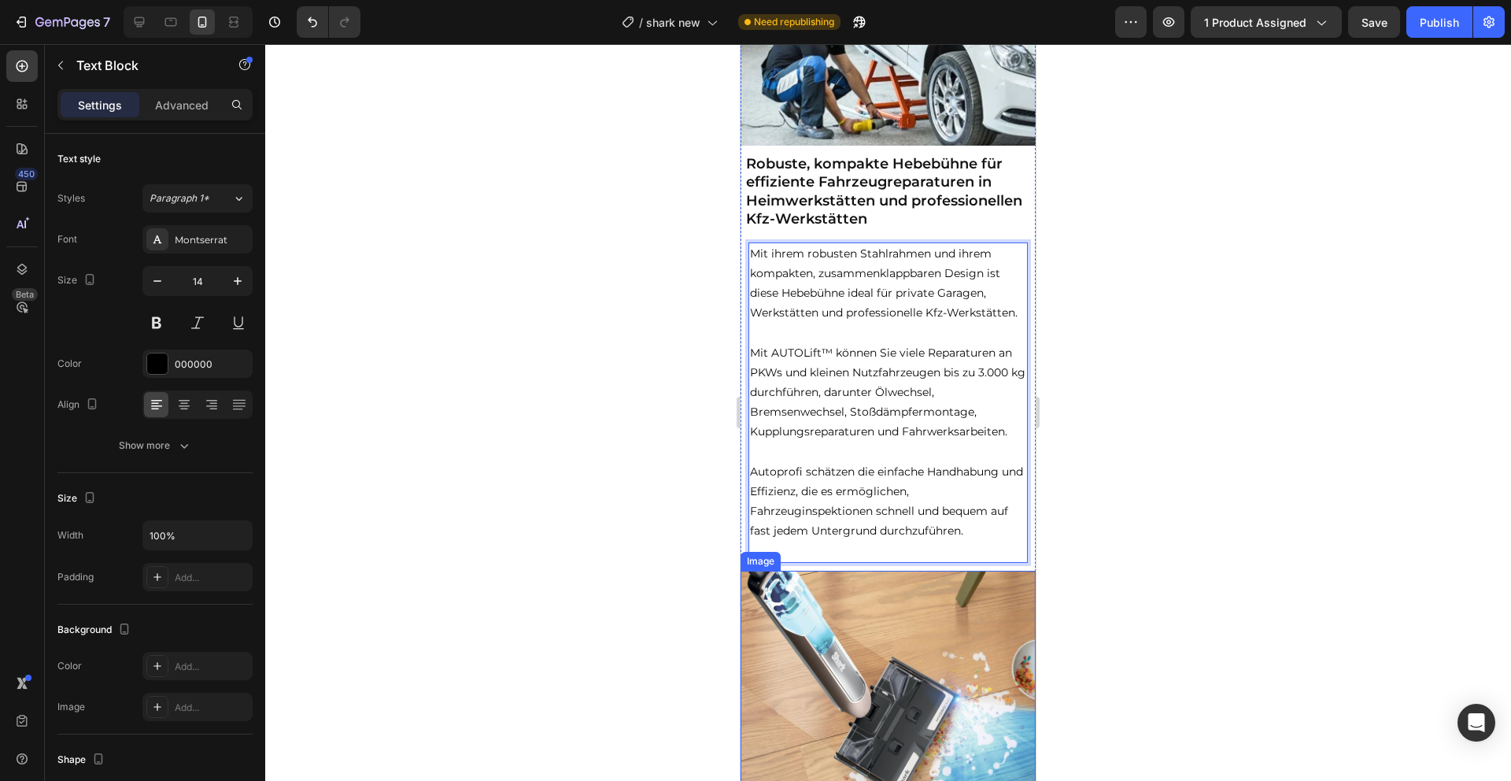
click at [850, 689] on img at bounding box center [888, 718] width 295 height 295
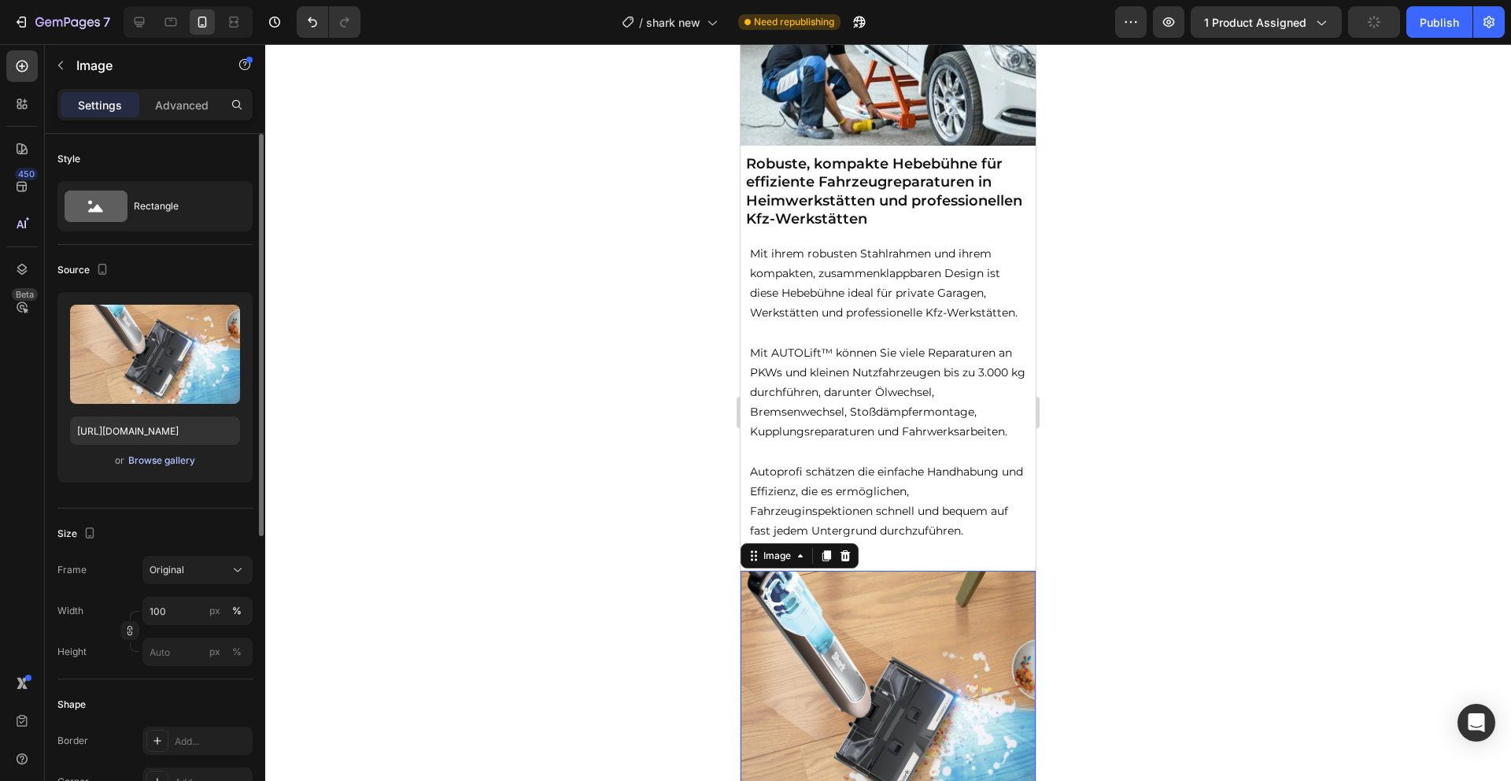
click at [175, 460] on div "Browse gallery" at bounding box center [161, 460] width 67 height 14
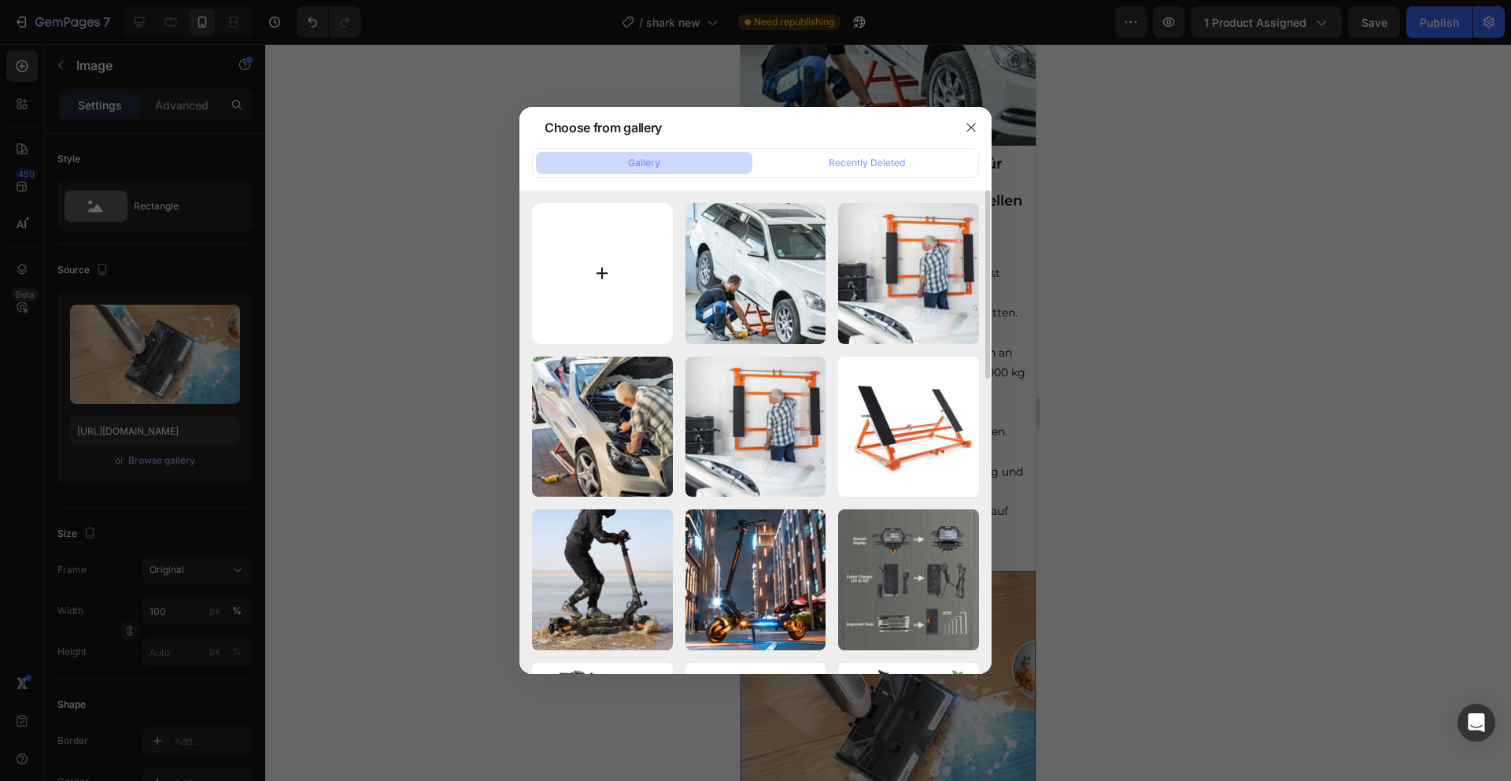
type input "C:\fakepath\6.png"
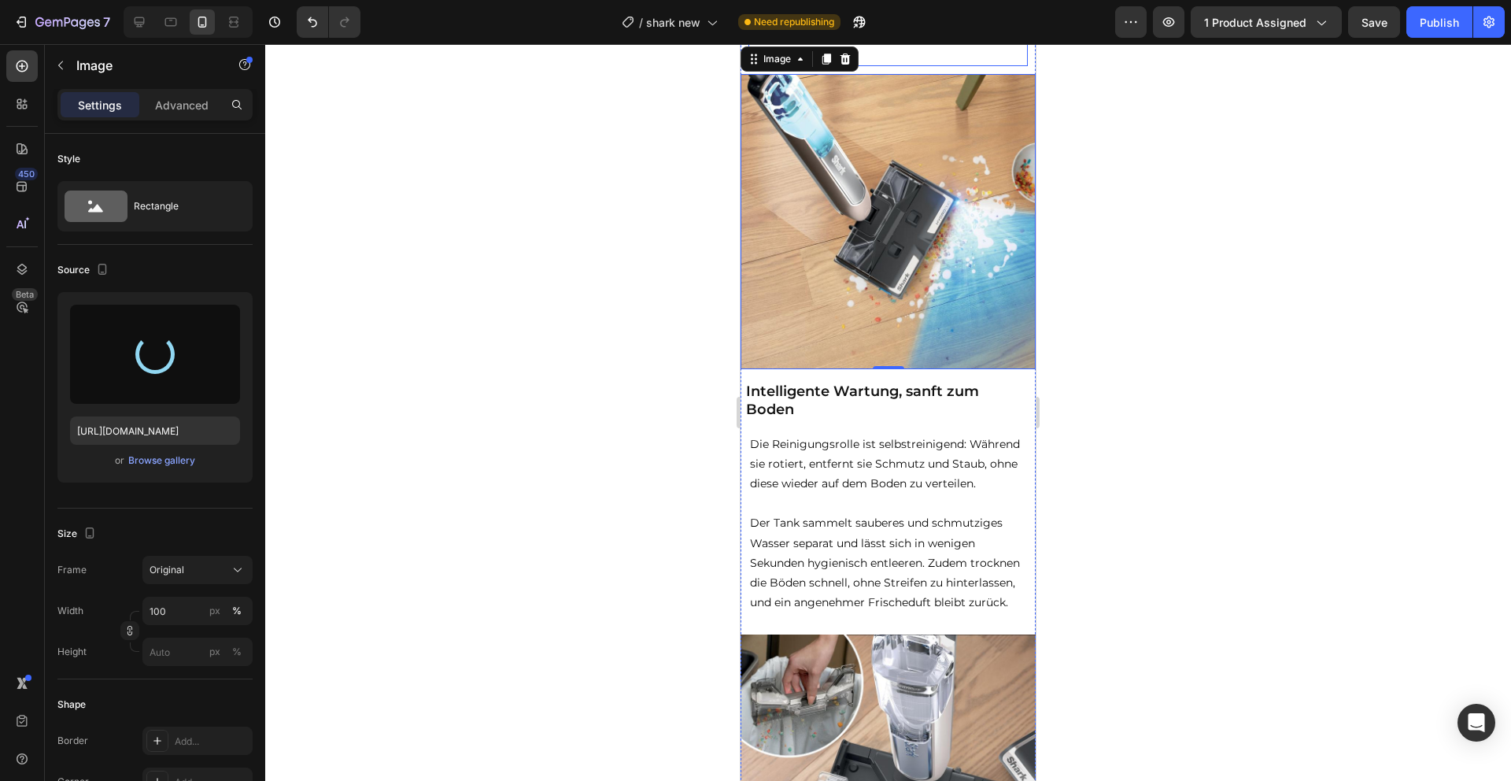
scroll to position [1857, 0]
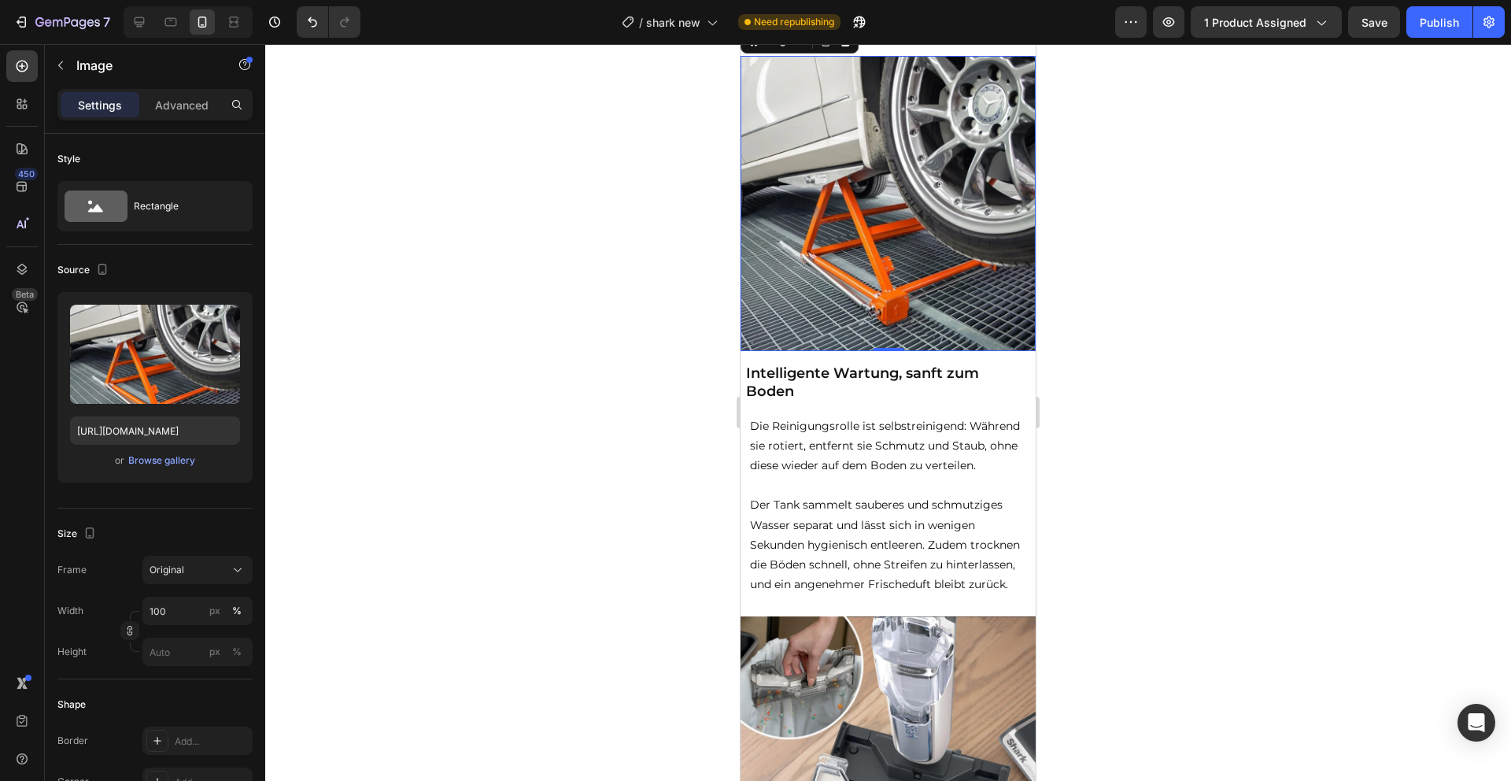
type input "[URL][DOMAIN_NAME]"
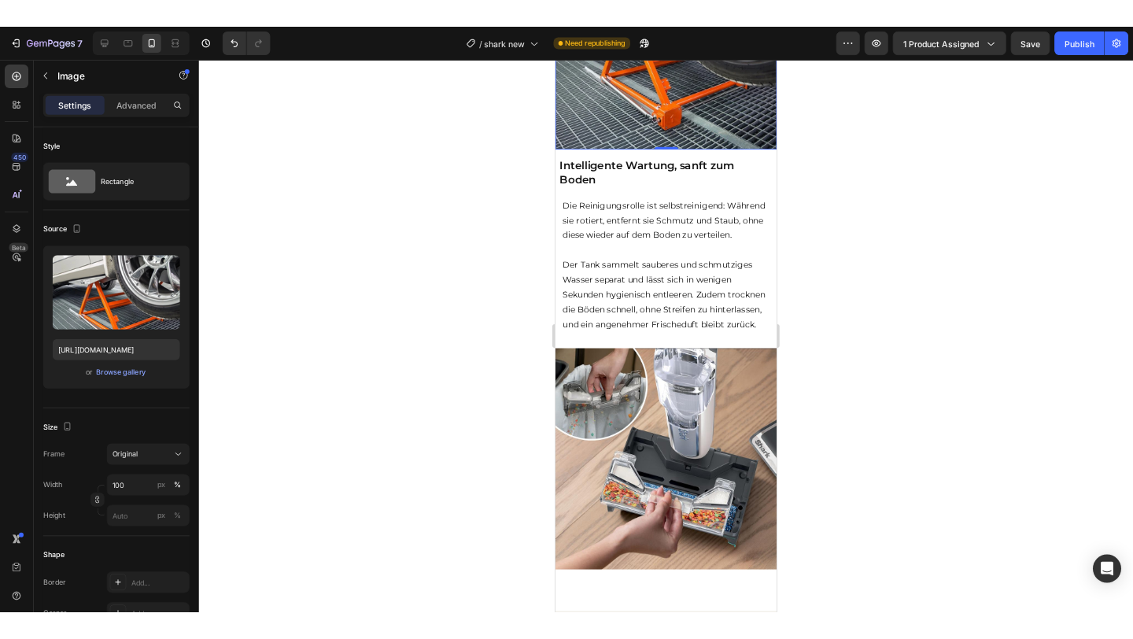
scroll to position [2053, 0]
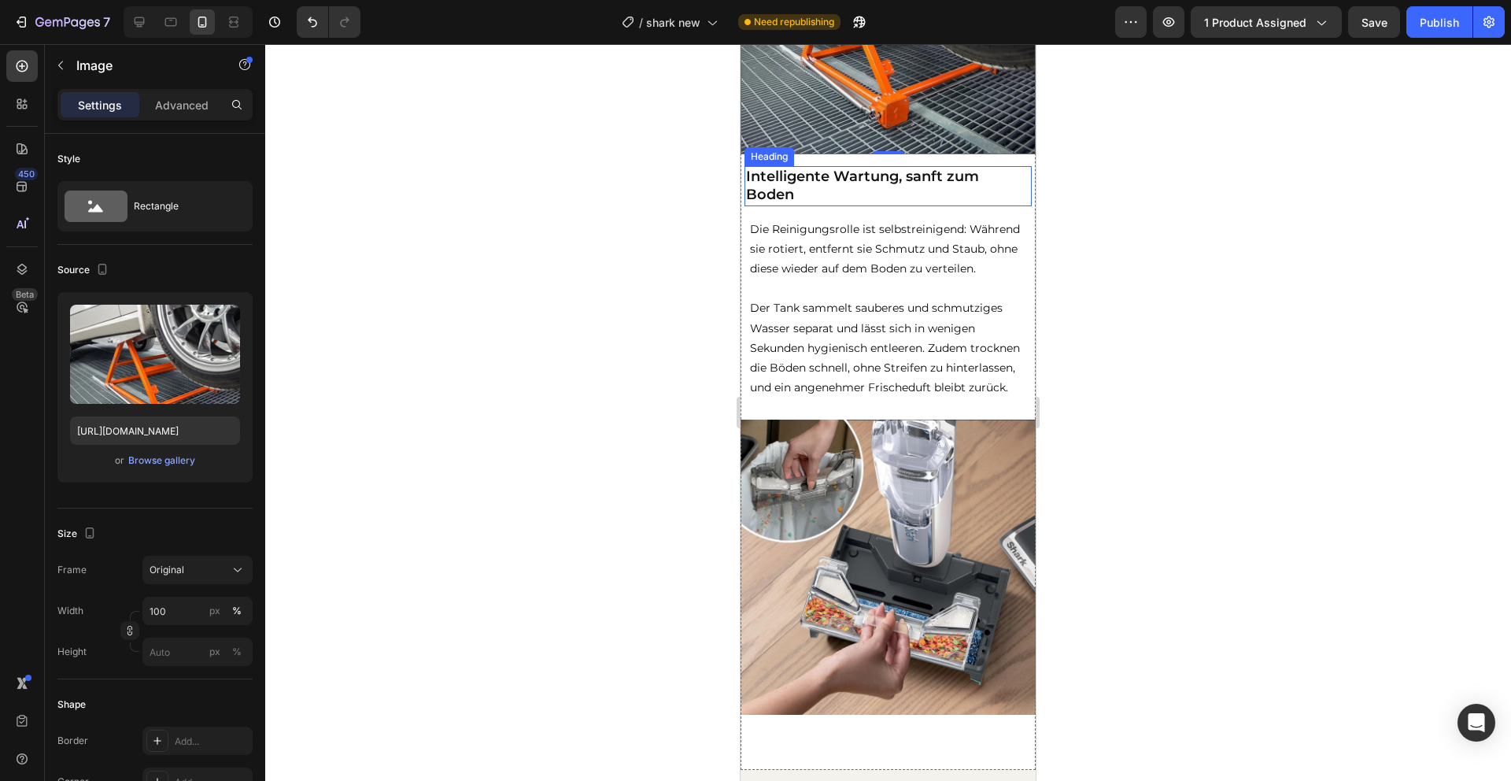
click at [917, 198] on h2 "Intelligente Wartung, sanft zum Boden" at bounding box center [888, 186] width 287 height 40
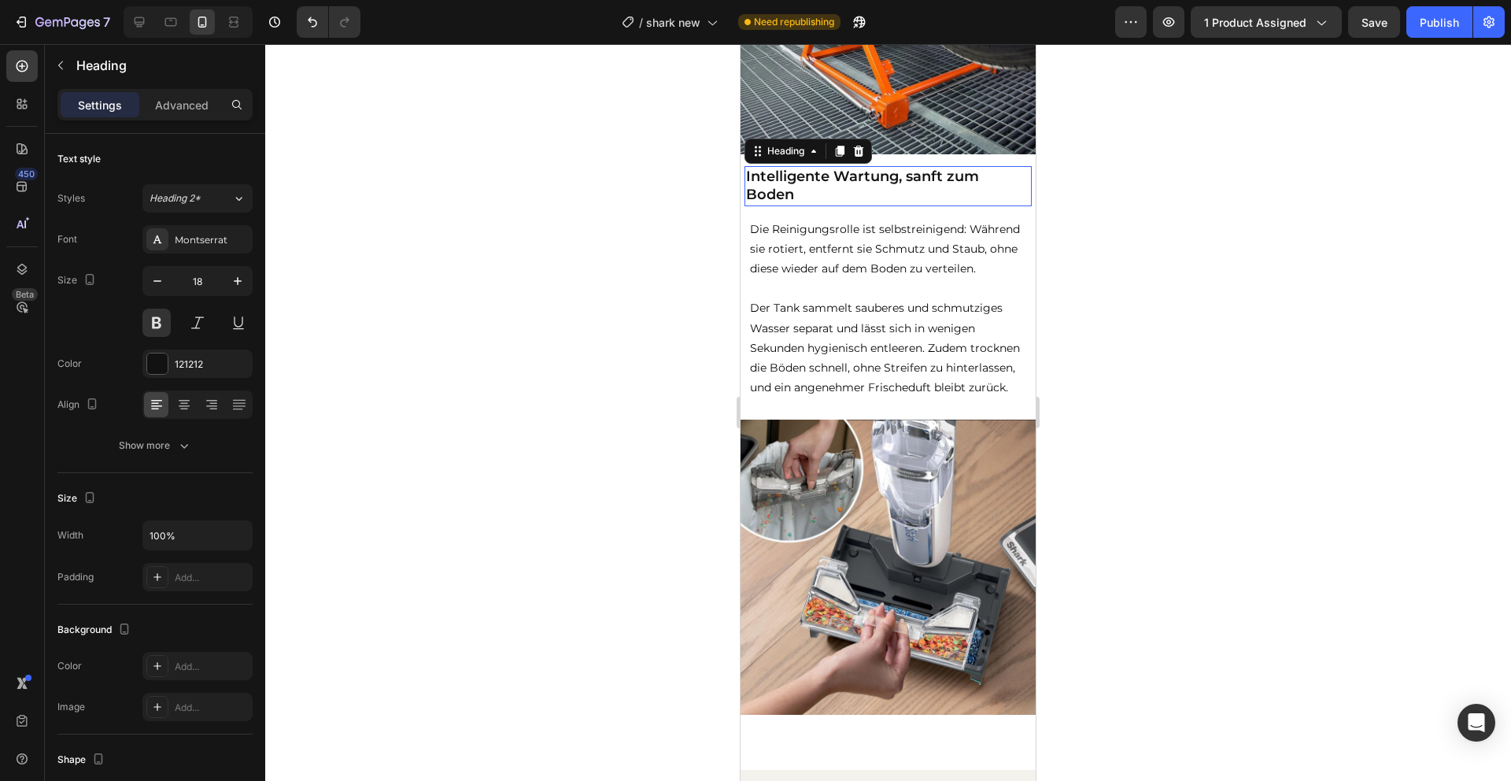
click at [917, 198] on p "Intelligente Wartung, sanft zum Boden" at bounding box center [888, 186] width 284 height 37
copy p "Intelligente Wartung, sanft zum Boden"
click at [926, 197] on p "Intelligente Wartung, sanft zum Boden" at bounding box center [888, 186] width 284 height 37
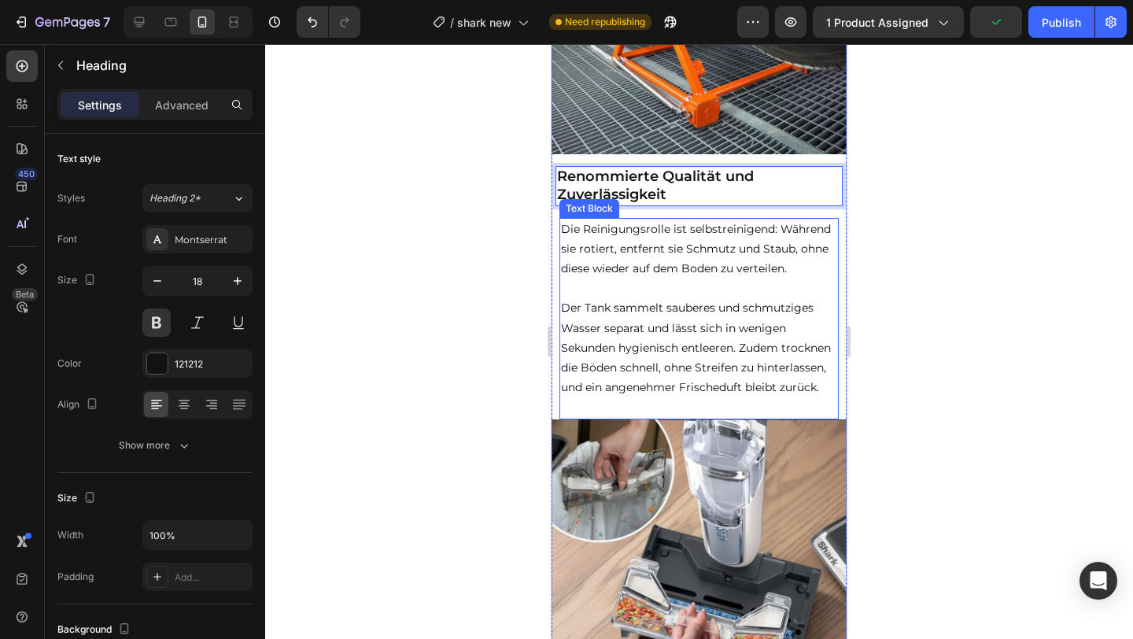
click at [710, 382] on p "Der Tank sammelt sauberes und schmutziges Wasser separat und lässt sich in weni…" at bounding box center [699, 347] width 276 height 99
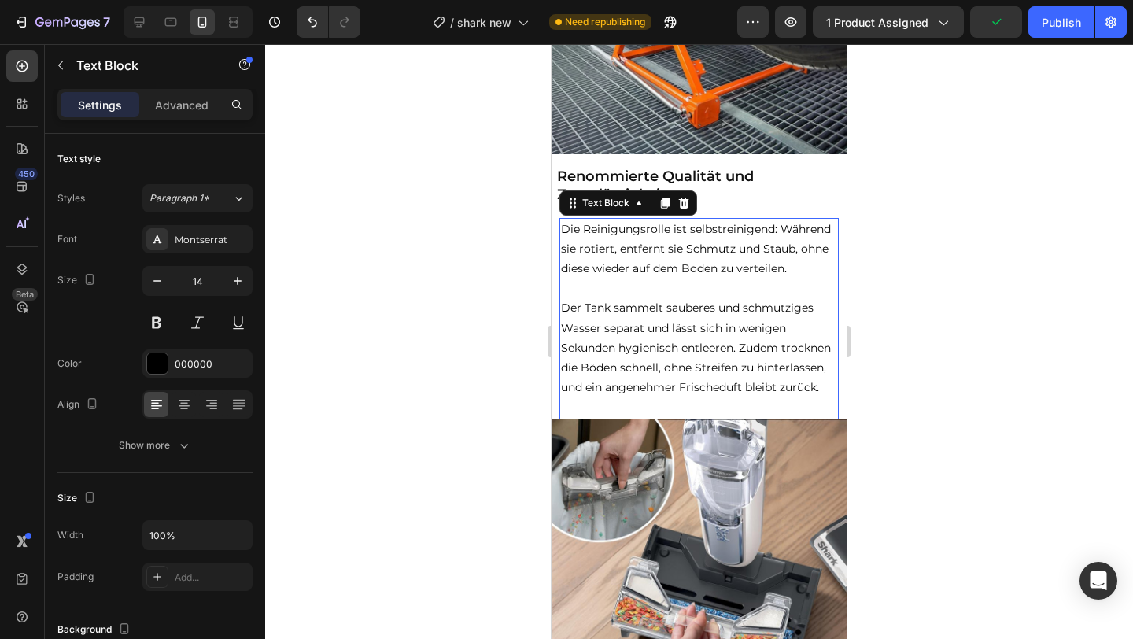
click at [710, 382] on p "Der Tank sammelt sauberes und schmutziges Wasser separat und lässt sich in weni…" at bounding box center [699, 347] width 276 height 99
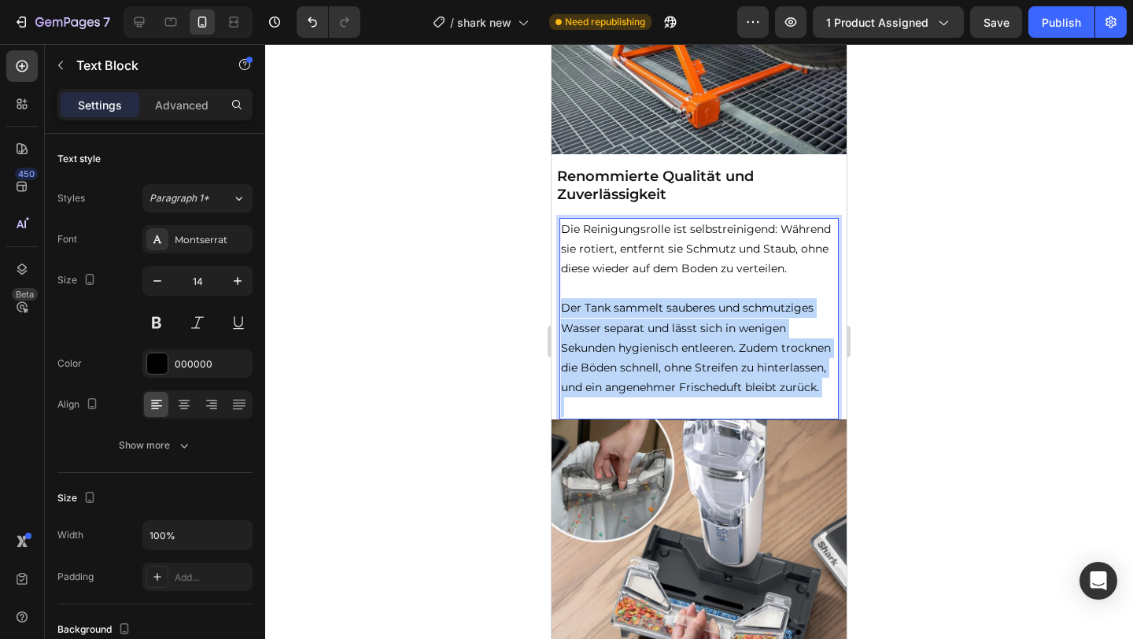
click at [710, 382] on p "Der Tank sammelt sauberes und schmutziges Wasser separat und lässt sich in weni…" at bounding box center [699, 347] width 276 height 99
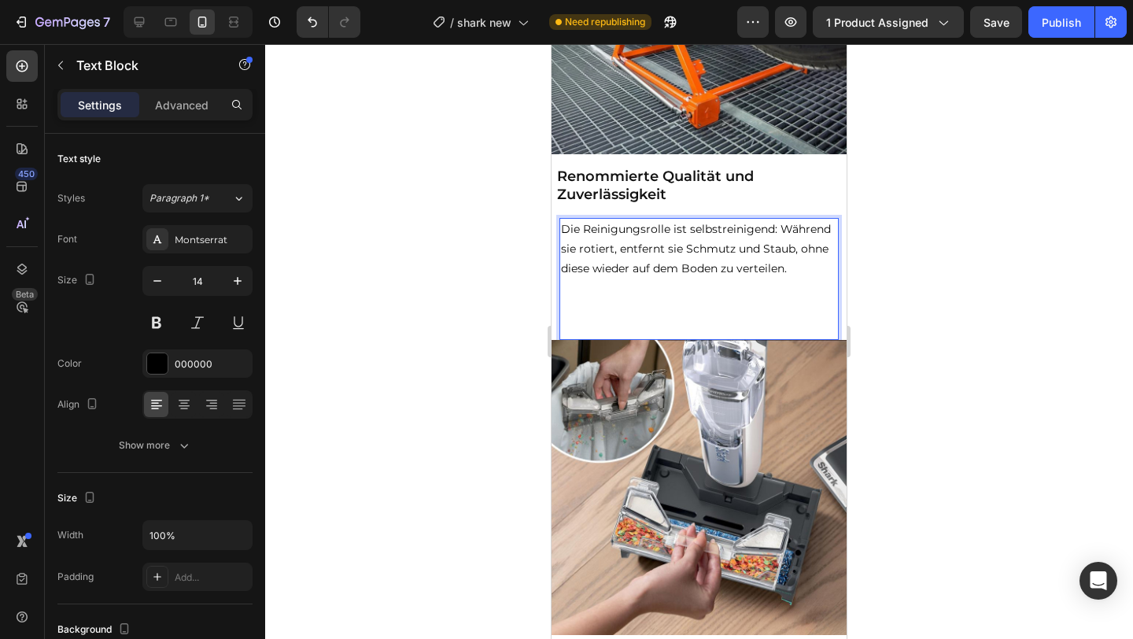
click at [659, 273] on p "Die Reinigungsrolle ist selbstreinigend: Während sie rotiert, entfernt sie Schm…" at bounding box center [699, 250] width 276 height 60
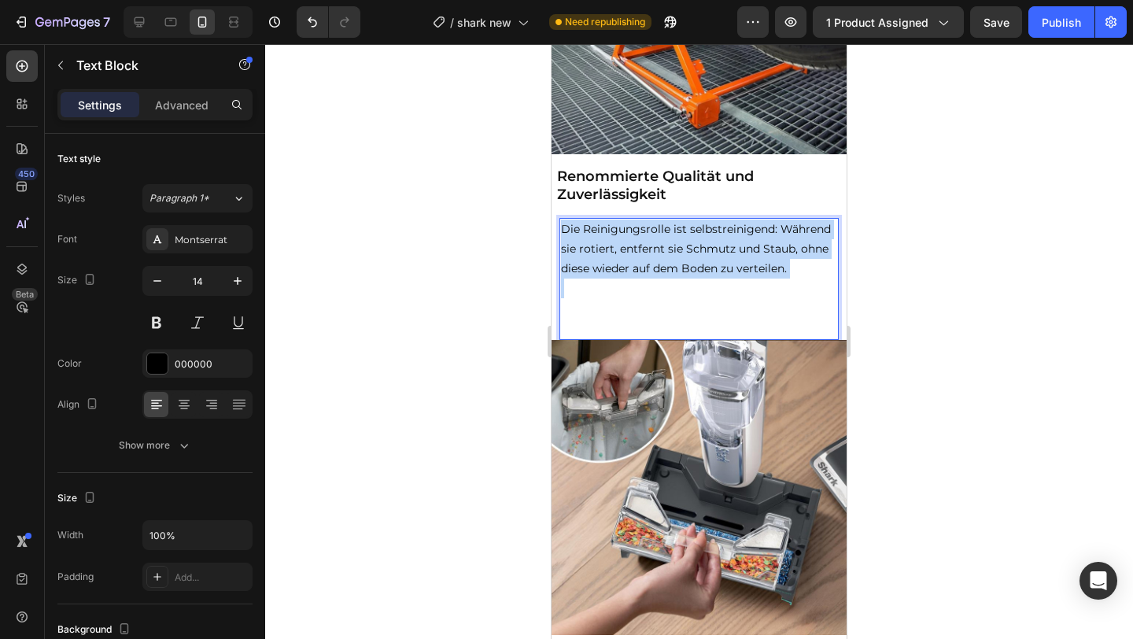
click at [659, 273] on p "Die Reinigungsrolle ist selbstreinigend: Während sie rotiert, entfernt sie Schm…" at bounding box center [699, 250] width 276 height 60
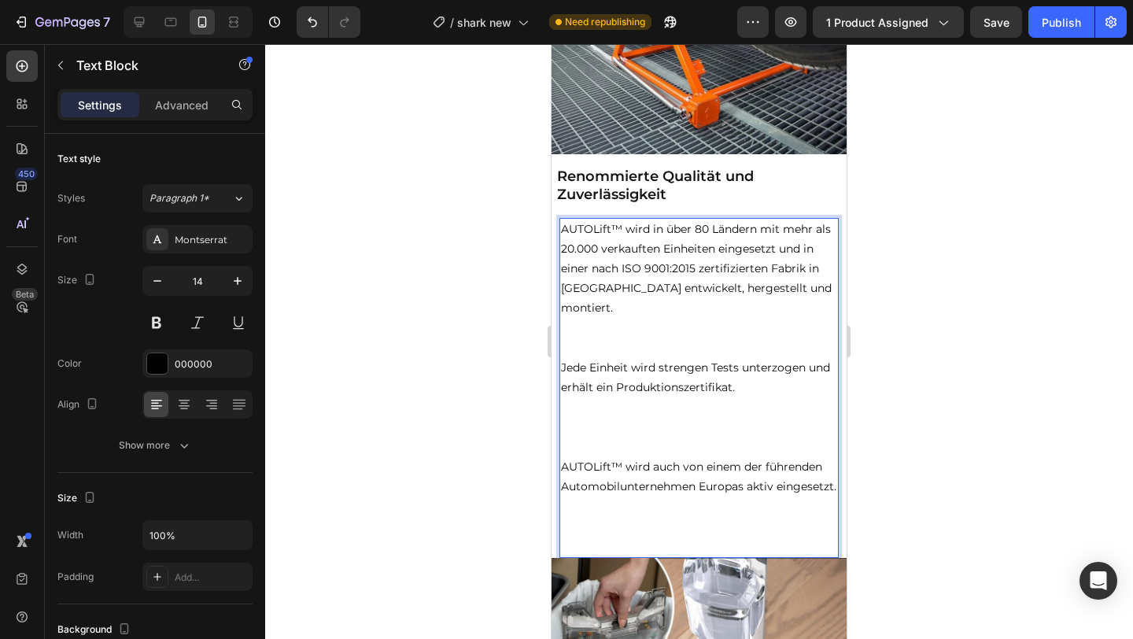
click at [616, 415] on p "Rich Text Editor. Editing area: main" at bounding box center [699, 407] width 276 height 20
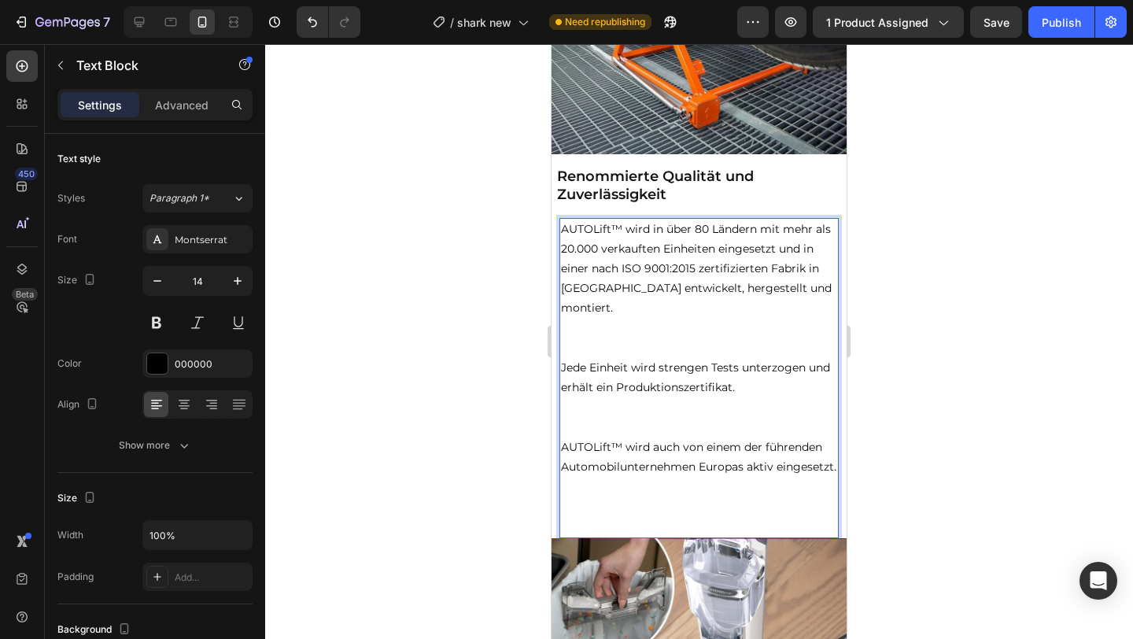
click at [583, 422] on p "Rich Text Editor. Editing area: main" at bounding box center [699, 428] width 276 height 20
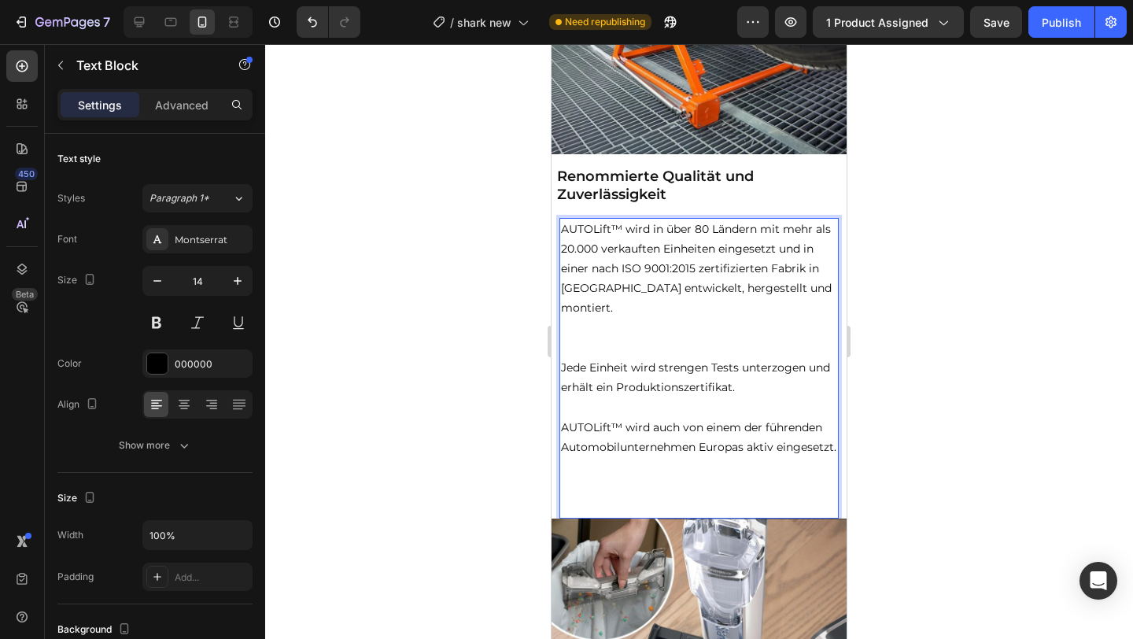
click at [597, 517] on p "Rich Text Editor. Editing area: main" at bounding box center [699, 507] width 276 height 20
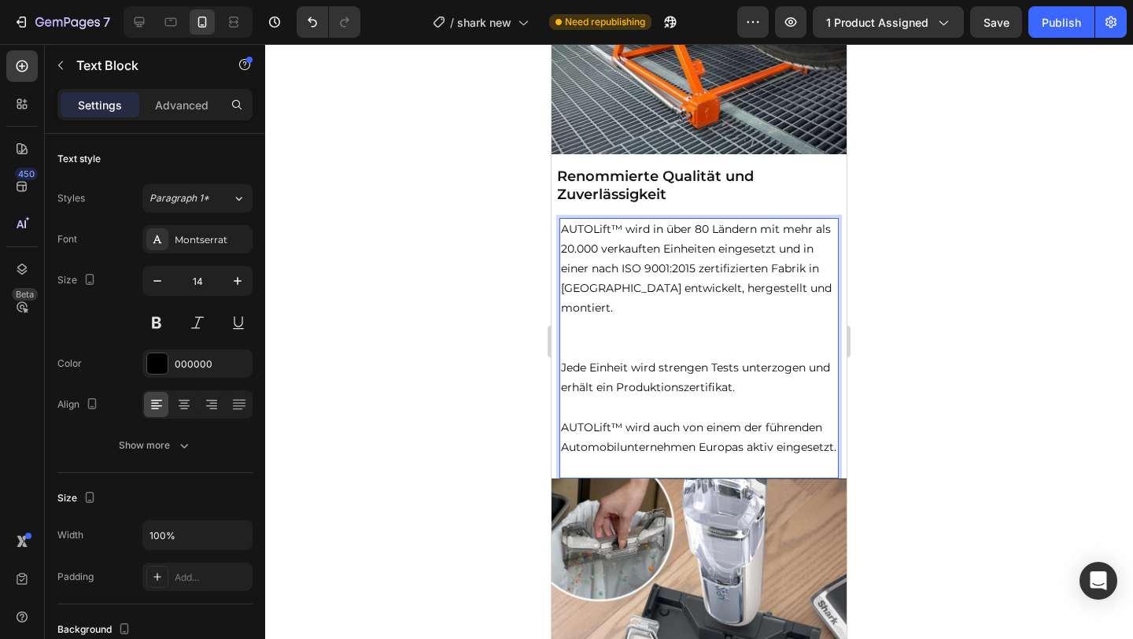
click at [622, 340] on p "Rich Text Editor. Editing area: main" at bounding box center [699, 348] width 276 height 20
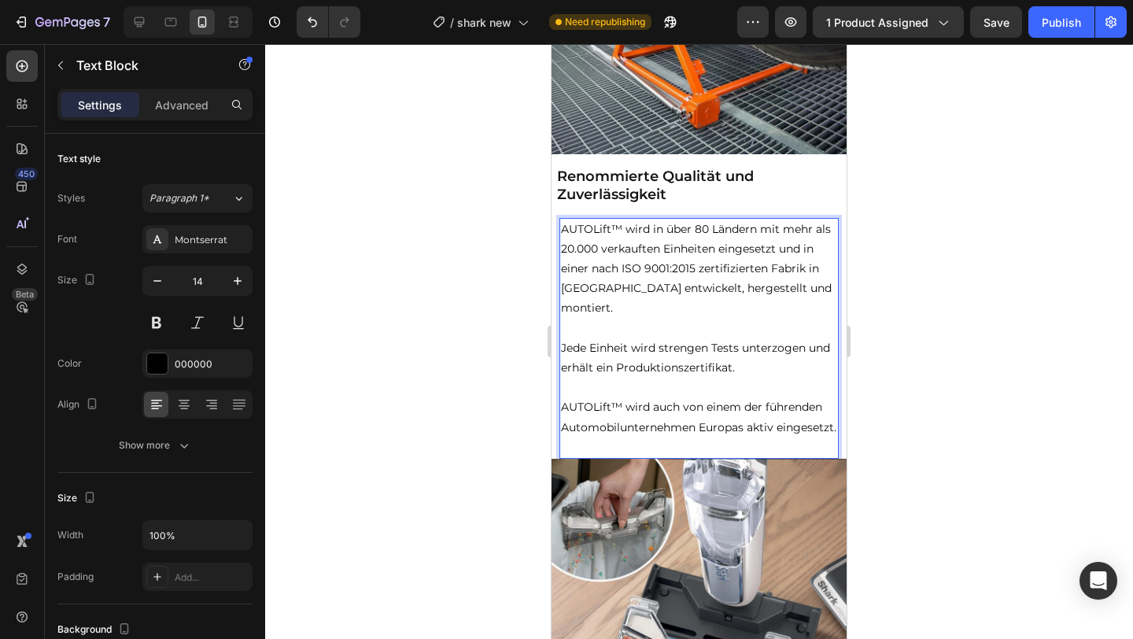
scroll to position [2231, 0]
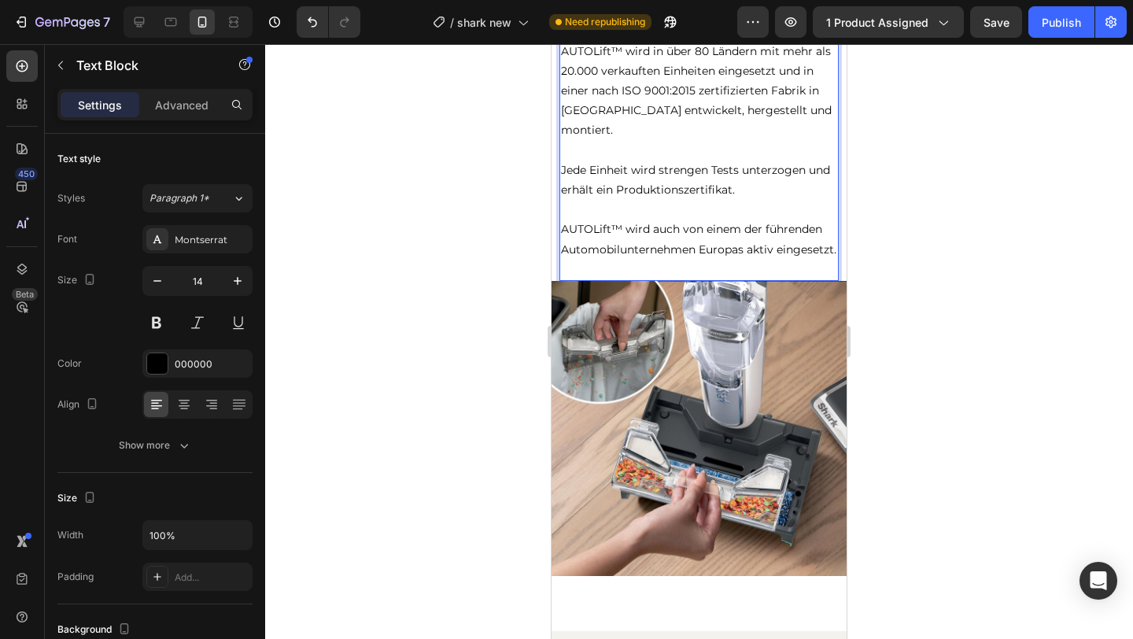
click at [663, 366] on img at bounding box center [699, 428] width 295 height 295
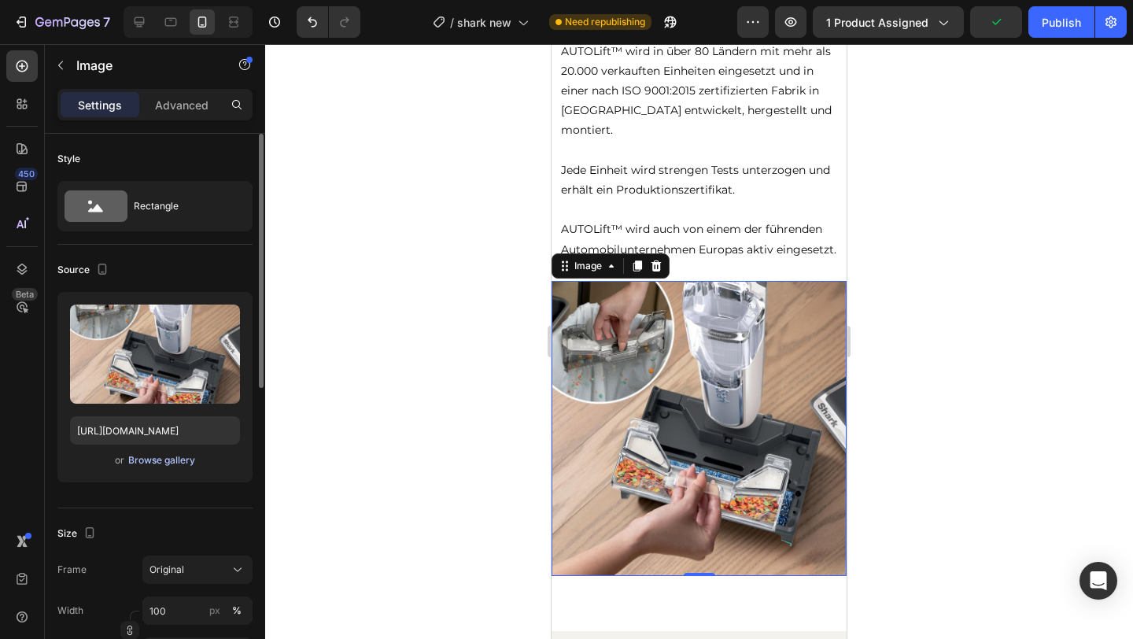
click at [174, 461] on div "Browse gallery" at bounding box center [161, 460] width 67 height 14
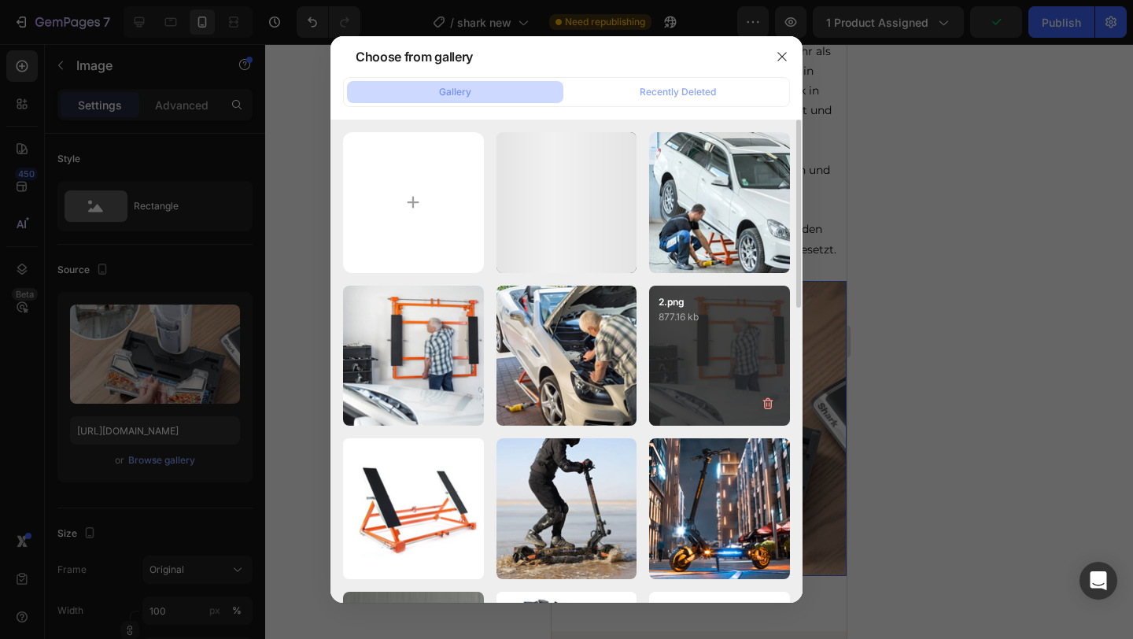
click at [0, 0] on div "2.png 877.16 kb" at bounding box center [0, 0] width 0 height 0
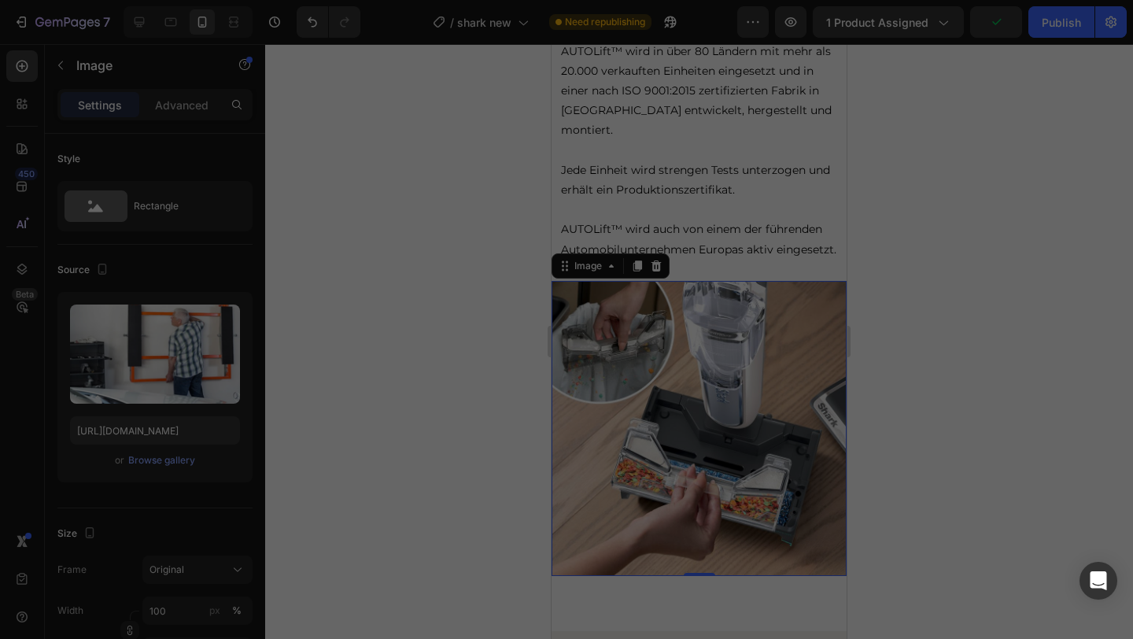
type input "[URL][DOMAIN_NAME]"
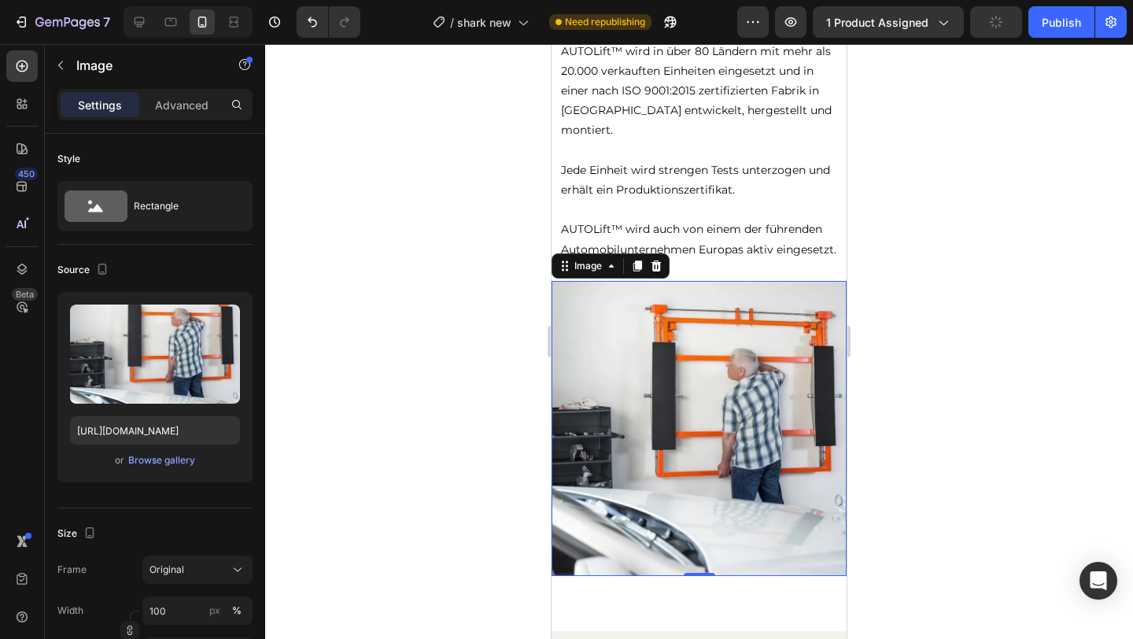
scroll to position [2008, 0]
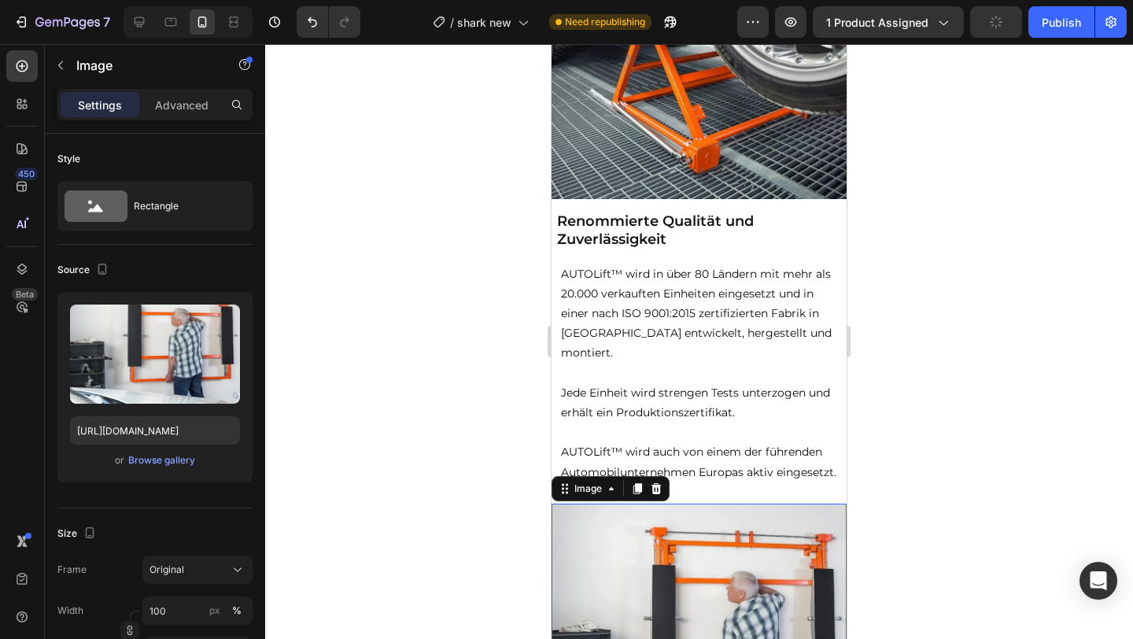
click at [729, 344] on p "AUTOLift™ wird in über 80 Ländern mit mehr als 20.000 verkauften Einheiten eing…" at bounding box center [699, 313] width 276 height 99
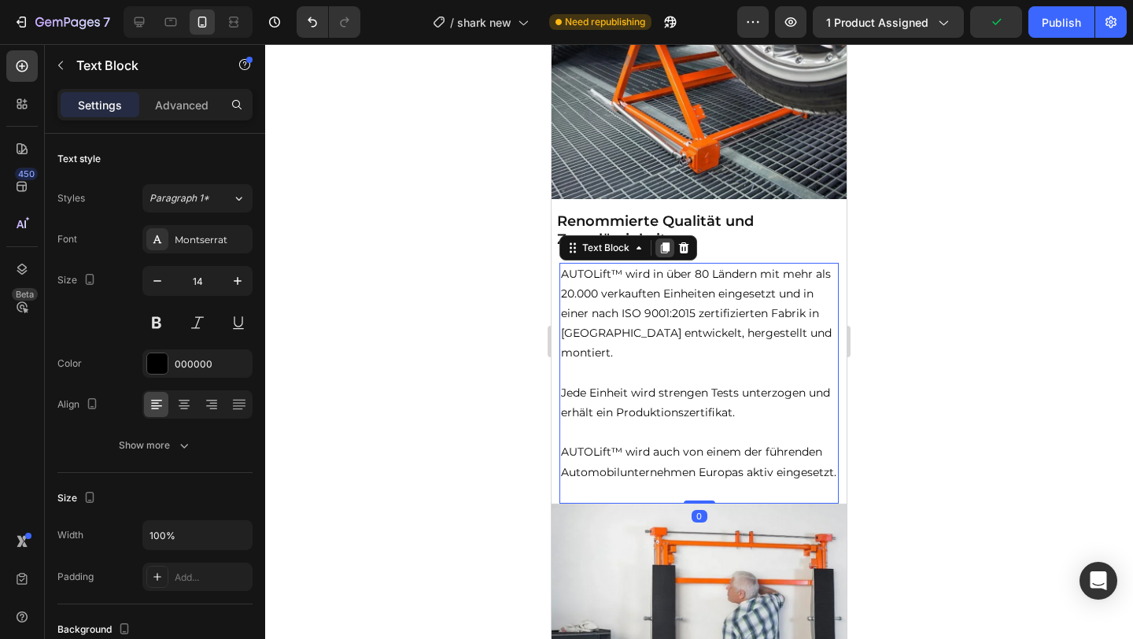
click at [663, 253] on icon at bounding box center [665, 247] width 9 height 11
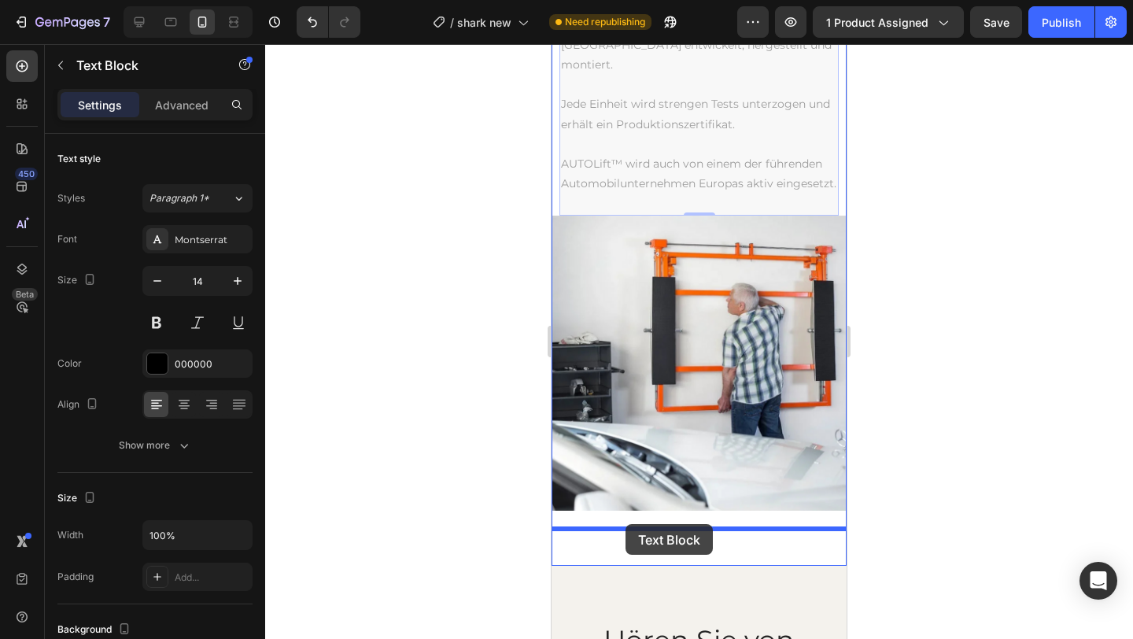
scroll to position [2571, 0]
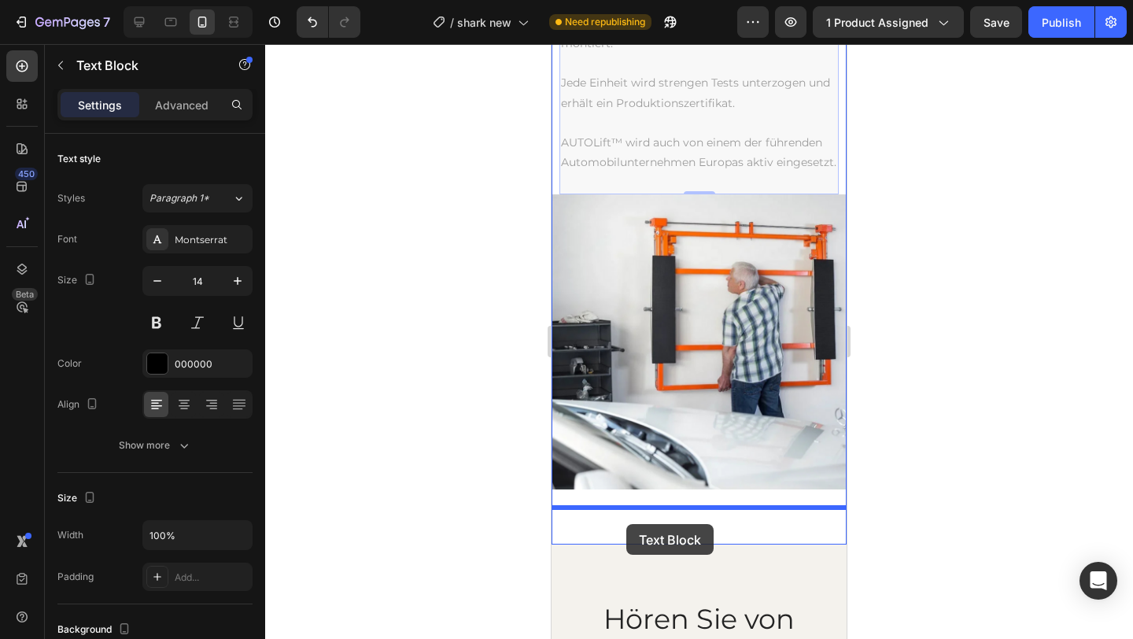
drag, startPoint x: 574, startPoint y: 201, endPoint x: 626, endPoint y: 524, distance: 327.7
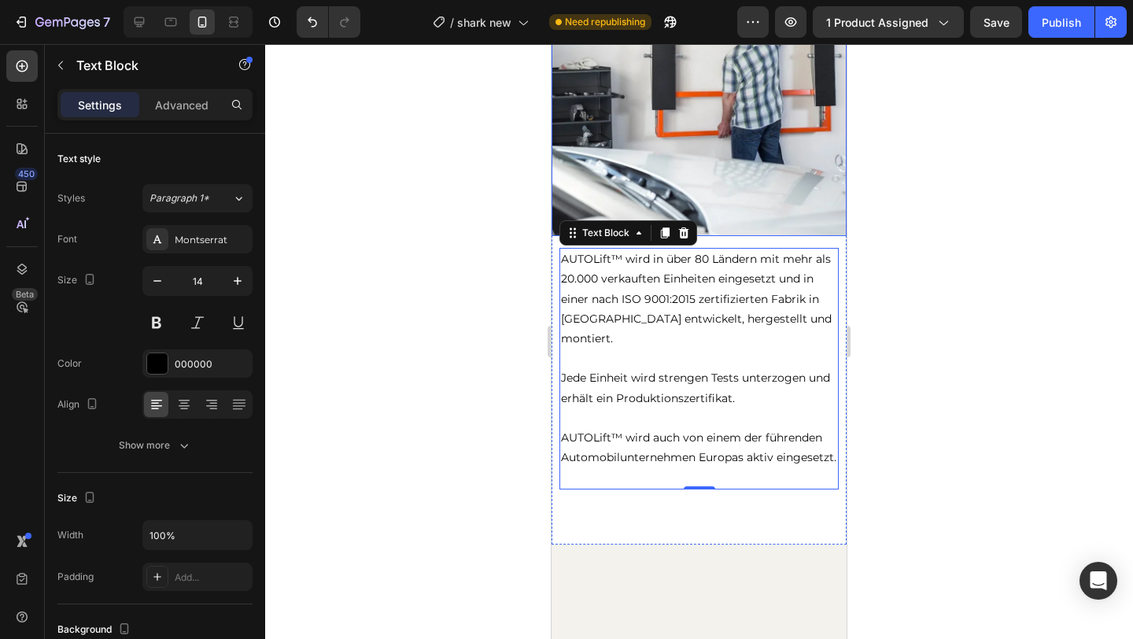
scroll to position [2319, 0]
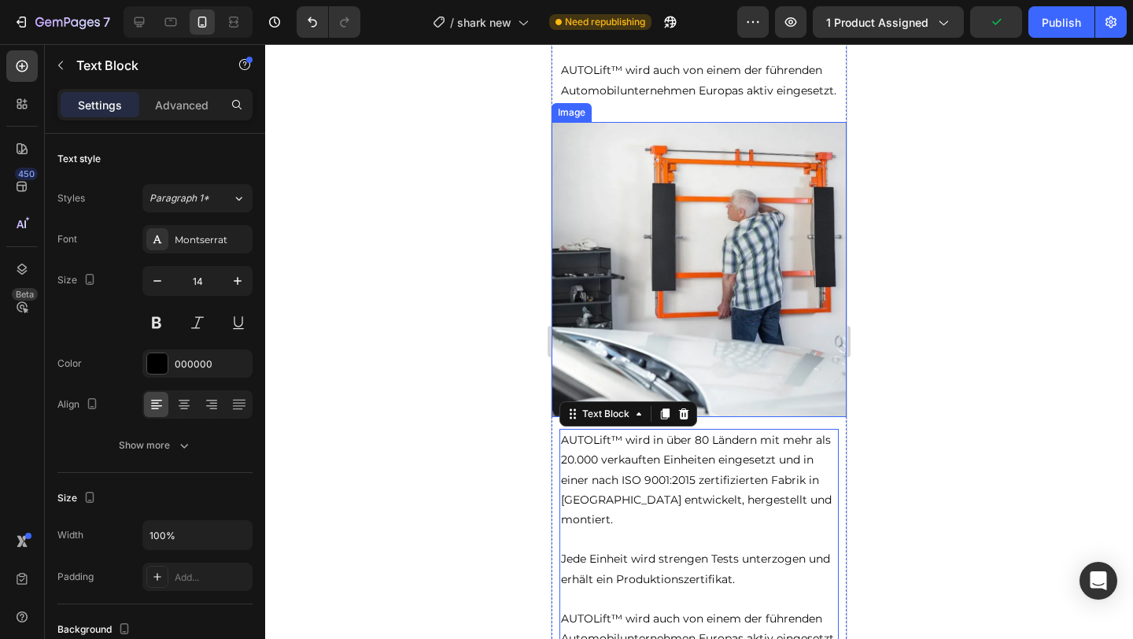
click at [663, 609] on p "AUTOLift™ wird auch von einem der führenden Automobilunternehmen Europas aktiv …" at bounding box center [699, 628] width 276 height 39
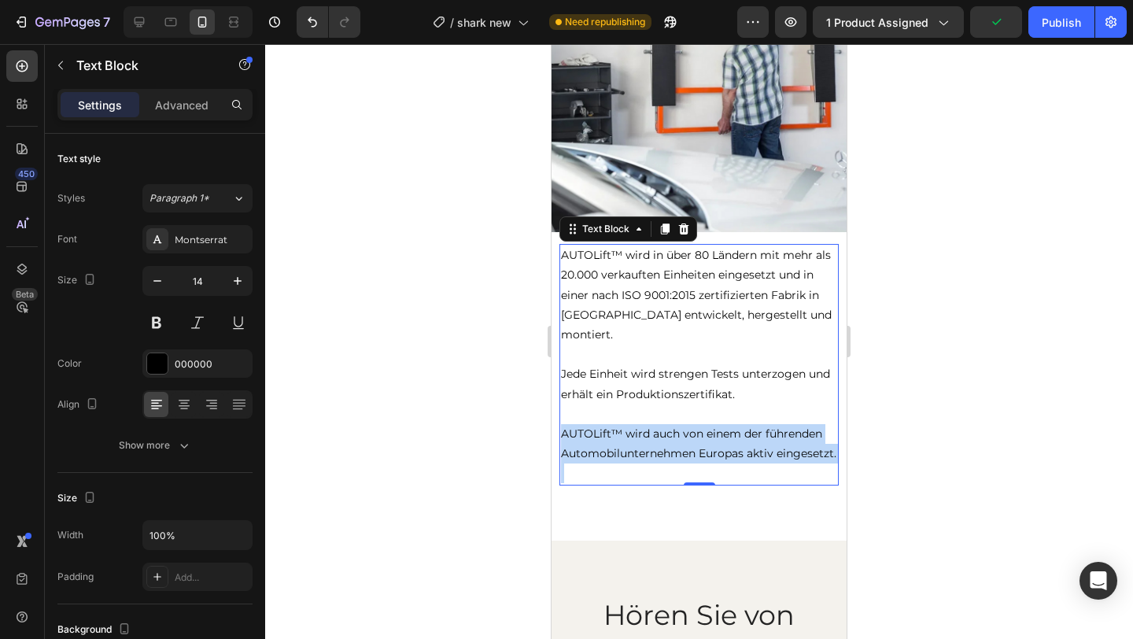
click at [663, 457] on p "AUTOLift™ wird auch von einem der führenden Automobilunternehmen Europas aktiv …" at bounding box center [699, 443] width 276 height 39
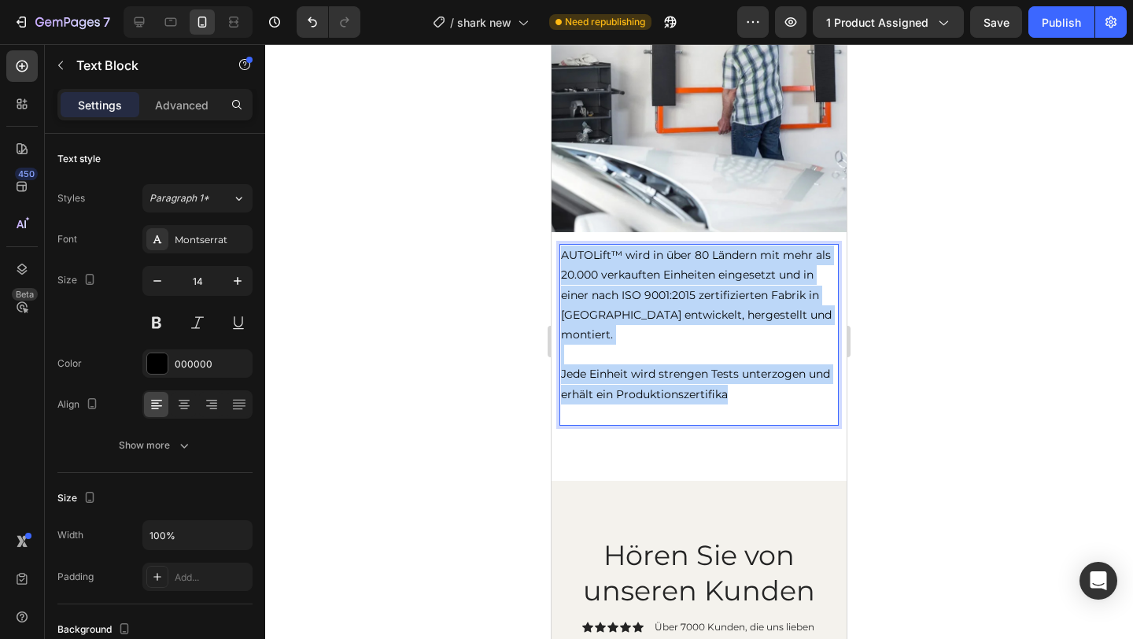
drag, startPoint x: 753, startPoint y: 391, endPoint x: 521, endPoint y: 264, distance: 264.9
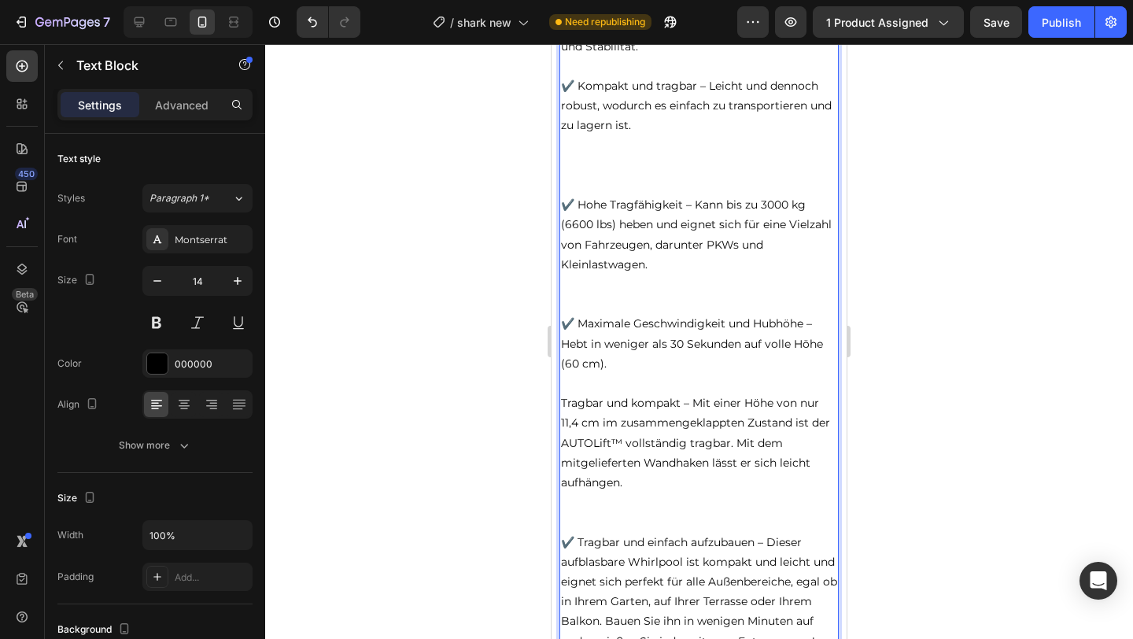
scroll to position [2867, 0]
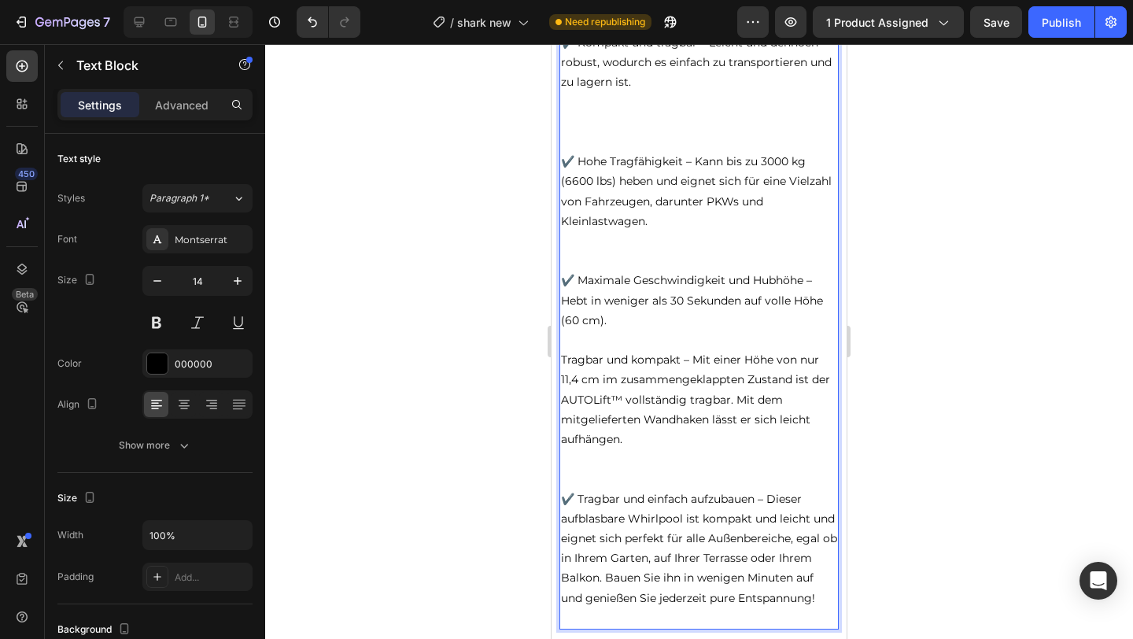
click at [630, 152] on p "Rich Text Editor. Editing area: main" at bounding box center [699, 142] width 276 height 20
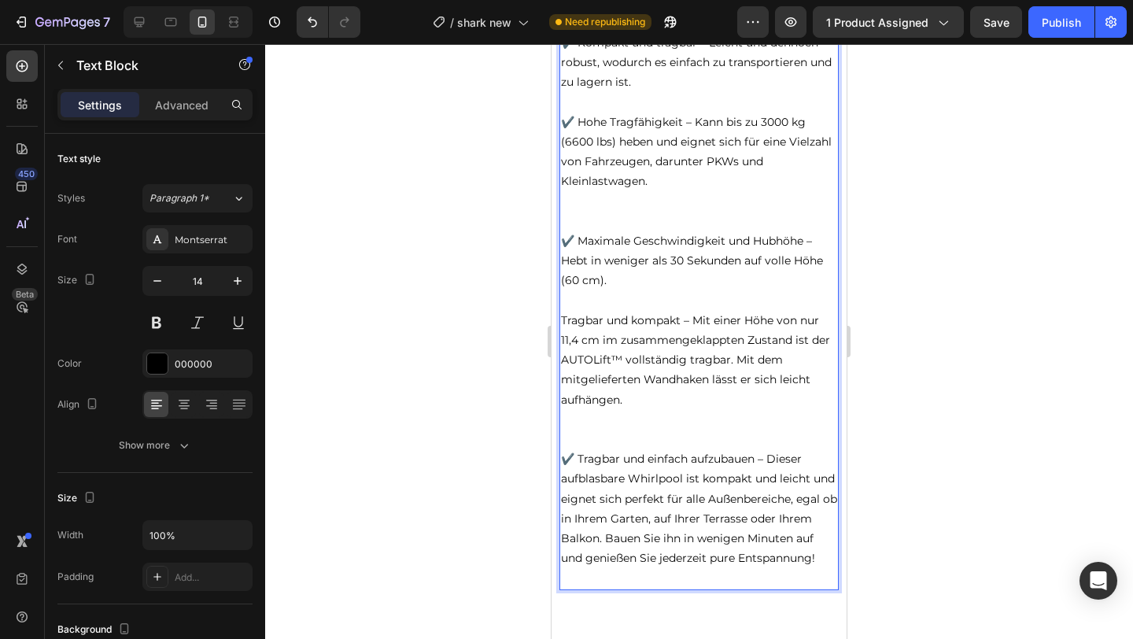
click at [646, 231] on p "Rich Text Editor. Editing area: main" at bounding box center [699, 222] width 276 height 20
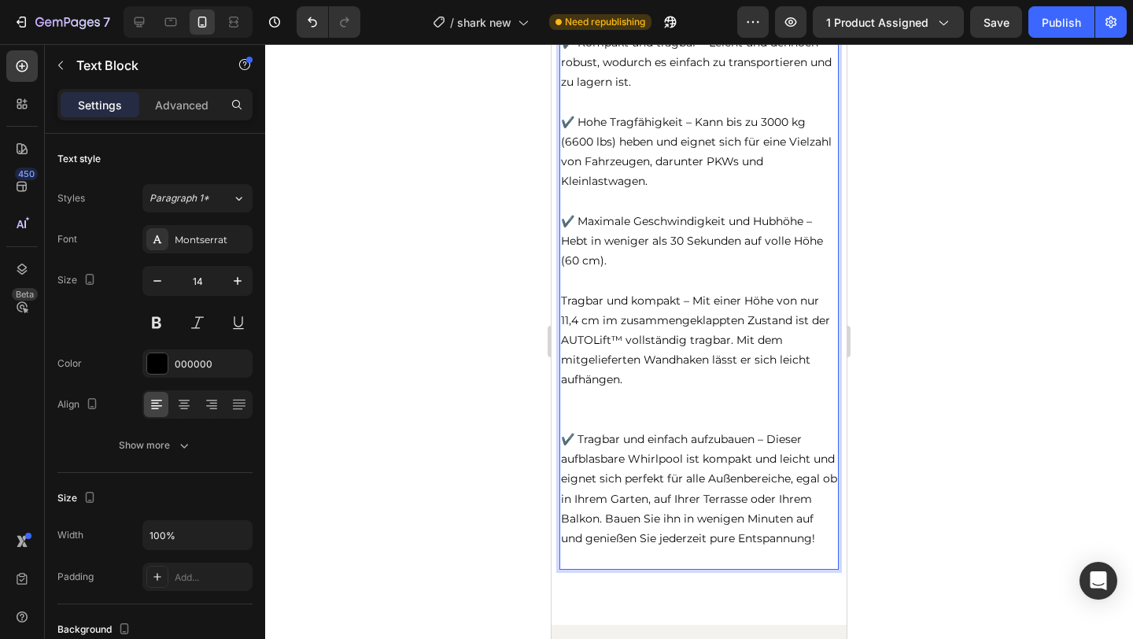
click at [606, 410] on p "Rich Text Editor. Editing area: main" at bounding box center [699, 400] width 276 height 20
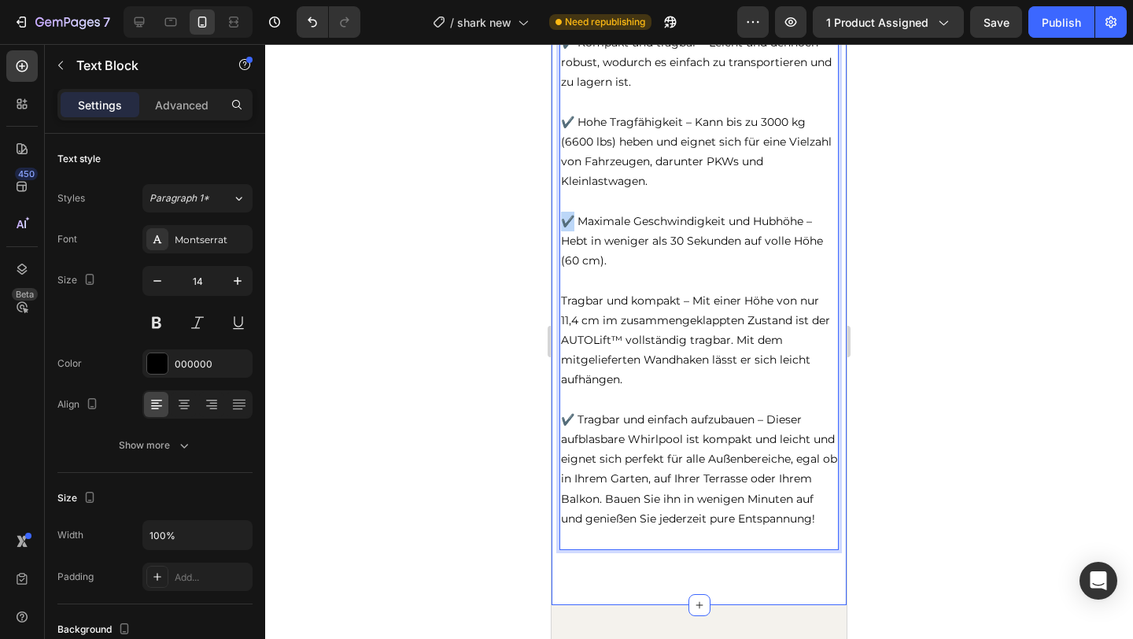
drag, startPoint x: 573, startPoint y: 236, endPoint x: 556, endPoint y: 236, distance: 16.5
copy p "✔️"
click at [565, 321] on p "Tragbar und kompakt – Mit einer Höhe von nur 11,4 cm im zusammengeklappten Zust…" at bounding box center [699, 340] width 276 height 99
click at [826, 529] on p "✔️ Tragbar und einfach aufzubauen – Dieser aufblasbare Whirlpool ist kompakt un…" at bounding box center [699, 469] width 276 height 119
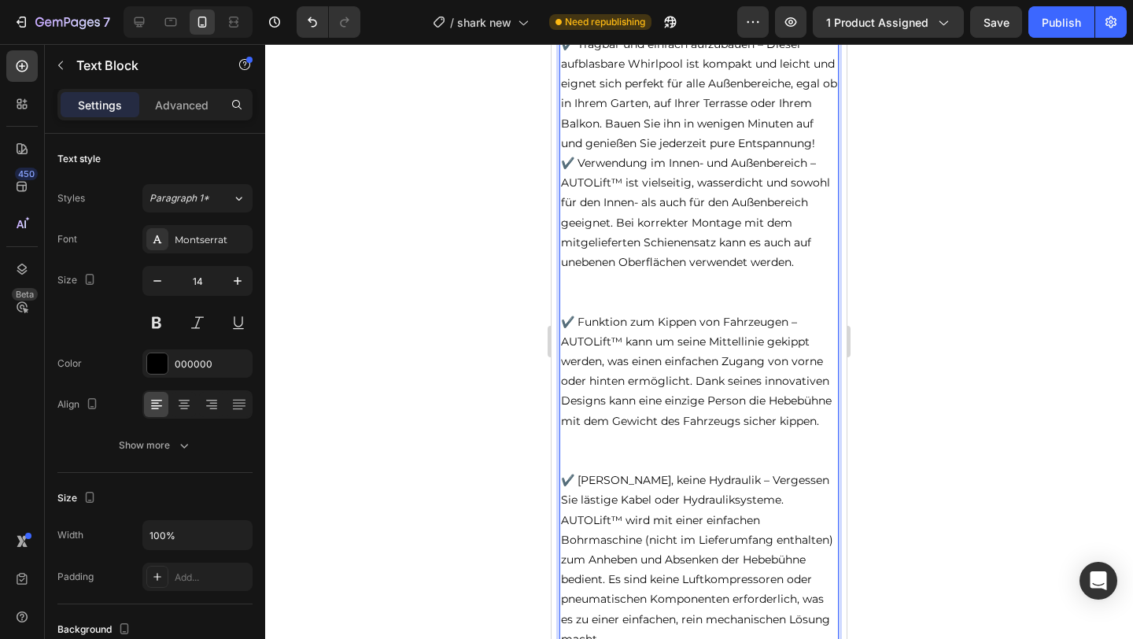
scroll to position [3195, 0]
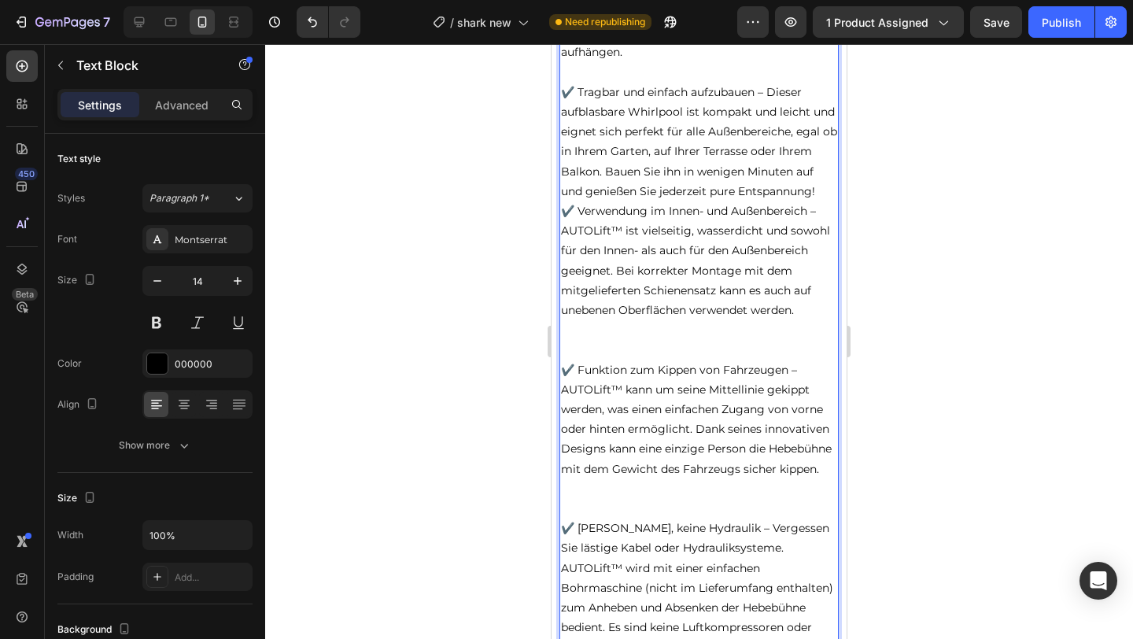
click at [818, 201] on p "✔️ Tragbar und einfach aufzubauen – Dieser aufblasbare Whirlpool ist kompakt un…" at bounding box center [699, 142] width 276 height 119
click at [819, 201] on p "✔️ Tragbar und einfach aufzubauen – Dieser aufblasbare Whirlpool ist kompakt un…" at bounding box center [699, 142] width 276 height 119
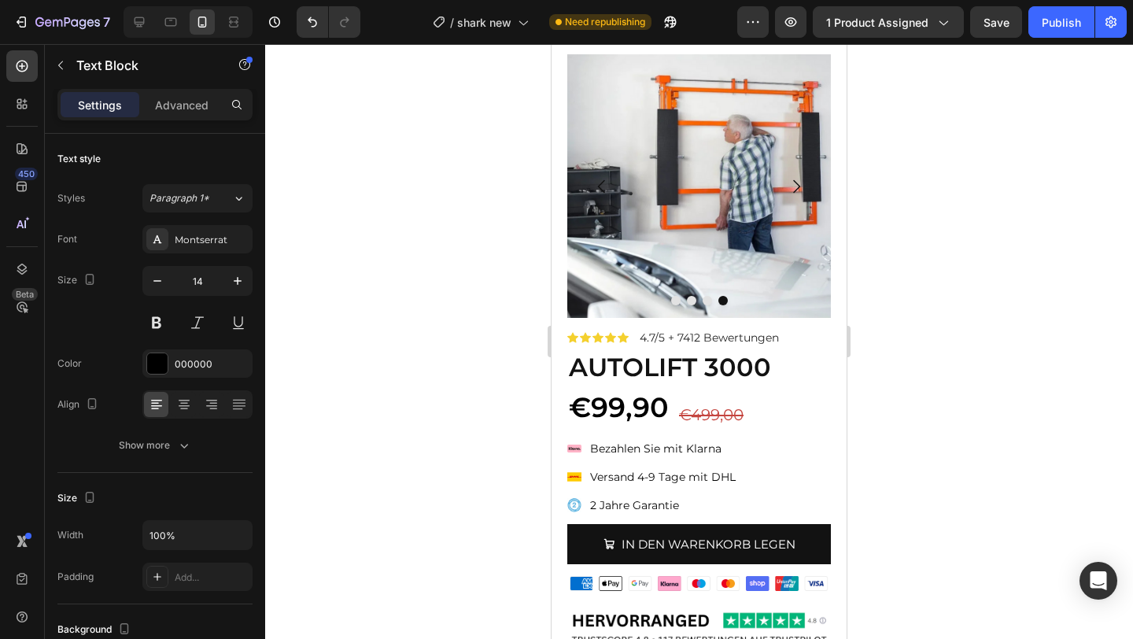
scroll to position [0, 0]
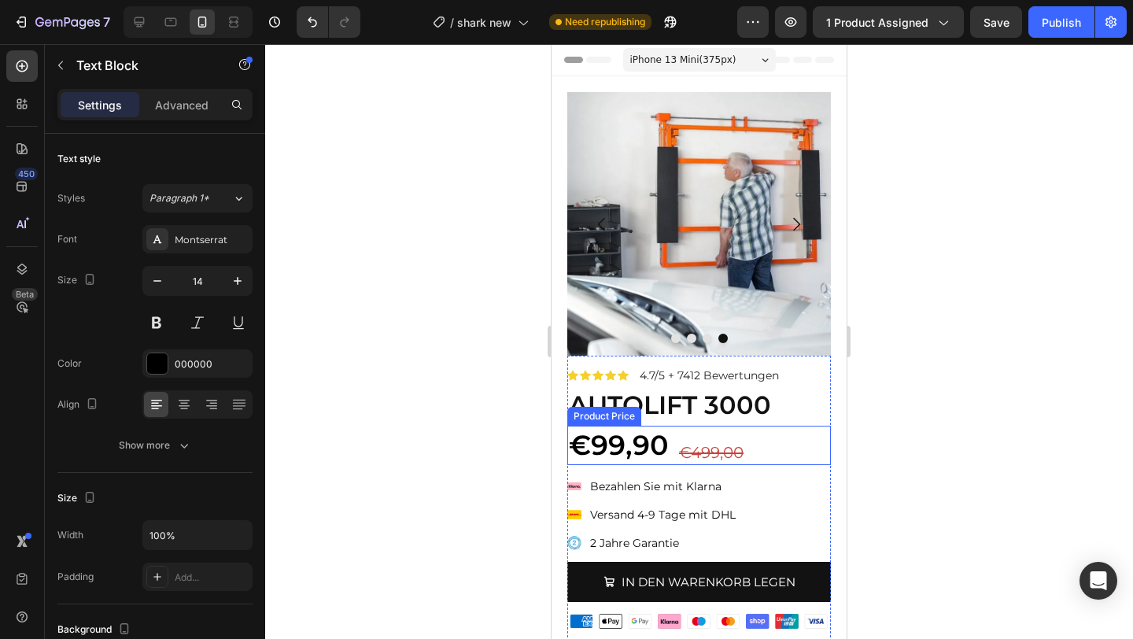
click at [637, 449] on div "€99,90" at bounding box center [699, 445] width 264 height 39
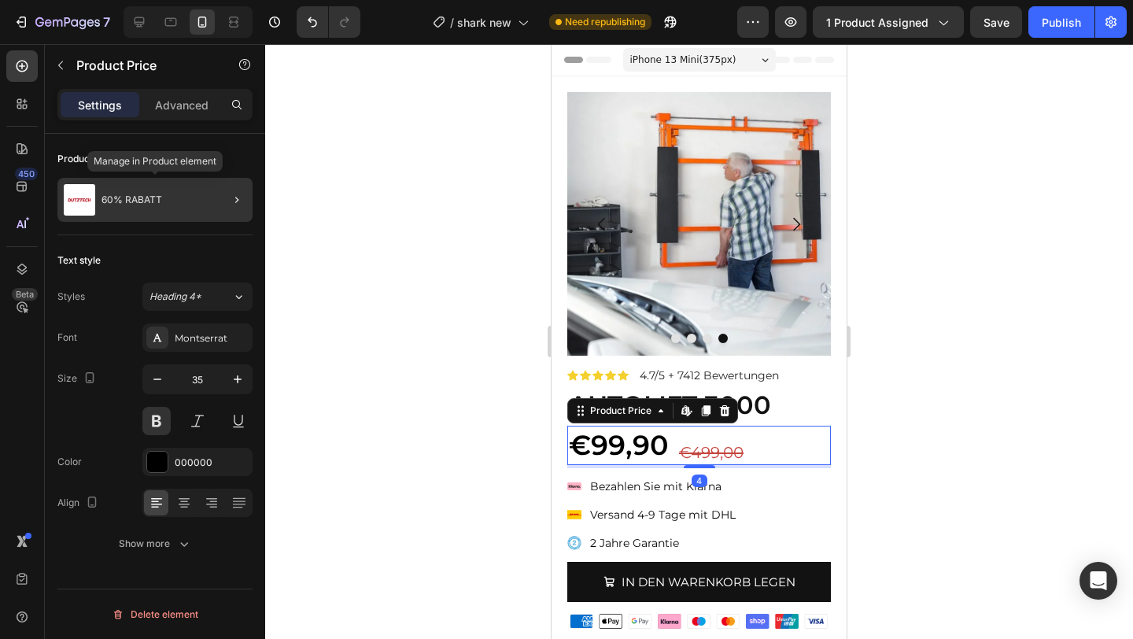
click at [127, 206] on div "60% RABATT" at bounding box center [154, 200] width 195 height 44
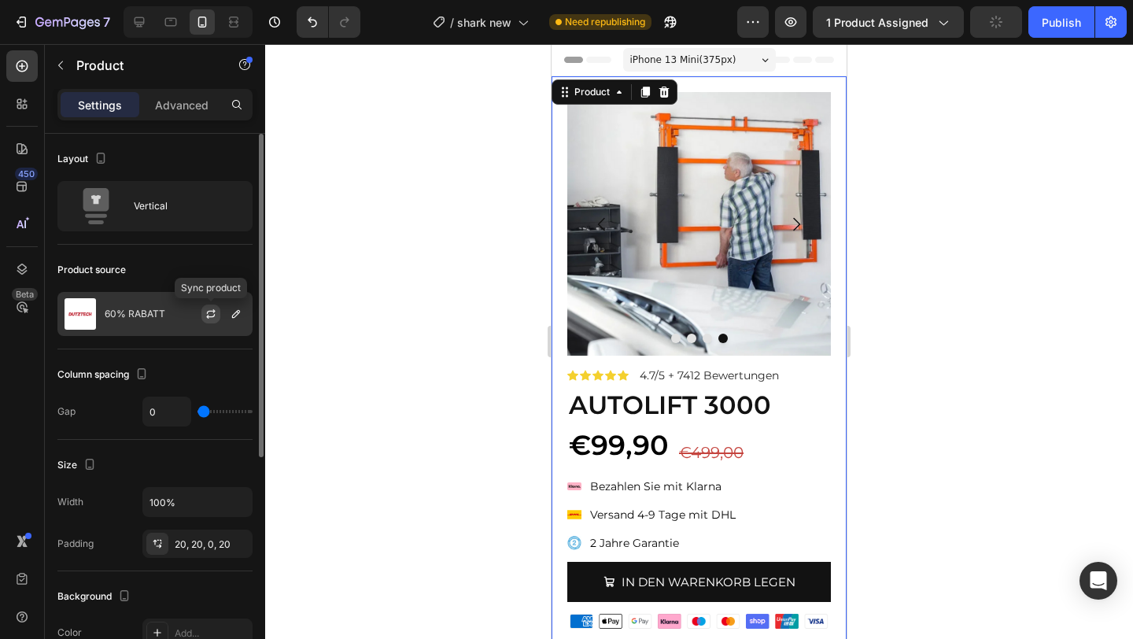
click at [205, 316] on icon "button" at bounding box center [211, 314] width 13 height 13
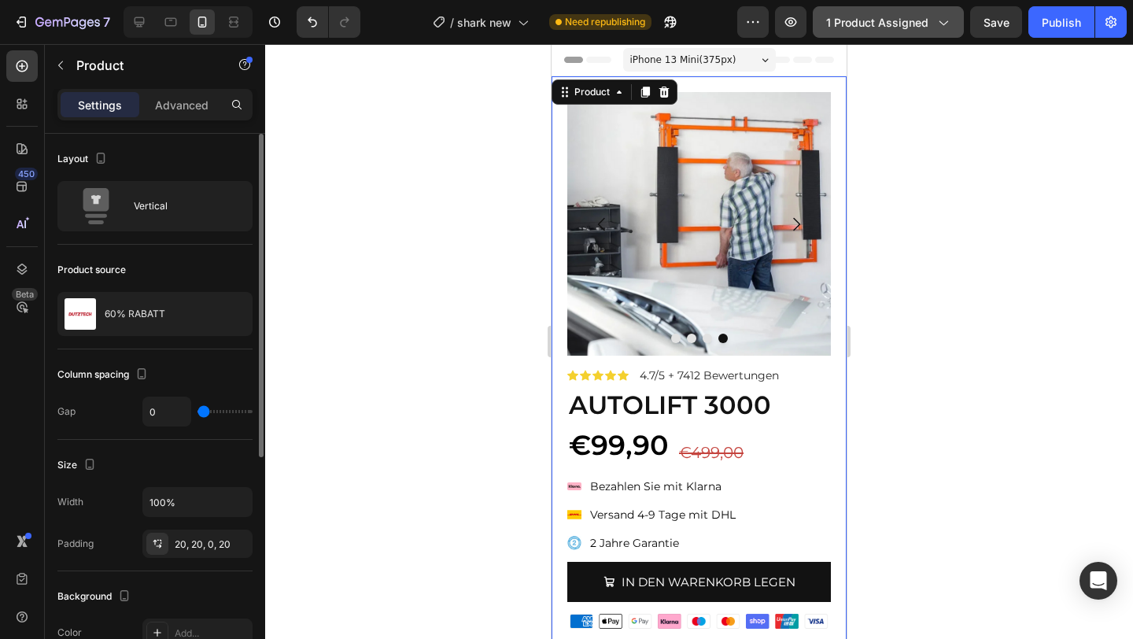
click at [892, 29] on span "1 product assigned" at bounding box center [877, 22] width 102 height 17
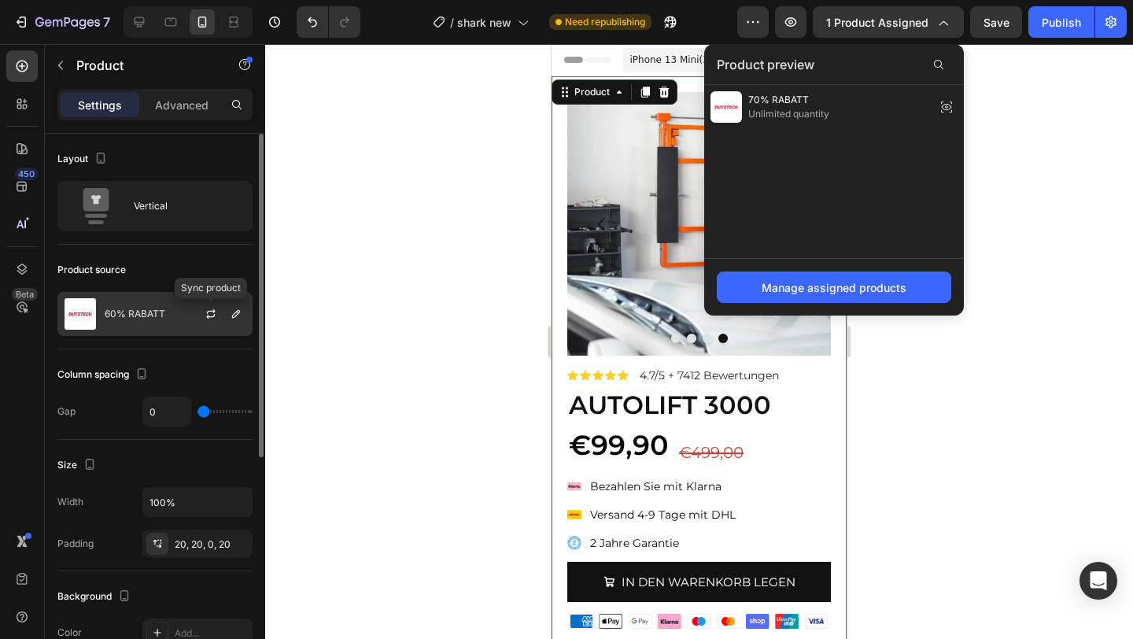
click at [187, 321] on div at bounding box center [217, 314] width 69 height 42
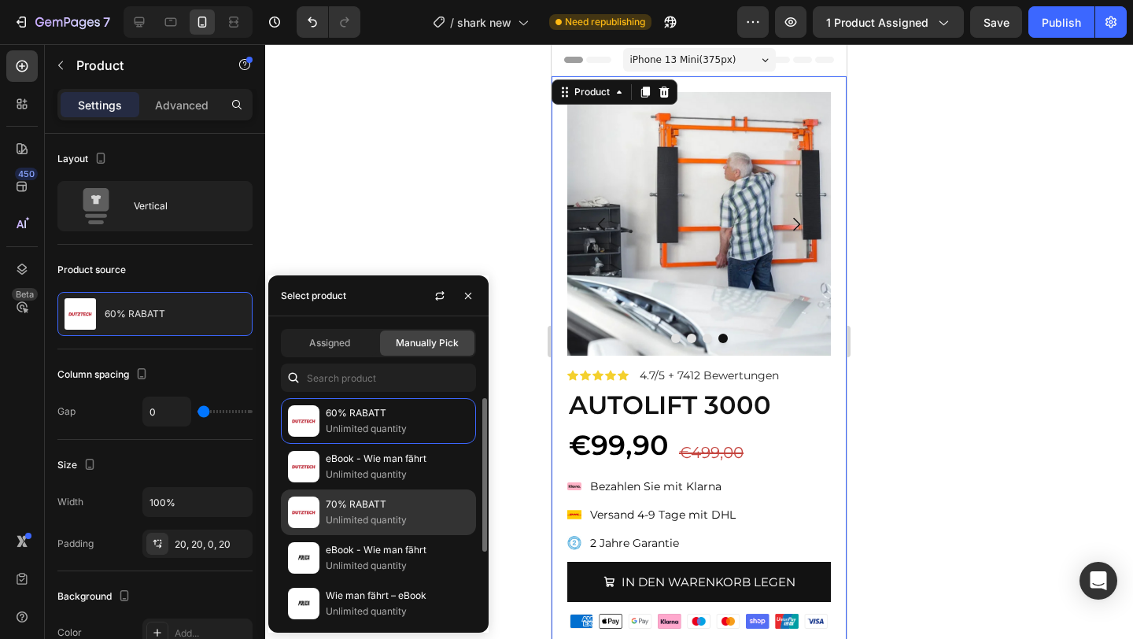
click at [363, 506] on p "70% RABATT" at bounding box center [397, 505] width 143 height 16
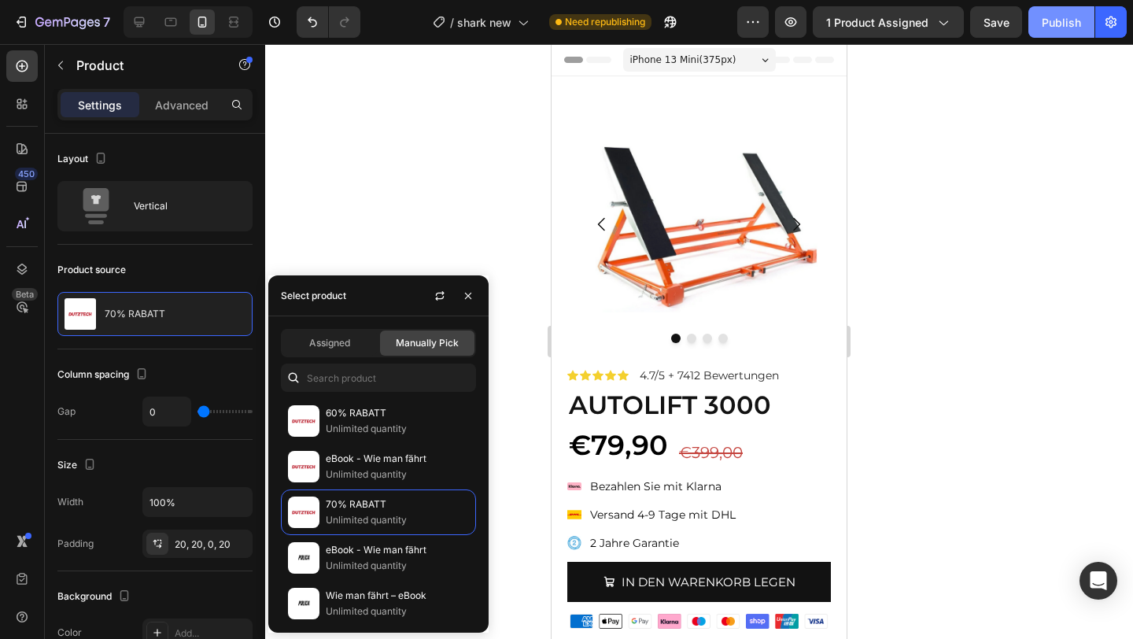
click at [1046, 30] on button "Publish" at bounding box center [1062, 21] width 66 height 31
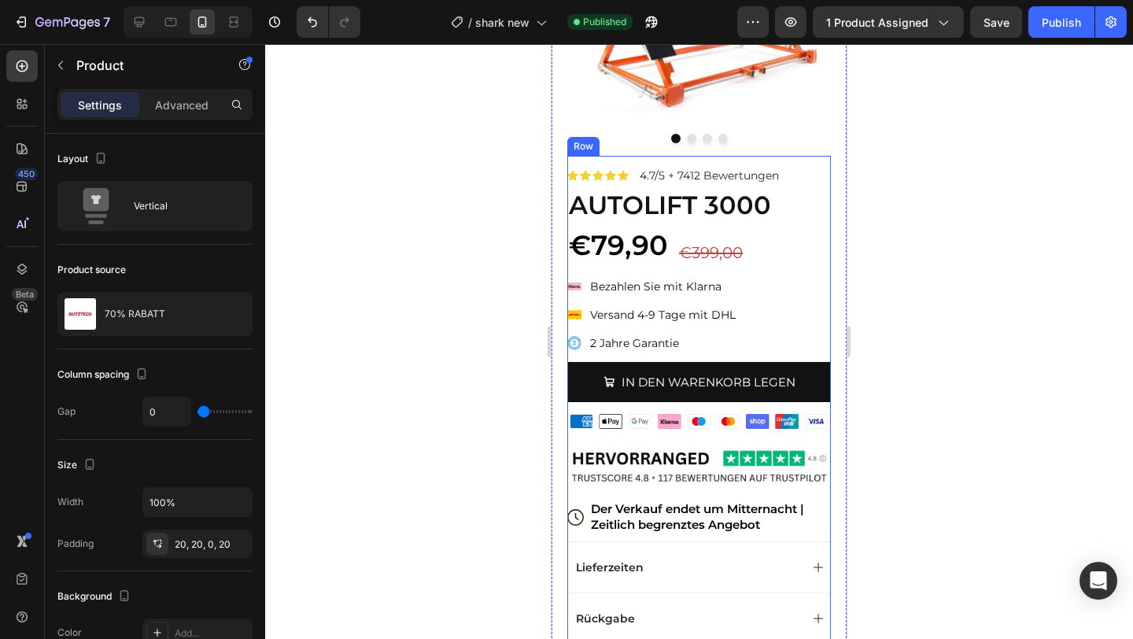
scroll to position [236, 0]
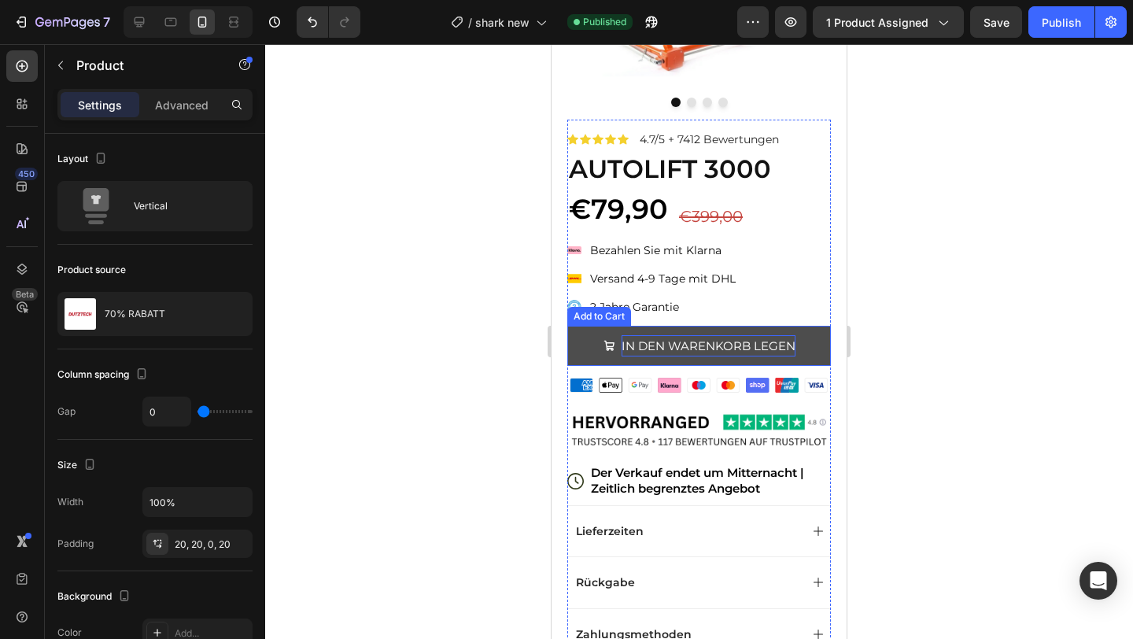
click at [754, 342] on div "IN DEN WARENKORB LEGEN" at bounding box center [709, 345] width 174 height 21
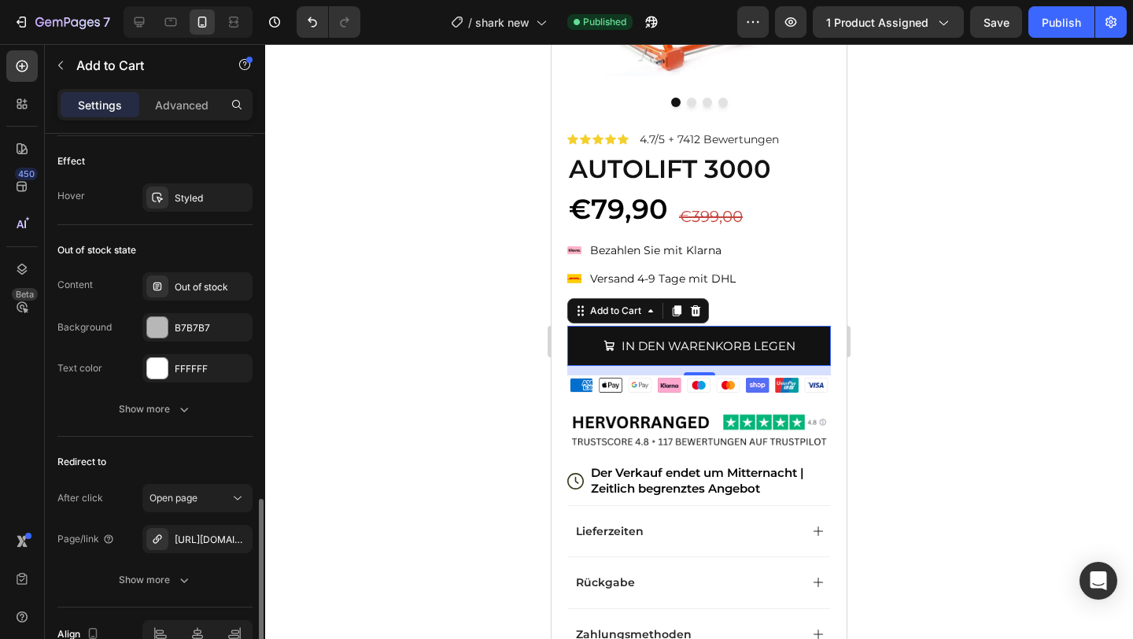
scroll to position [1343, 0]
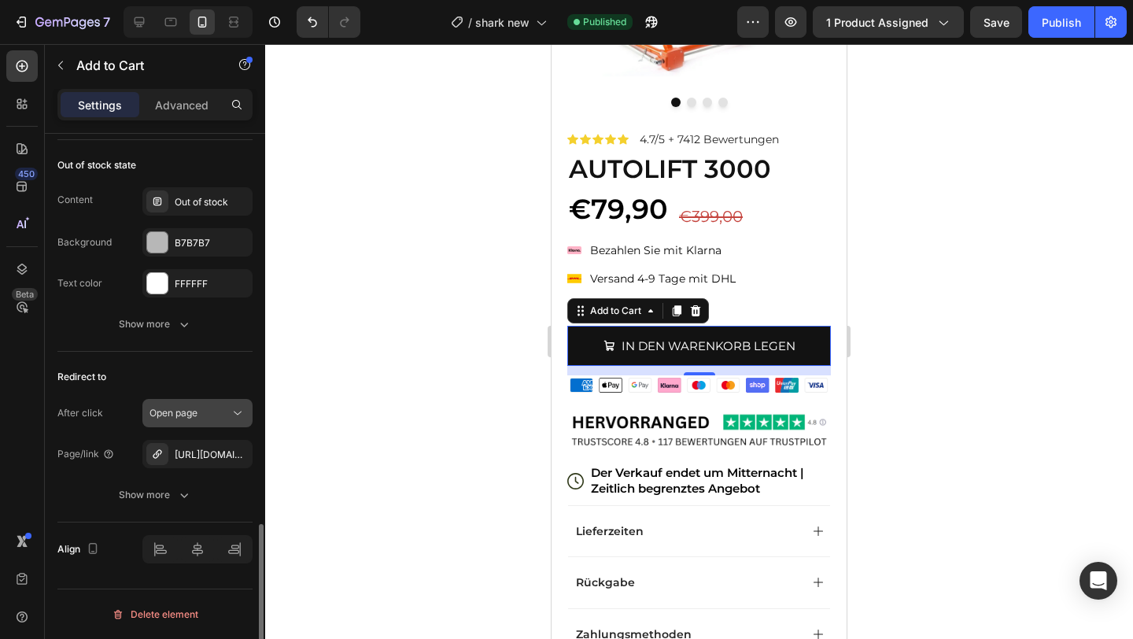
click at [174, 423] on button "Open page" at bounding box center [197, 413] width 110 height 28
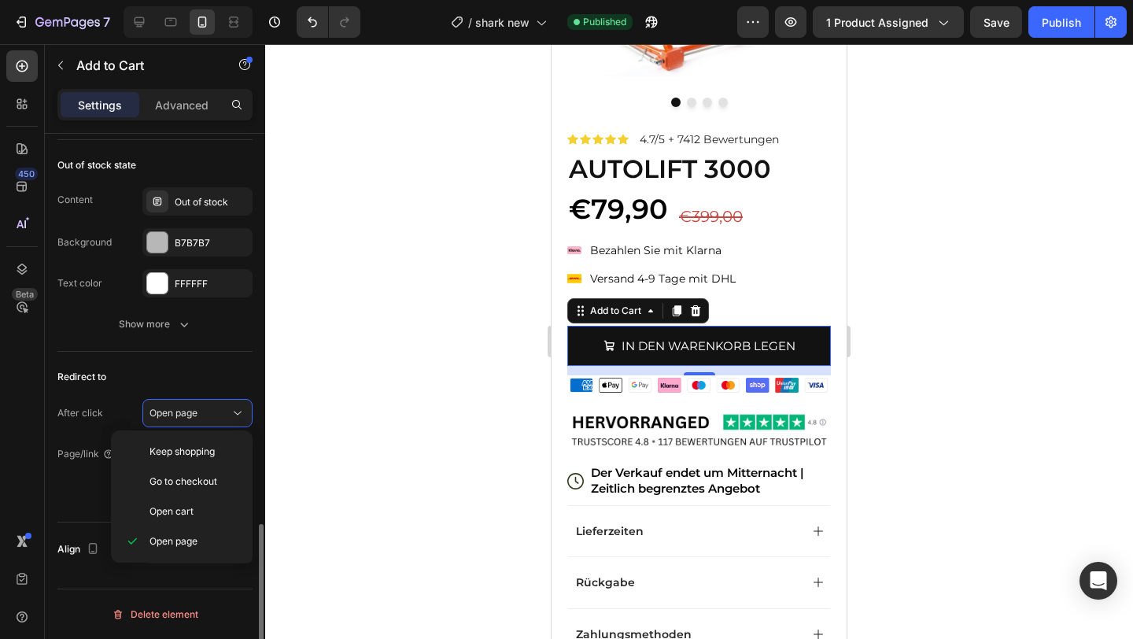
click at [195, 371] on div "Redirect to" at bounding box center [154, 376] width 195 height 25
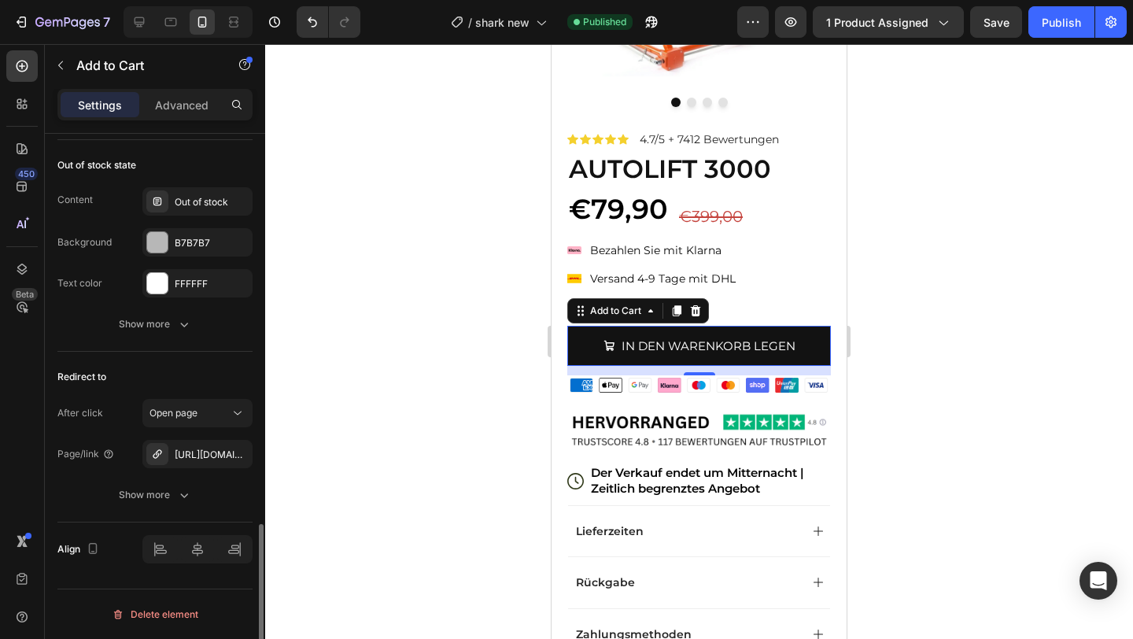
click at [183, 472] on div "Page/link [URL][DOMAIN_NAME] Show more" at bounding box center [154, 474] width 195 height 69
click at [183, 445] on div "[URL][DOMAIN_NAME]" at bounding box center [197, 454] width 110 height 28
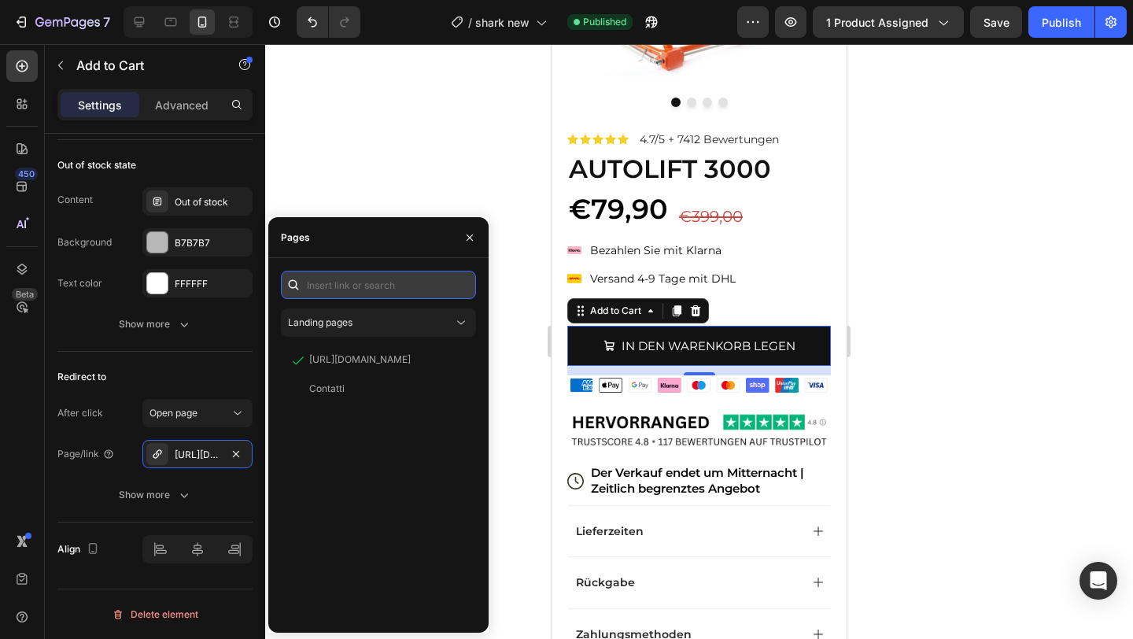
click at [388, 280] on input "text" at bounding box center [378, 285] width 195 height 28
paste input "[URL][DOMAIN_NAME]"
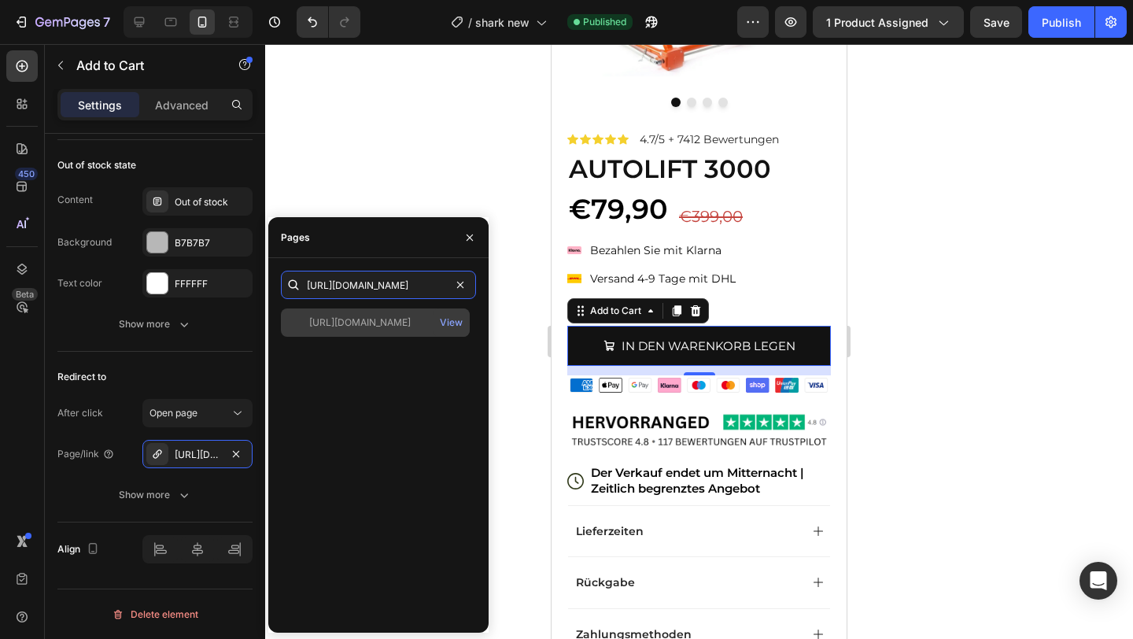
type input "[URL][DOMAIN_NAME]"
click at [390, 331] on div "[URL][DOMAIN_NAME] View" at bounding box center [375, 323] width 189 height 28
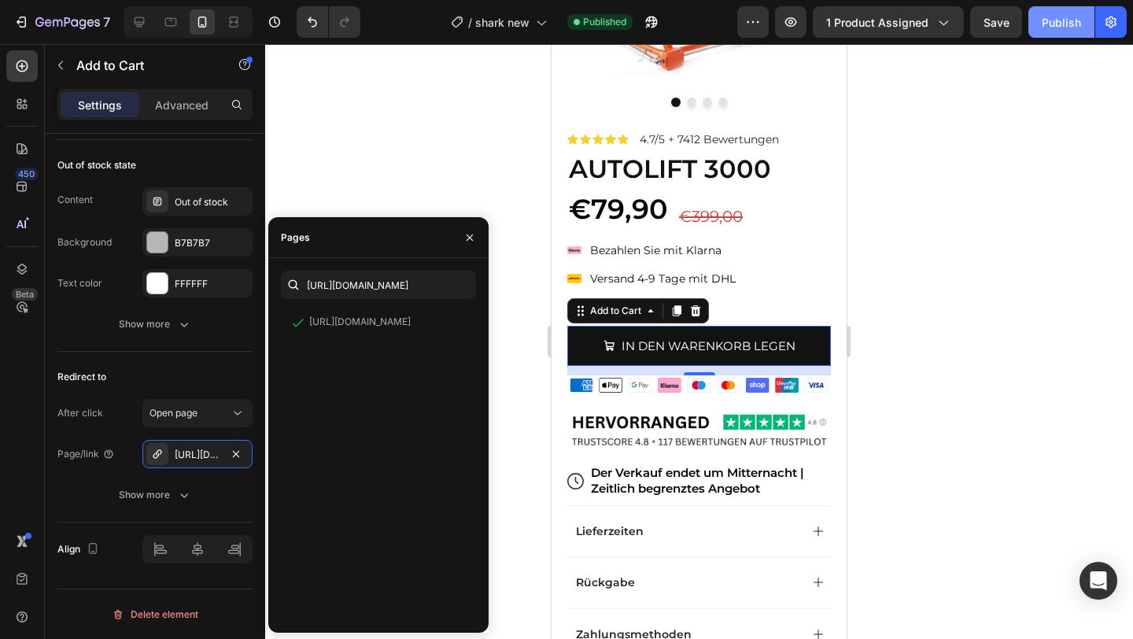
click at [1051, 20] on div "Publish" at bounding box center [1061, 22] width 39 height 17
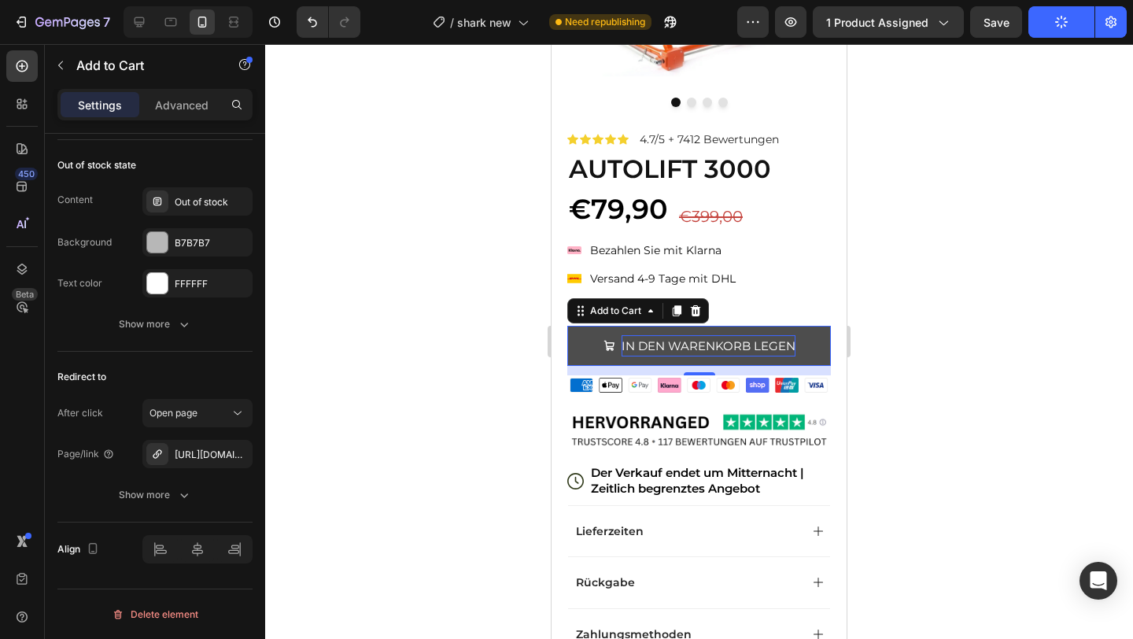
click at [703, 342] on div "IN DEN WARENKORB LEGEN" at bounding box center [709, 345] width 174 height 21
